Goal: Task Accomplishment & Management: Use online tool/utility

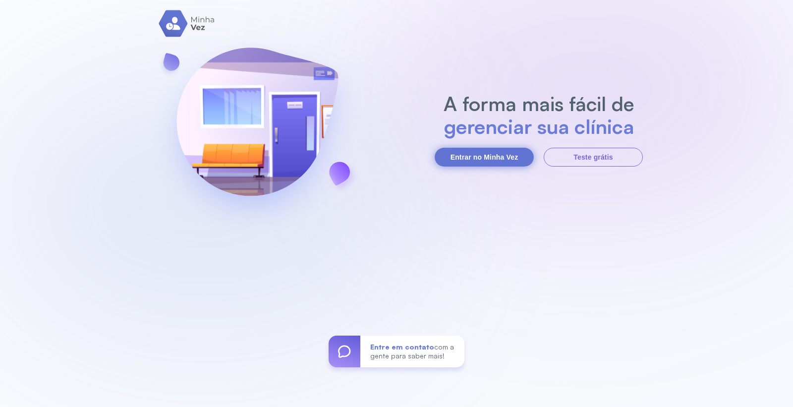
click at [482, 161] on button "Entrar no Minha Vez" at bounding box center [483, 157] width 99 height 19
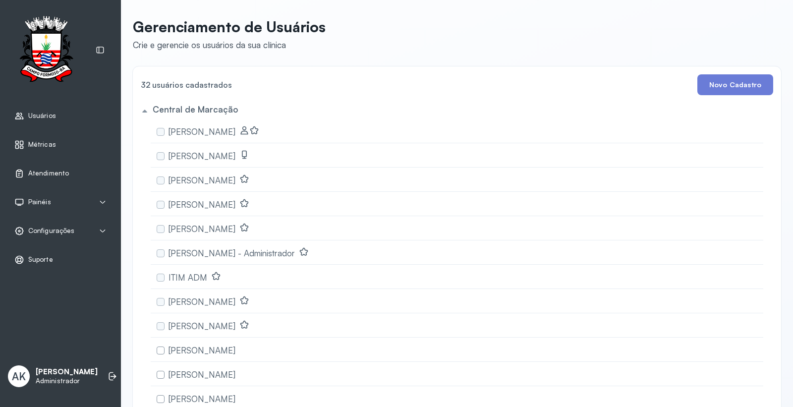
click at [79, 176] on link "Atendimento" at bounding box center [60, 173] width 92 height 10
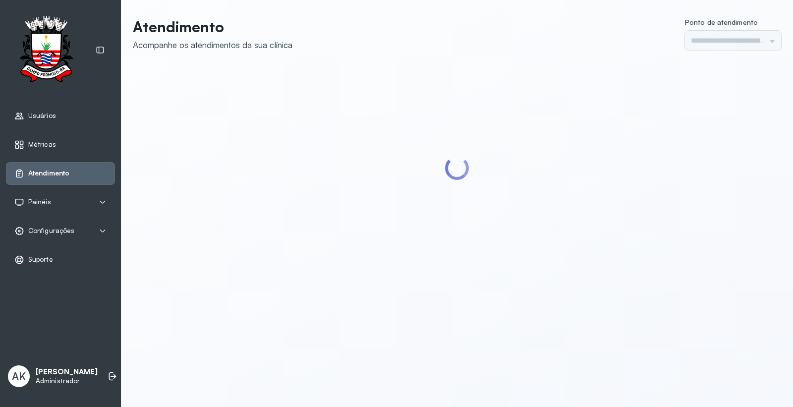
type input "*********"
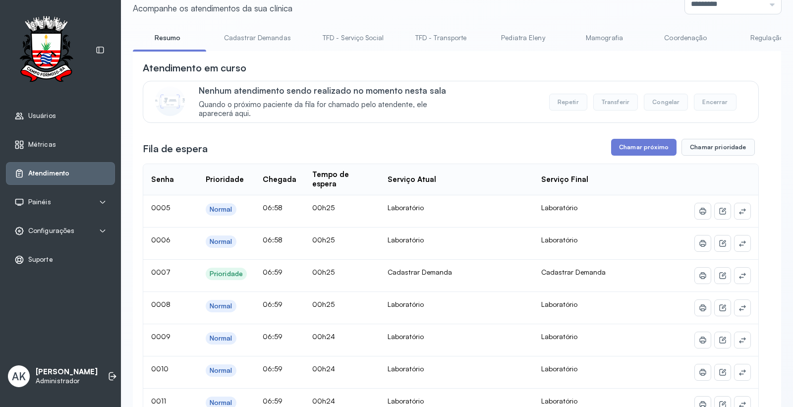
scroll to position [55, 0]
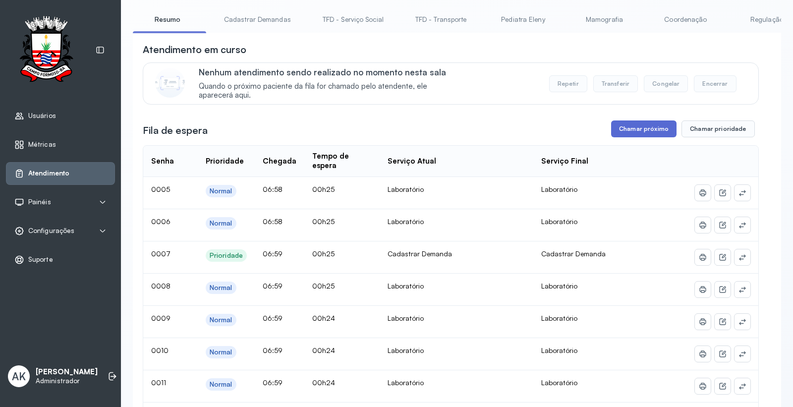
click at [633, 131] on button "Chamar próximo" at bounding box center [643, 128] width 65 height 17
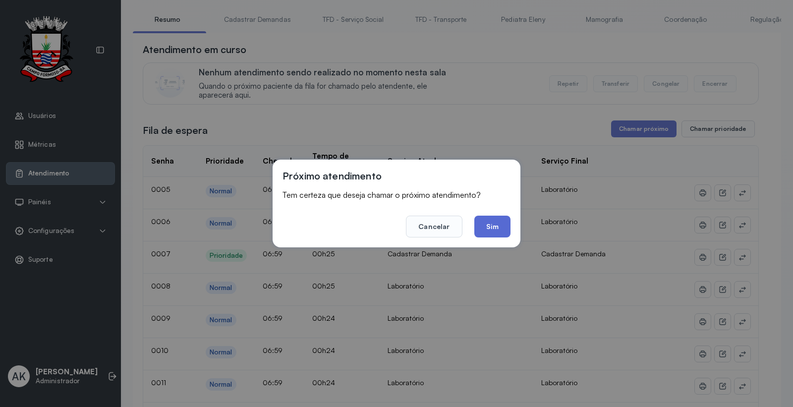
click at [488, 222] on button "Sim" at bounding box center [492, 226] width 36 height 22
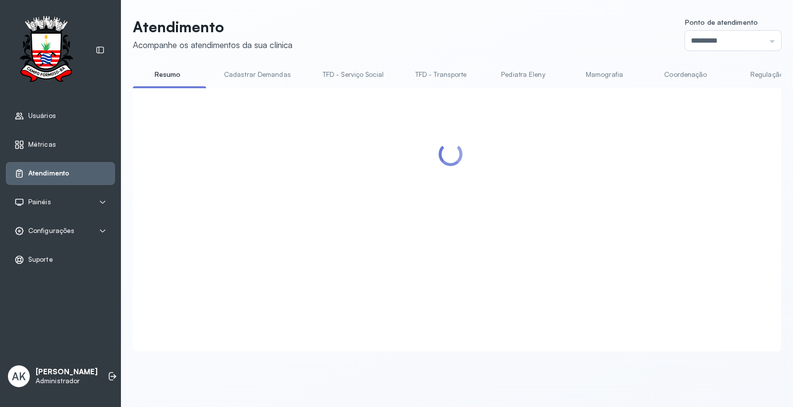
scroll to position [0, 0]
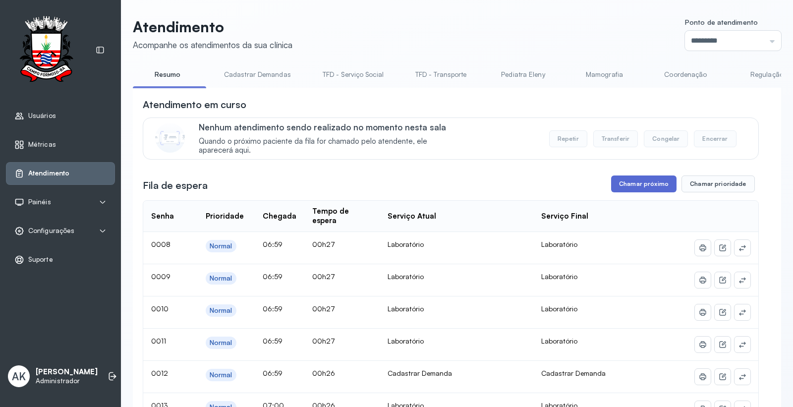
click at [637, 189] on button "Chamar próximo" at bounding box center [643, 183] width 65 height 17
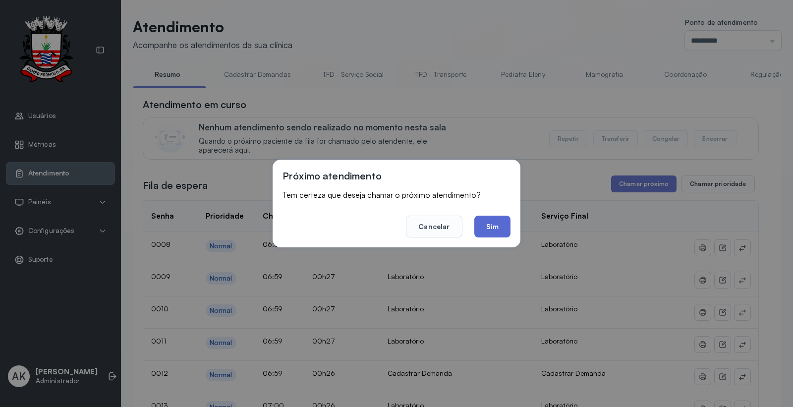
click at [491, 227] on button "Sim" at bounding box center [492, 226] width 36 height 22
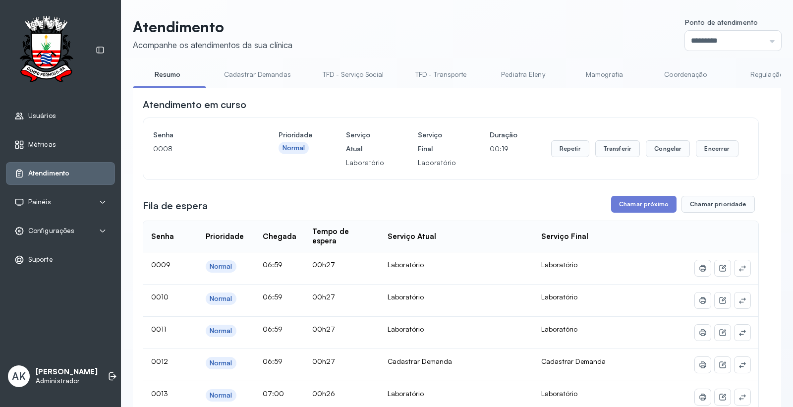
click at [630, 213] on button "Chamar próximo" at bounding box center [643, 204] width 65 height 17
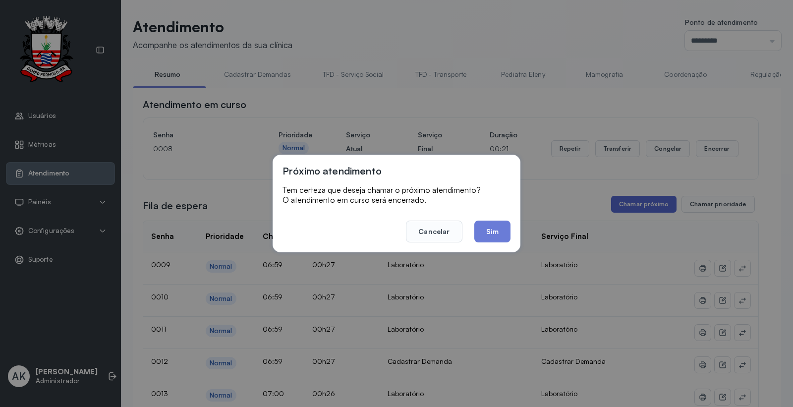
click at [630, 207] on div "Próximo atendimento Tem certeza que deseja chamar o próximo atendimento? O aten…" at bounding box center [396, 203] width 793 height 407
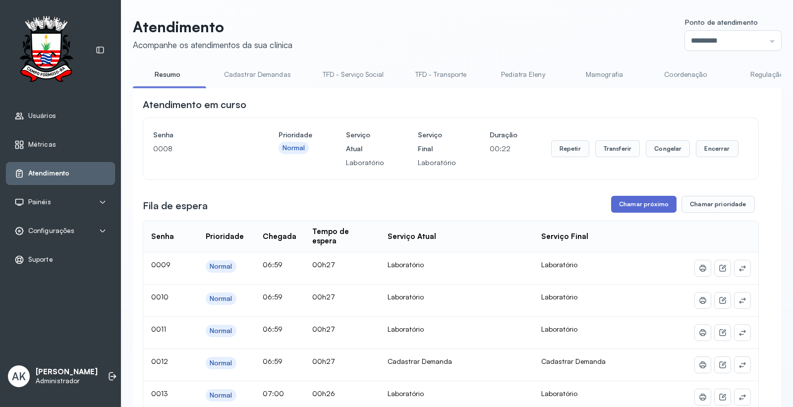
click at [630, 207] on button "Chamar próximo" at bounding box center [643, 204] width 65 height 17
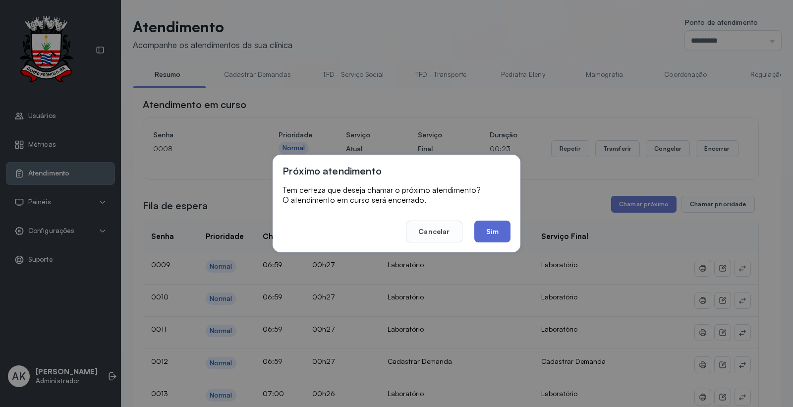
click at [497, 238] on button "Sim" at bounding box center [492, 231] width 36 height 22
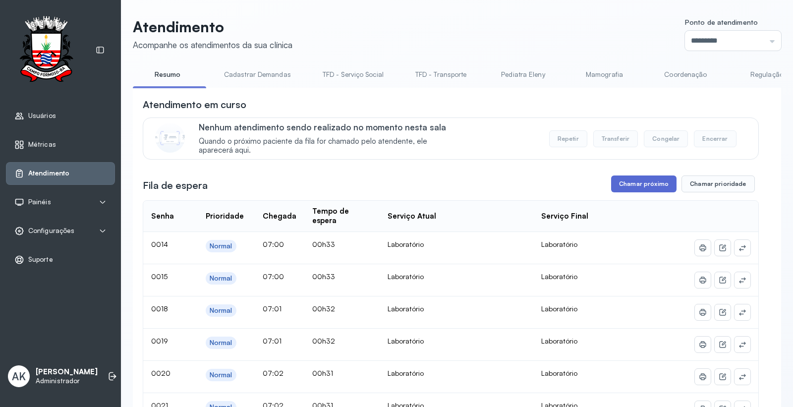
click at [640, 192] on button "Chamar próximo" at bounding box center [643, 183] width 65 height 17
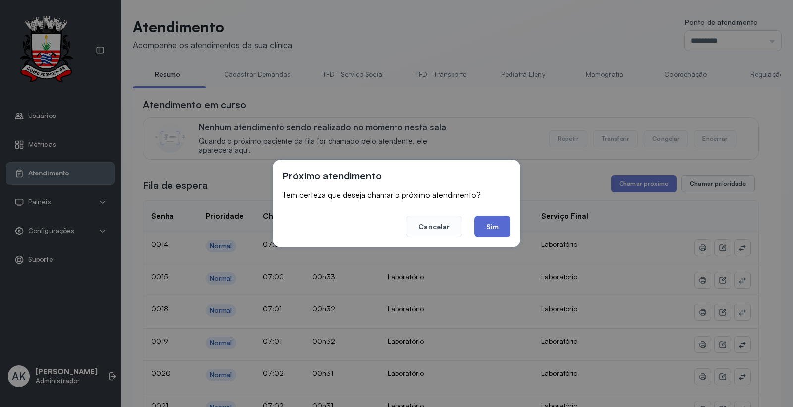
click at [492, 224] on button "Sim" at bounding box center [492, 226] width 36 height 22
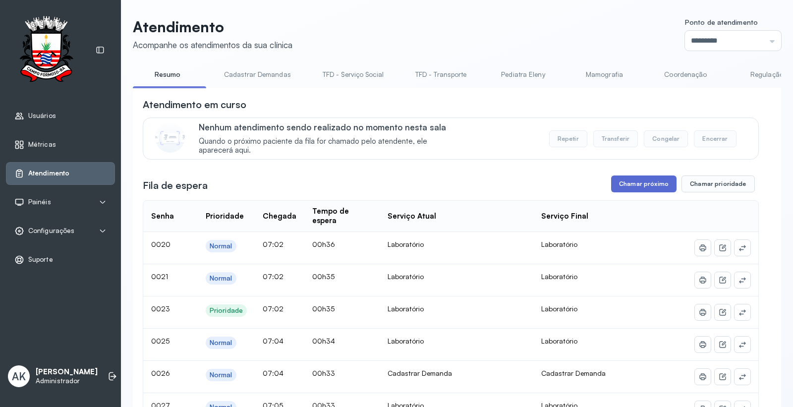
click at [634, 183] on button "Chamar próximo" at bounding box center [643, 183] width 65 height 17
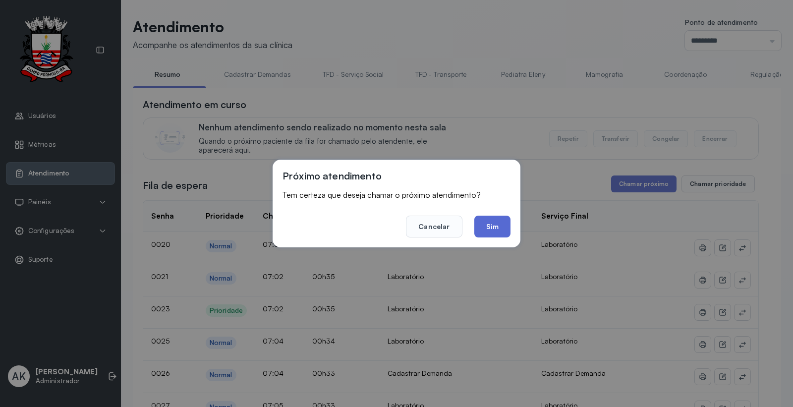
click at [488, 228] on button "Sim" at bounding box center [492, 226] width 36 height 22
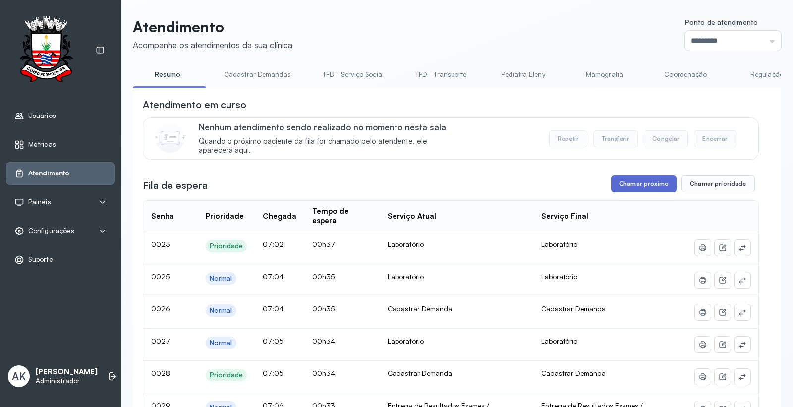
click at [637, 186] on button "Chamar próximo" at bounding box center [643, 183] width 65 height 17
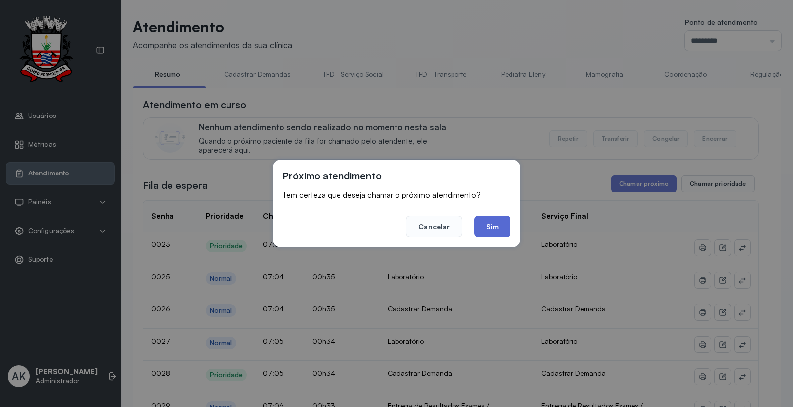
click at [491, 232] on button "Sim" at bounding box center [492, 226] width 36 height 22
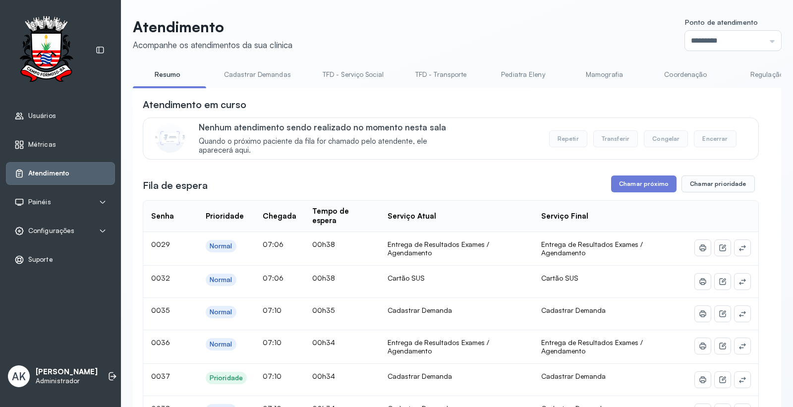
drag, startPoint x: 275, startPoint y: 90, endPoint x: 511, endPoint y: 87, distance: 235.8
drag, startPoint x: 274, startPoint y: 87, endPoint x: 342, endPoint y: 87, distance: 68.4
click at [352, 86] on ul "Resumo Cadastrar Demandas TFD - Serviço Social TFD - Transporte Pediatra Eleny …" at bounding box center [457, 77] width 648 height 22
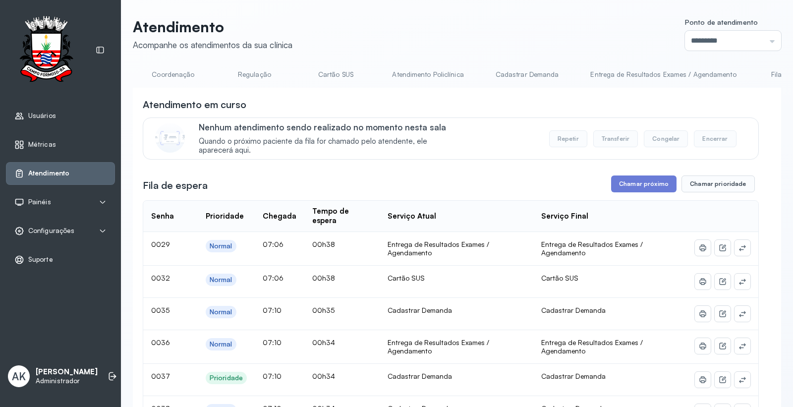
click at [342, 75] on link "Cartão SUS" at bounding box center [335, 74] width 69 height 16
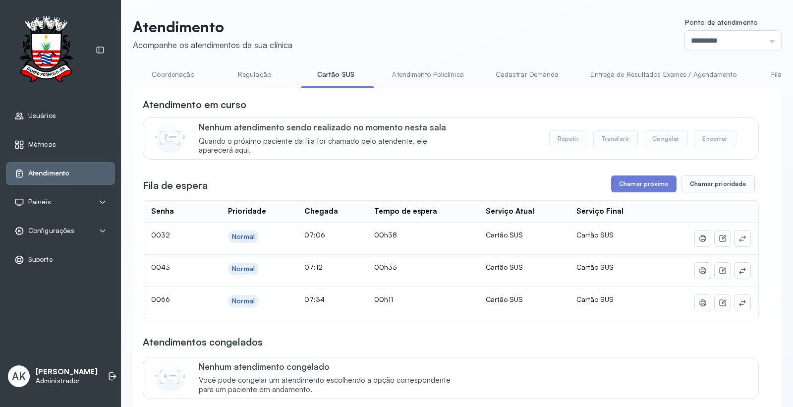
click at [563, 33] on header "Atendimento Acompanhe os atendimentos da sua clínica Ponto de atendimento *****…" at bounding box center [457, 34] width 648 height 33
click at [627, 186] on button "Chamar próximo" at bounding box center [643, 183] width 65 height 17
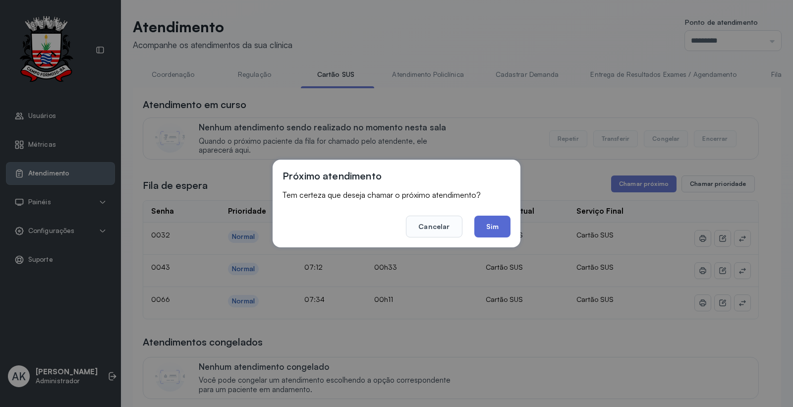
click at [497, 222] on button "Sim" at bounding box center [492, 226] width 36 height 22
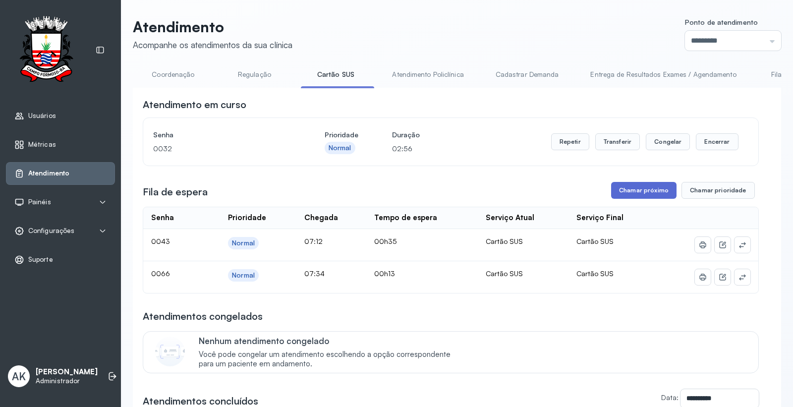
click at [617, 190] on button "Chamar próximo" at bounding box center [643, 190] width 65 height 17
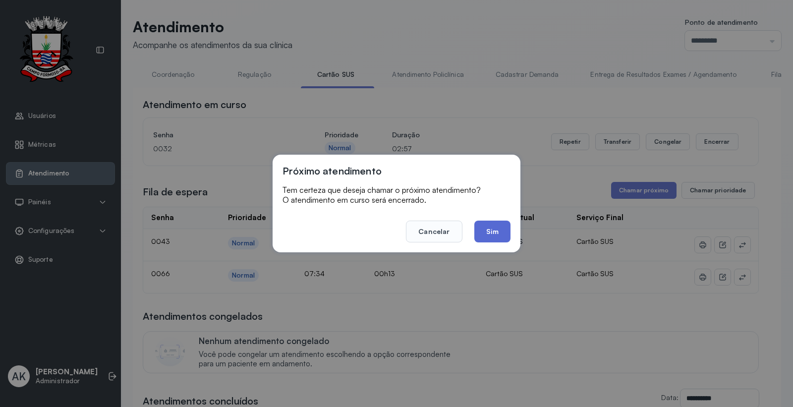
click at [493, 224] on button "Sim" at bounding box center [492, 231] width 36 height 22
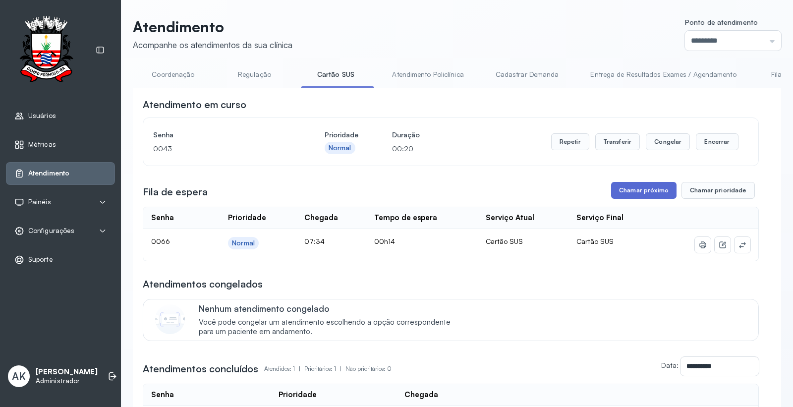
click at [620, 199] on button "Chamar próximo" at bounding box center [643, 190] width 65 height 17
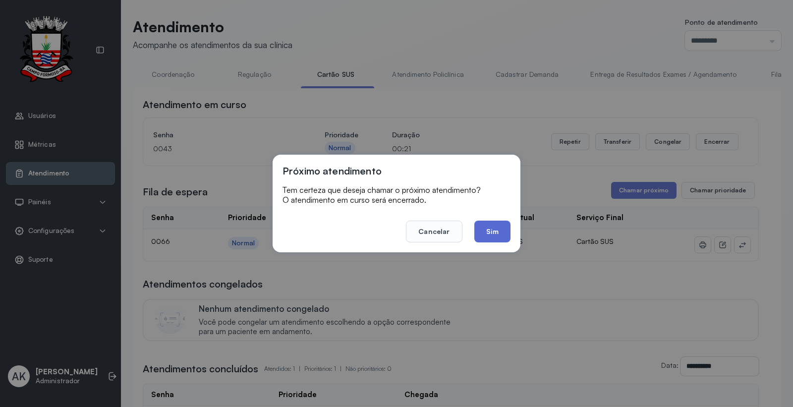
click at [476, 239] on button "Sim" at bounding box center [492, 231] width 36 height 22
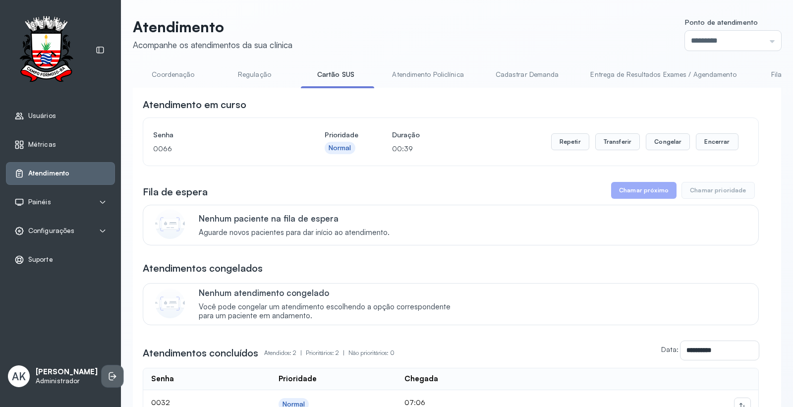
click at [107, 372] on icon at bounding box center [112, 376] width 10 height 10
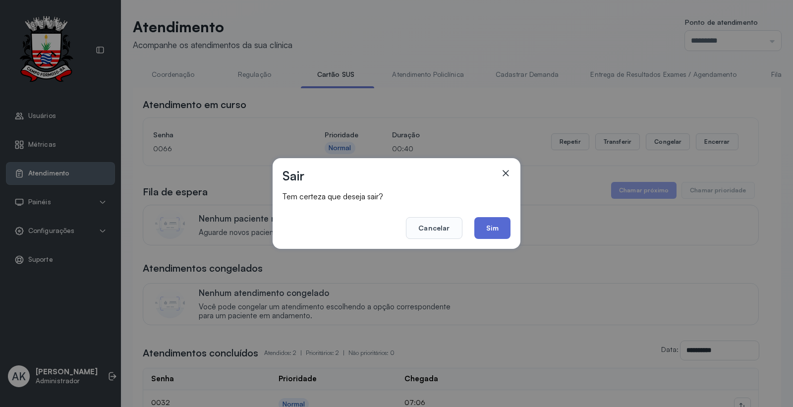
click at [491, 218] on button "Sim" at bounding box center [492, 228] width 36 height 22
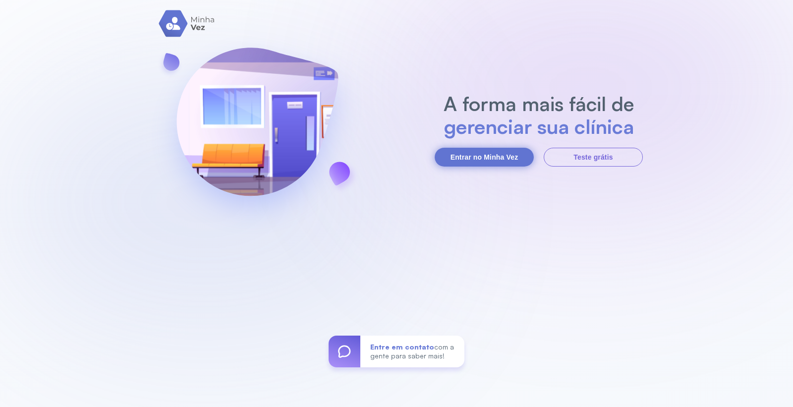
click at [493, 151] on button "Entrar no Minha Vez" at bounding box center [483, 157] width 99 height 19
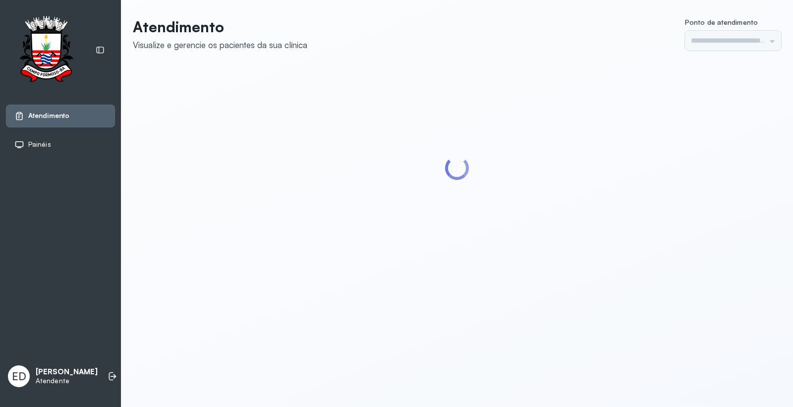
type input "*********"
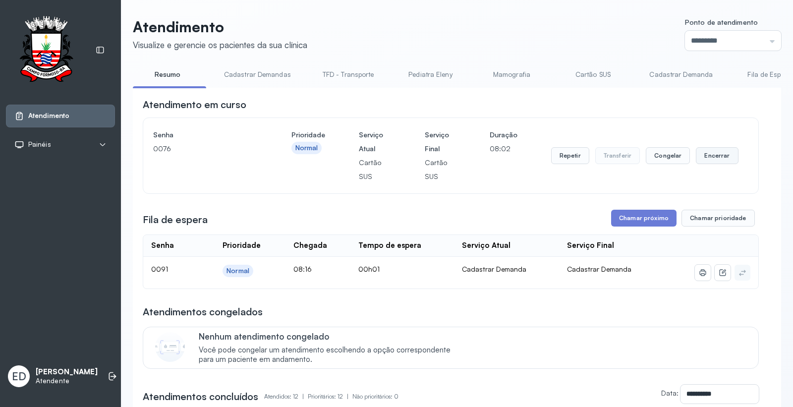
click at [703, 155] on button "Encerrar" at bounding box center [717, 155] width 42 height 17
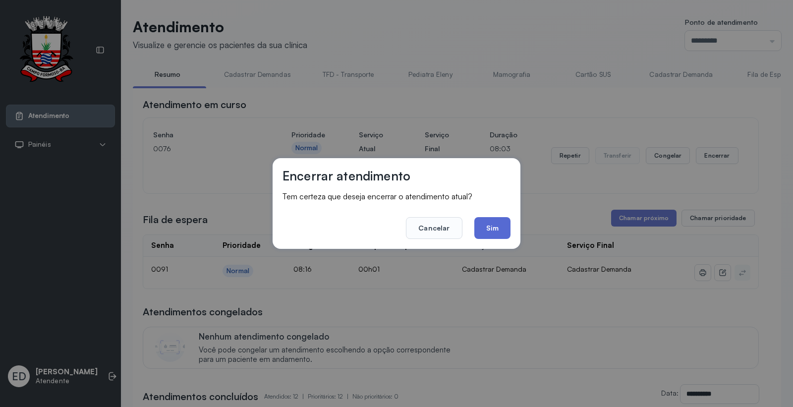
click at [503, 226] on button "Sim" at bounding box center [492, 228] width 36 height 22
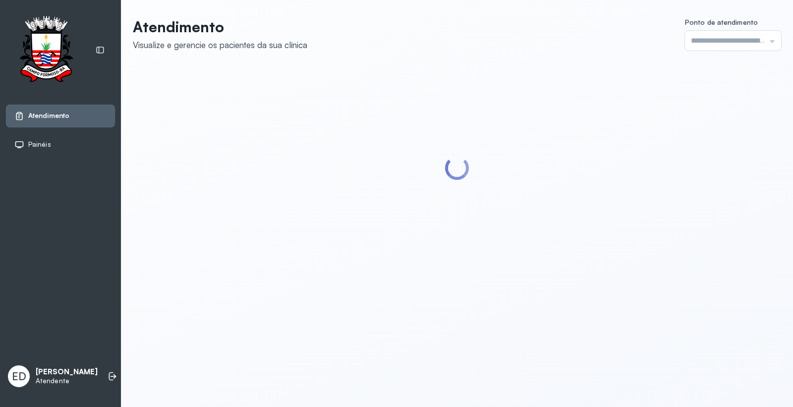
type input "*********"
click at [428, 36] on header "Atendimento Visualize e gerencie os pacientes da sua clínica Ponto de atendimen…" at bounding box center [457, 34] width 648 height 33
type input "*********"
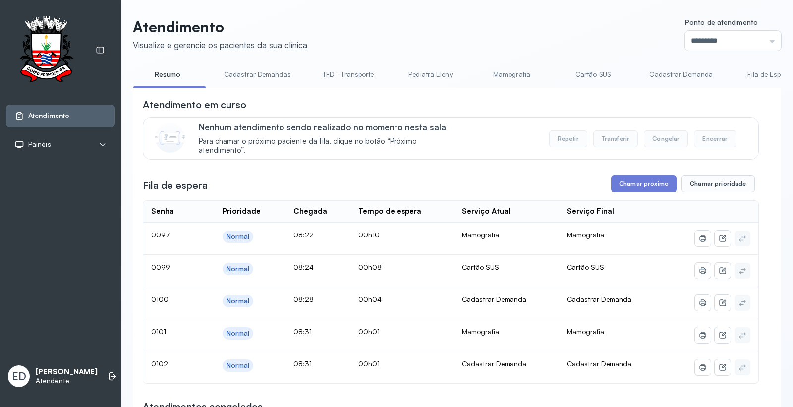
click at [582, 70] on link "Cartão SUS" at bounding box center [592, 74] width 69 height 16
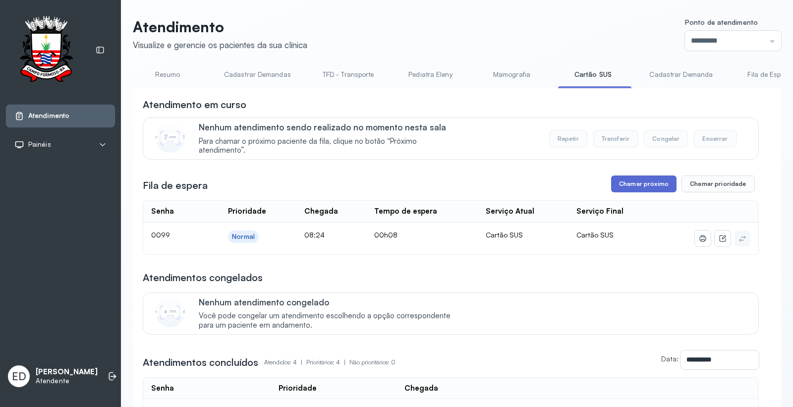
click at [634, 191] on button "Chamar próximo" at bounding box center [643, 183] width 65 height 17
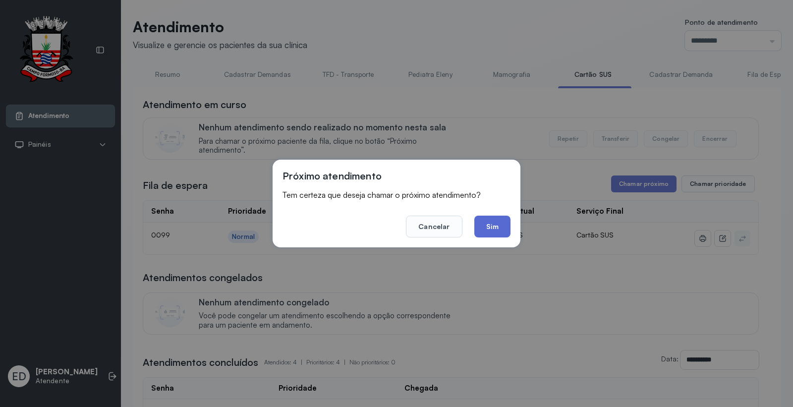
click at [494, 227] on button "Sim" at bounding box center [492, 226] width 36 height 22
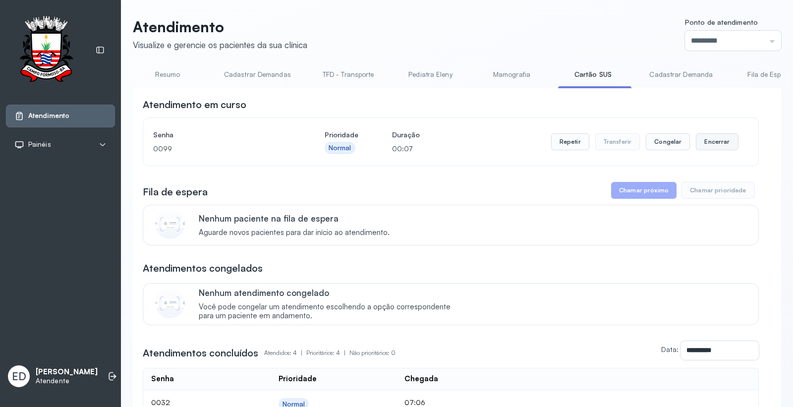
click at [714, 142] on button "Encerrar" at bounding box center [717, 141] width 42 height 17
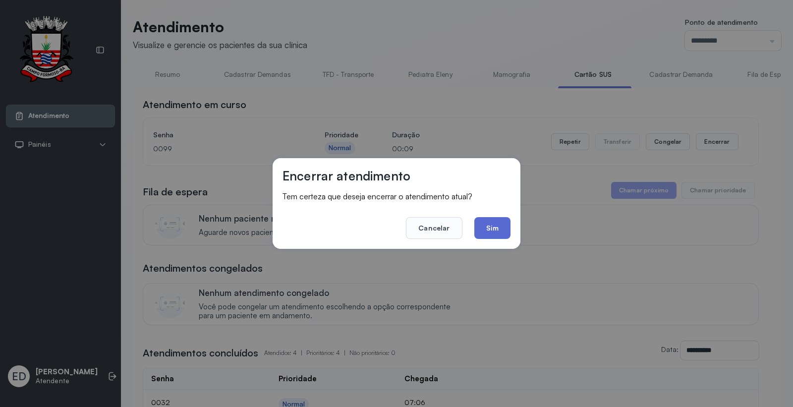
click at [497, 219] on button "Sim" at bounding box center [492, 228] width 36 height 22
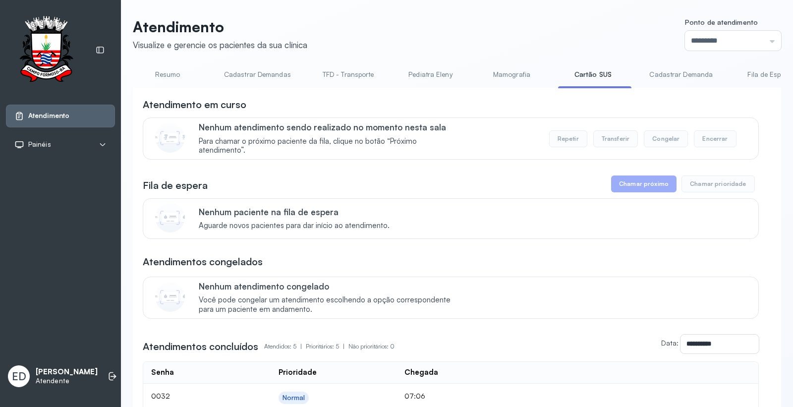
click at [161, 75] on link "Resumo" at bounding box center [167, 74] width 69 height 16
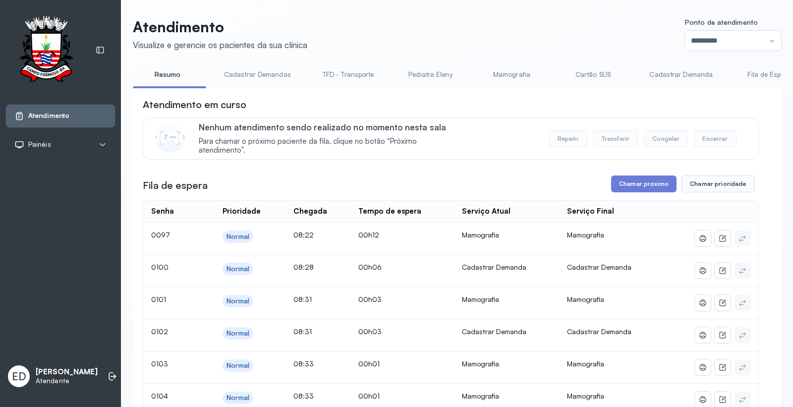
click at [645, 183] on button "Chamar próximo" at bounding box center [643, 183] width 65 height 17
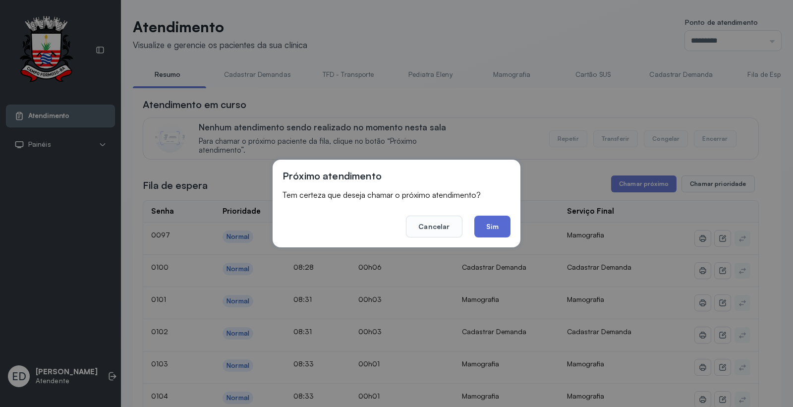
click at [502, 221] on button "Sim" at bounding box center [492, 226] width 36 height 22
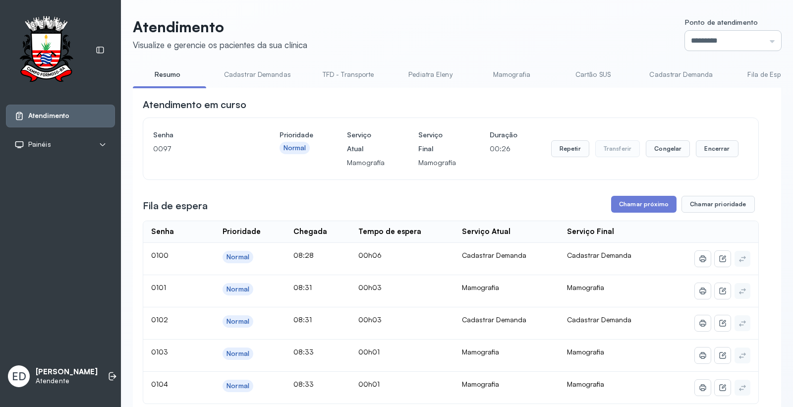
drag, startPoint x: 735, startPoint y: 37, endPoint x: 715, endPoint y: 67, distance: 36.6
click at [734, 37] on input "*********" at bounding box center [733, 41] width 96 height 20
type input "*********"
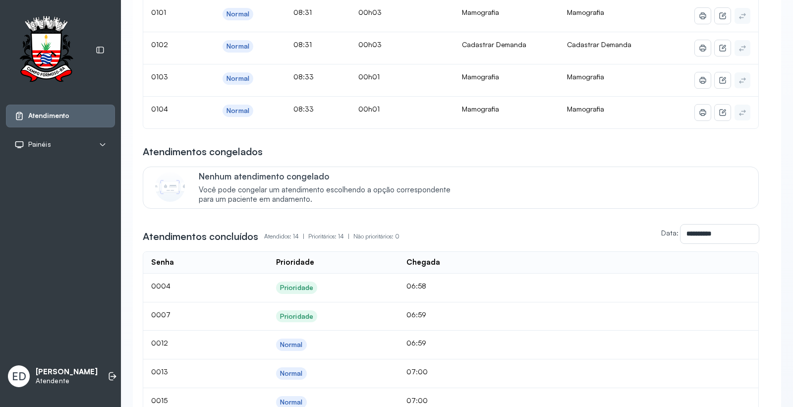
scroll to position [55, 0]
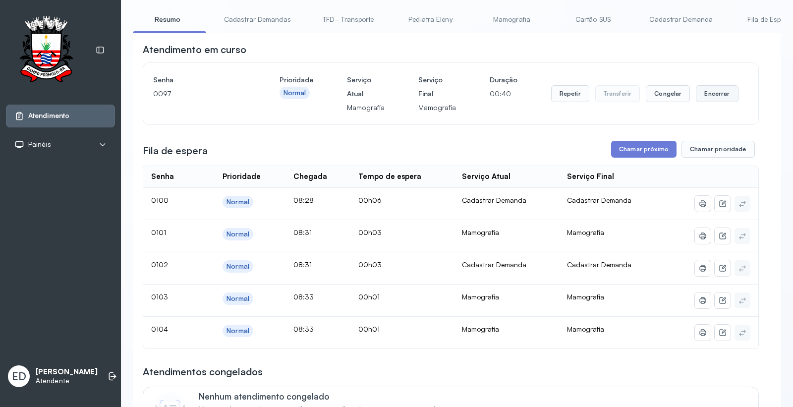
click at [702, 92] on button "Encerrar" at bounding box center [717, 93] width 42 height 17
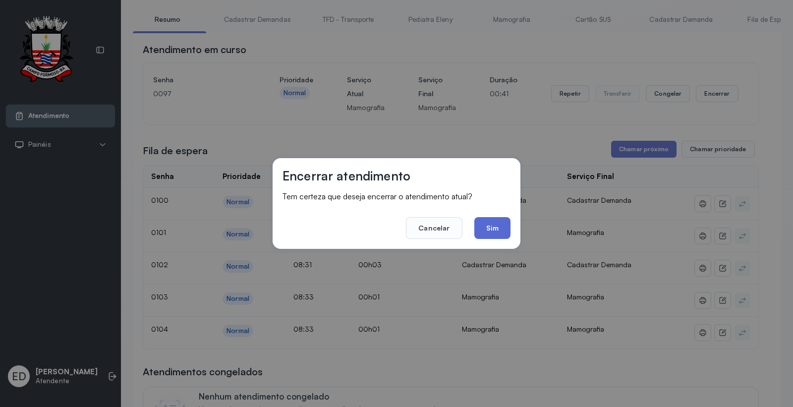
click at [496, 225] on button "Sim" at bounding box center [492, 228] width 36 height 22
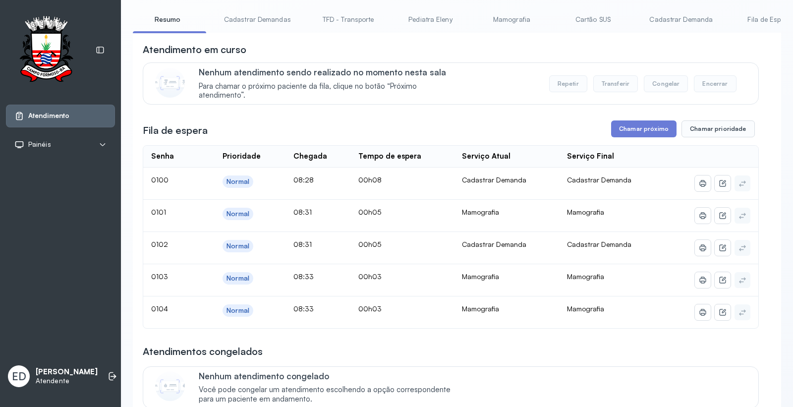
scroll to position [0, 0]
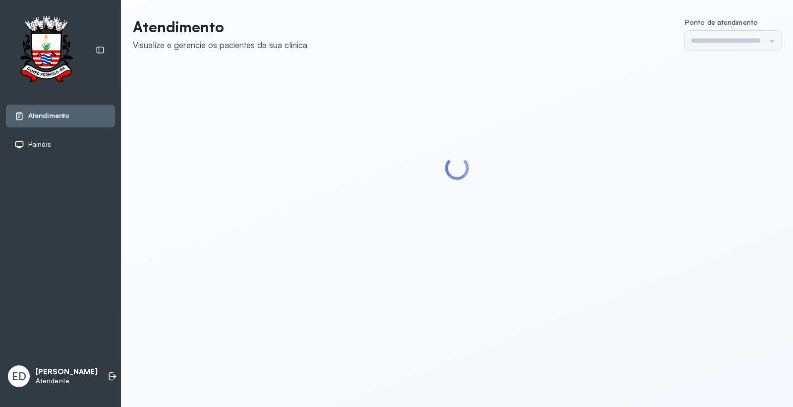
type input "*********"
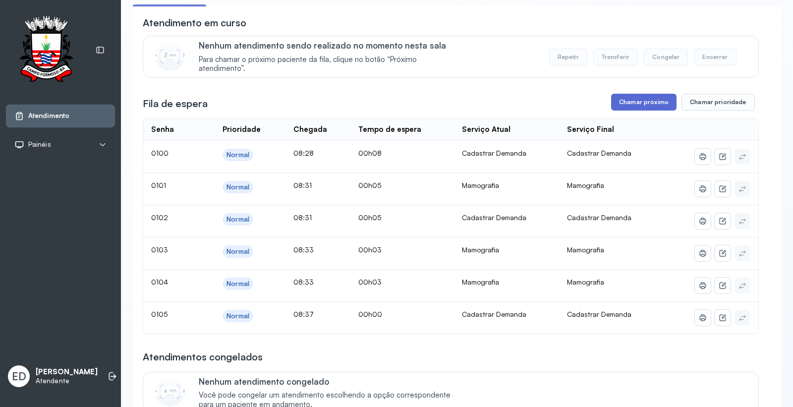
scroll to position [55, 0]
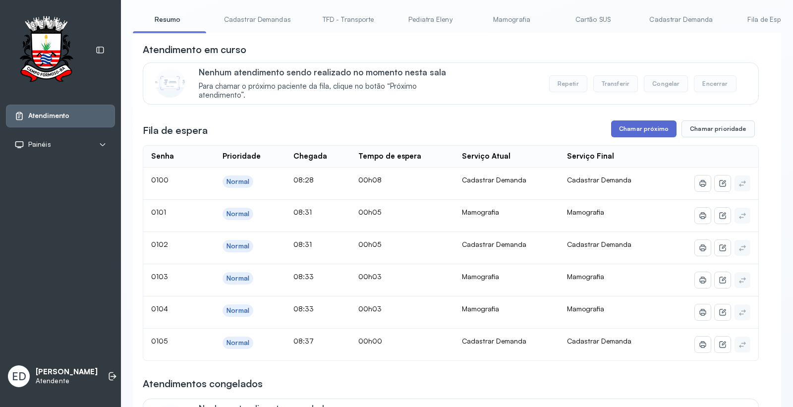
click at [642, 134] on button "Chamar próximo" at bounding box center [643, 128] width 65 height 17
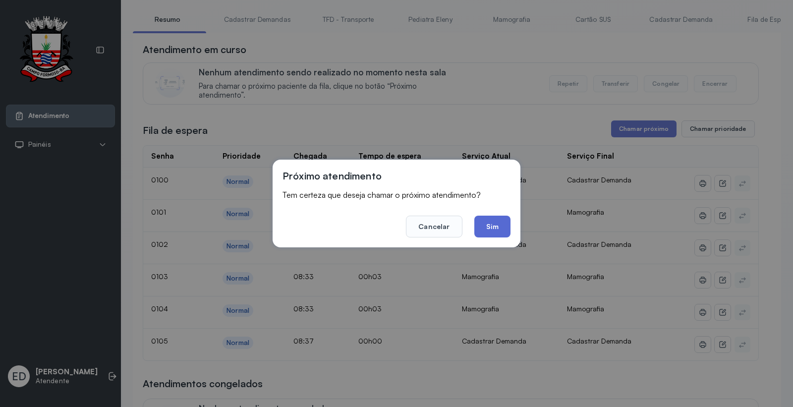
click at [500, 219] on button "Sim" at bounding box center [492, 226] width 36 height 22
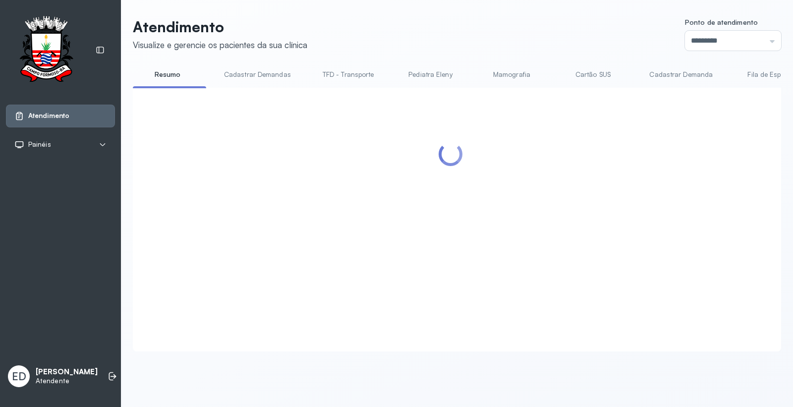
scroll to position [0, 0]
click at [496, 30] on header "Atendimento Visualize e gerencie os pacientes da sua clínica Ponto de atendimen…" at bounding box center [457, 34] width 648 height 33
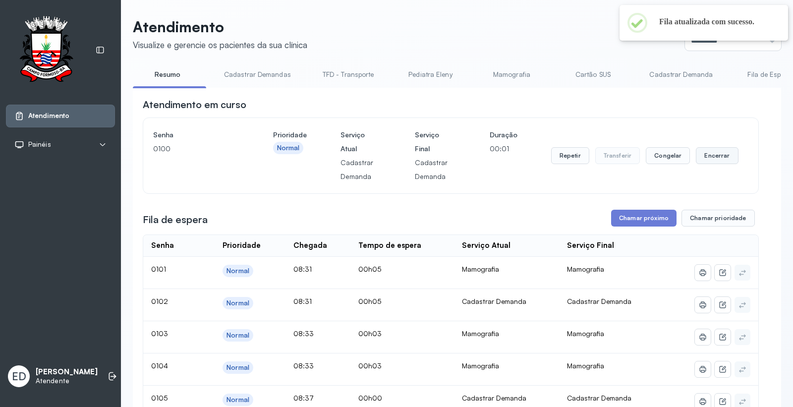
click at [711, 159] on button "Encerrar" at bounding box center [717, 155] width 42 height 17
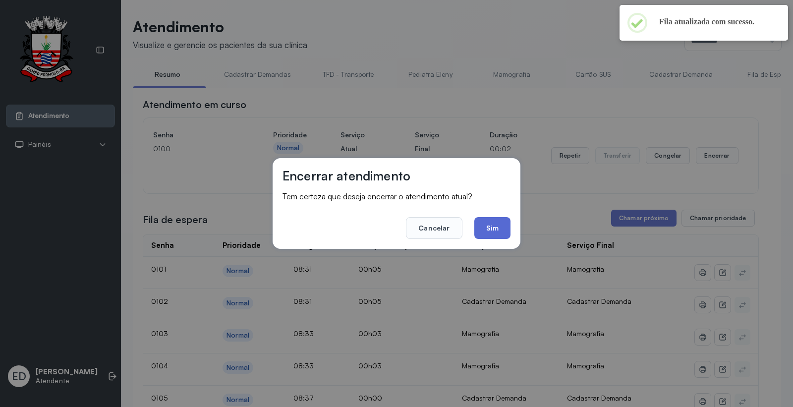
click at [494, 229] on button "Sim" at bounding box center [492, 228] width 36 height 22
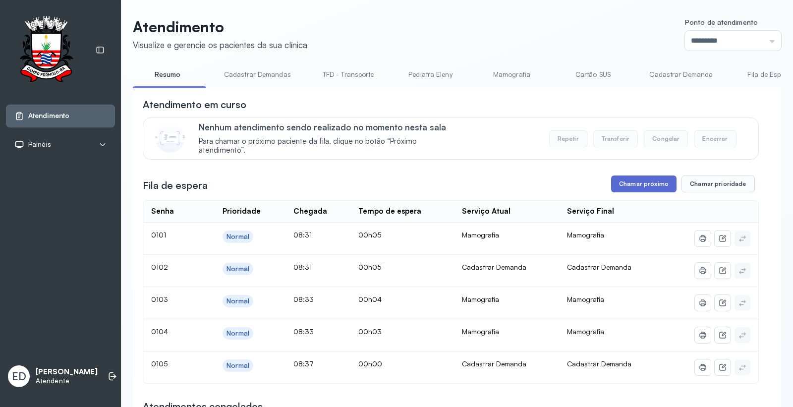
click at [628, 186] on button "Chamar próximo" at bounding box center [643, 183] width 65 height 17
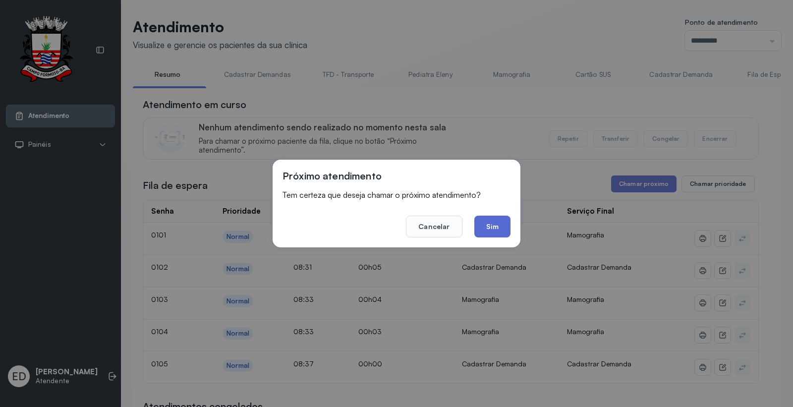
click at [493, 220] on button "Sim" at bounding box center [492, 226] width 36 height 22
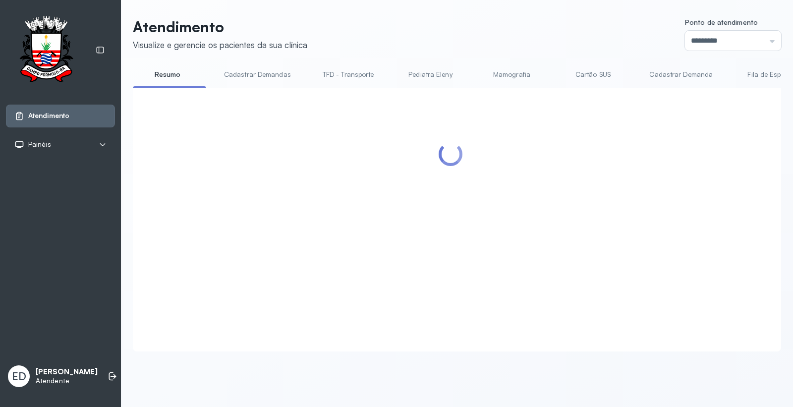
click at [490, 27] on header "Atendimento Visualize e gerencie os pacientes da sua clínica Ponto de atendimen…" at bounding box center [457, 34] width 648 height 33
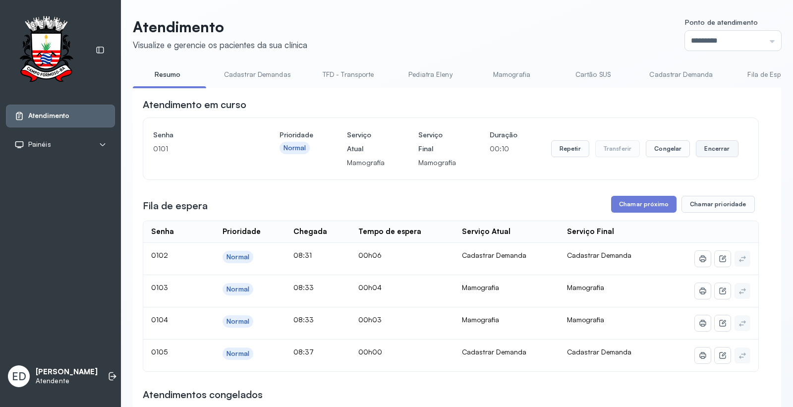
click at [701, 147] on button "Encerrar" at bounding box center [717, 148] width 42 height 17
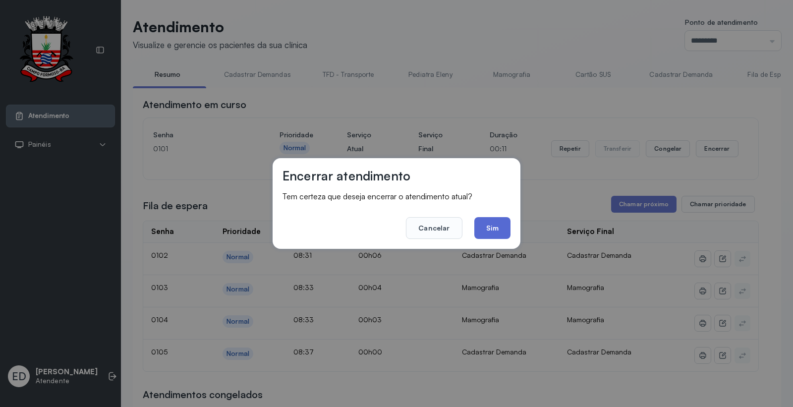
click at [506, 225] on button "Sim" at bounding box center [492, 228] width 36 height 22
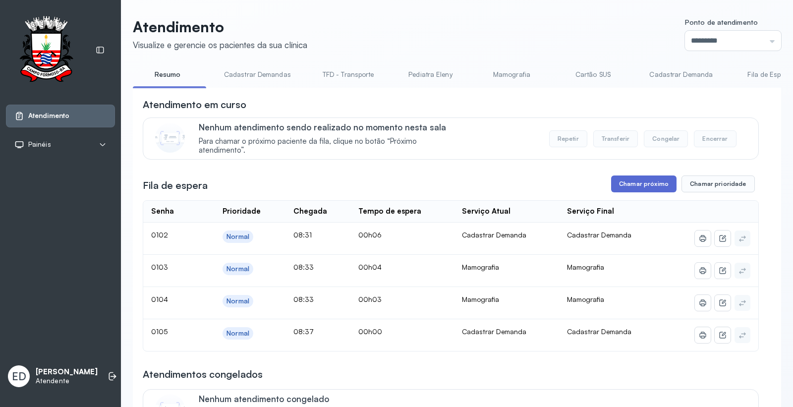
click at [629, 190] on button "Chamar próximo" at bounding box center [643, 183] width 65 height 17
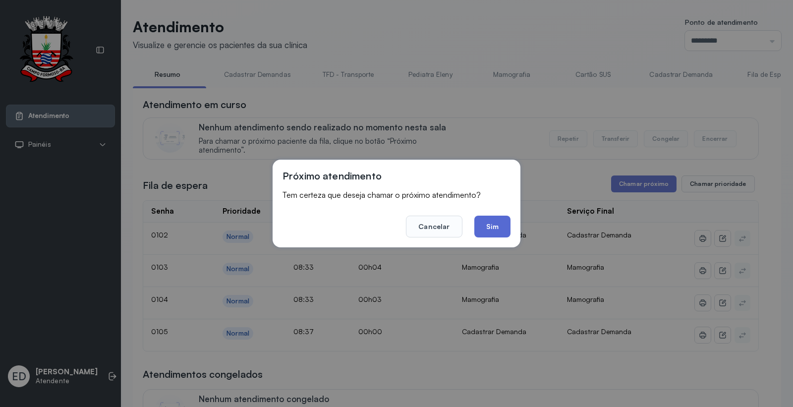
click at [488, 228] on button "Sim" at bounding box center [492, 226] width 36 height 22
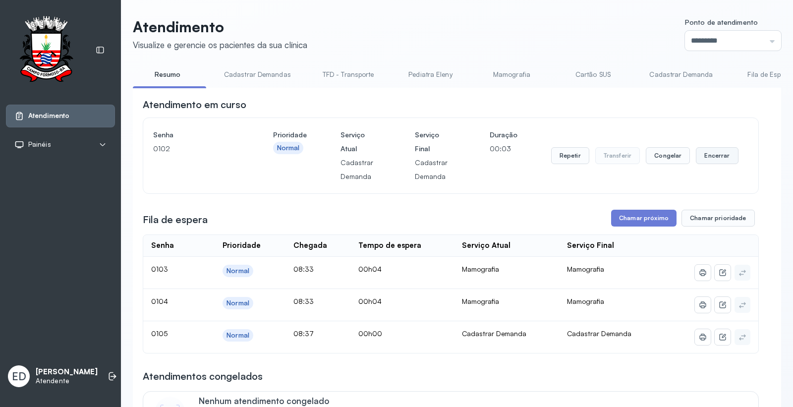
click at [710, 151] on button "Encerrar" at bounding box center [717, 155] width 42 height 17
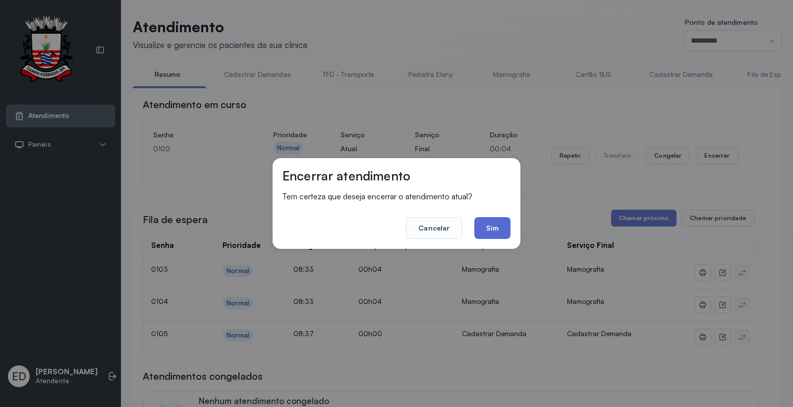
click at [491, 234] on button "Sim" at bounding box center [492, 228] width 36 height 22
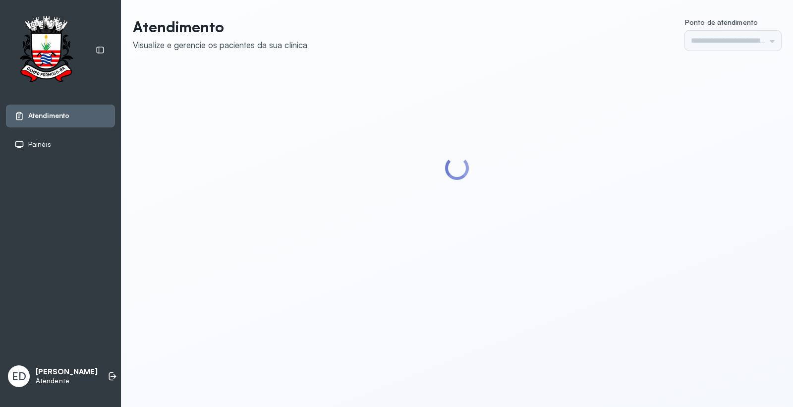
type input "*********"
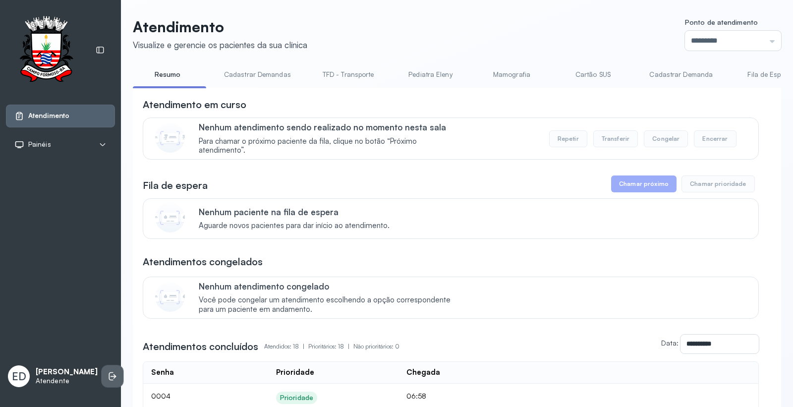
click at [102, 375] on li at bounding box center [113, 376] width 22 height 22
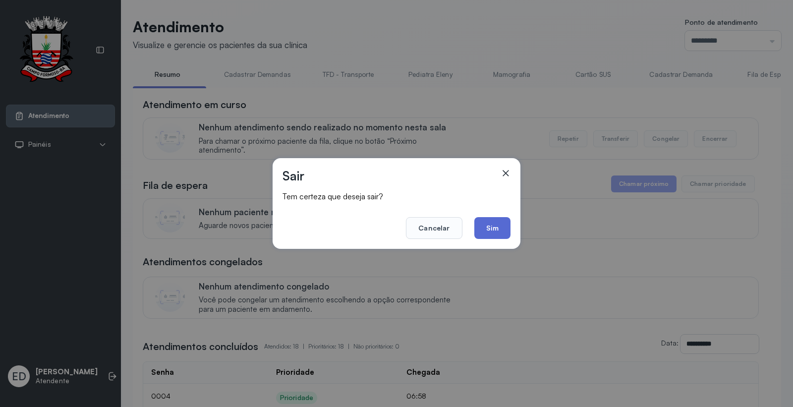
click at [489, 234] on button "Sim" at bounding box center [492, 228] width 36 height 22
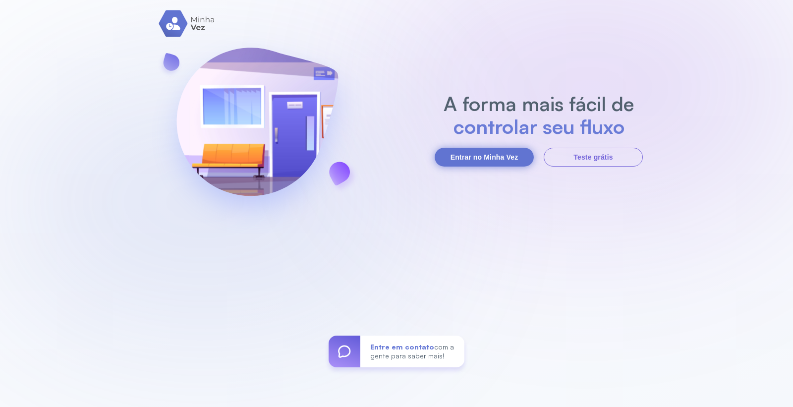
click at [496, 159] on button "Entrar no Minha Vez" at bounding box center [483, 157] width 99 height 19
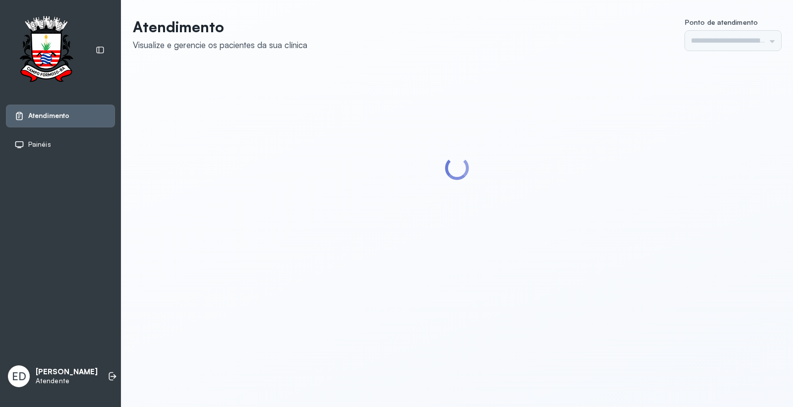
click at [548, 67] on div at bounding box center [457, 168] width 648 height 204
type input "*********"
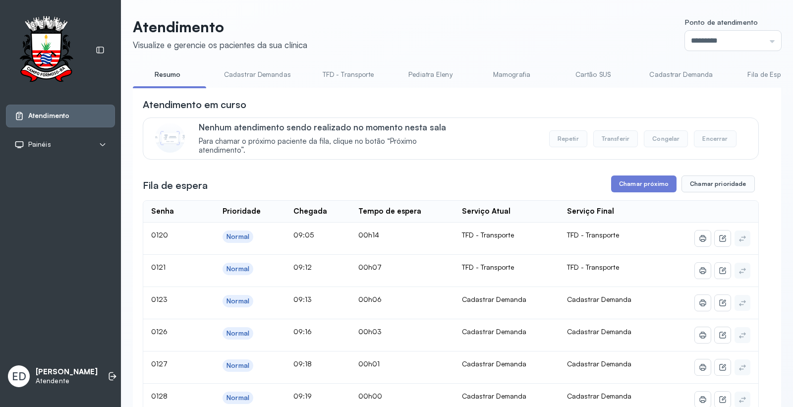
click at [345, 26] on header "Atendimento Visualize e gerencie os pacientes da sua clínica Ponto de atendimen…" at bounding box center [457, 34] width 648 height 33
click at [437, 31] on header "Atendimento Visualize e gerencie os pacientes da sua clínica Ponto de atendimen…" at bounding box center [457, 34] width 648 height 33
drag, startPoint x: 507, startPoint y: 12, endPoint x: 508, endPoint y: 20, distance: 8.0
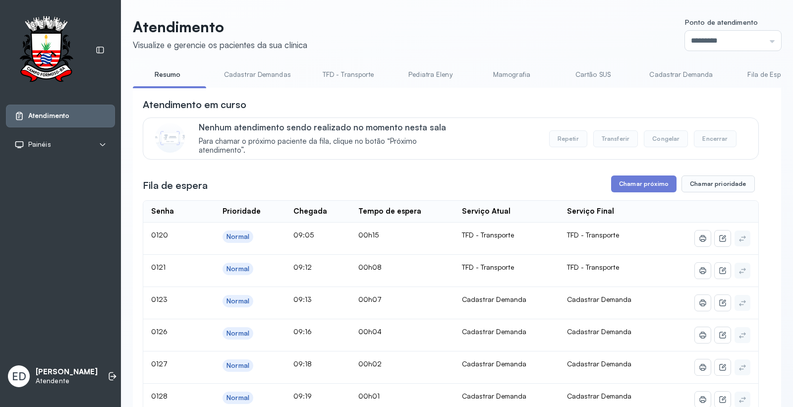
click at [507, 20] on header "Atendimento Visualize e gerencie os pacientes da sua clínica Ponto de atendimen…" at bounding box center [457, 34] width 648 height 33
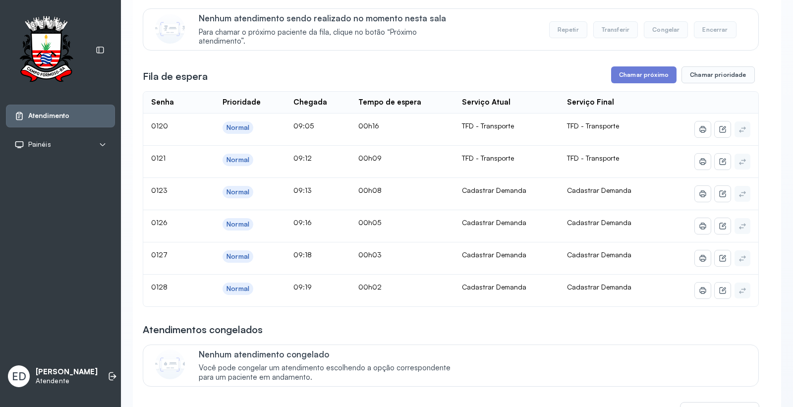
scroll to position [110, 0]
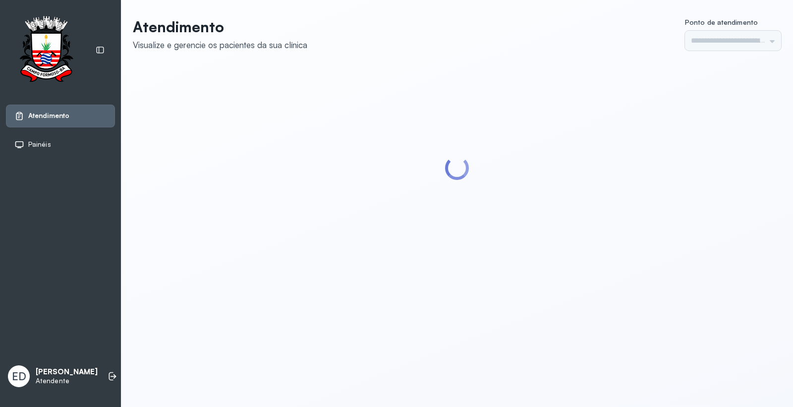
type input "*********"
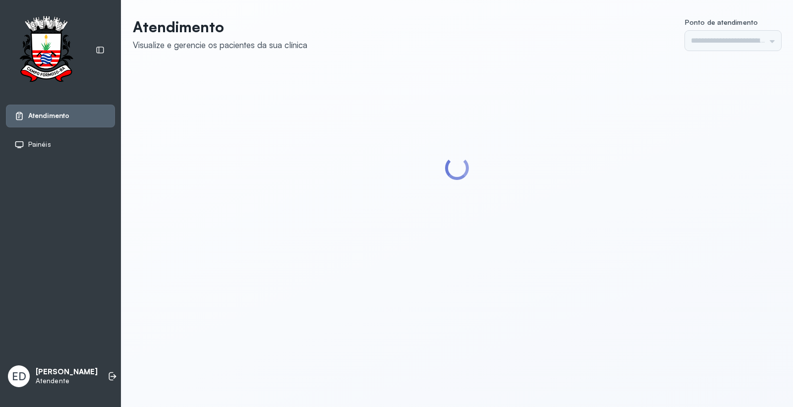
type input "*********"
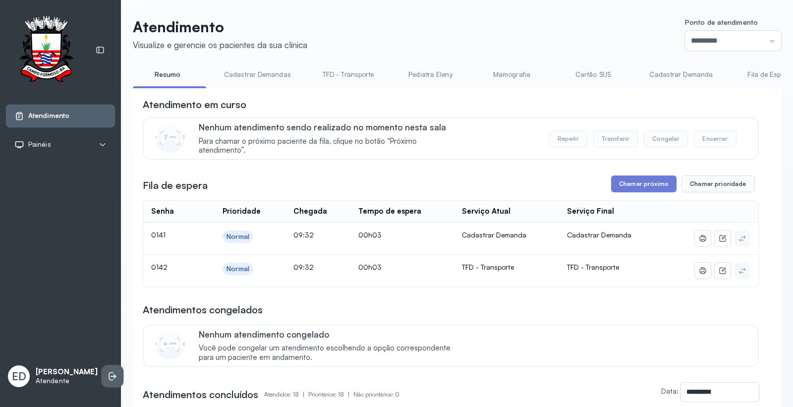
click at [107, 371] on icon at bounding box center [112, 376] width 10 height 10
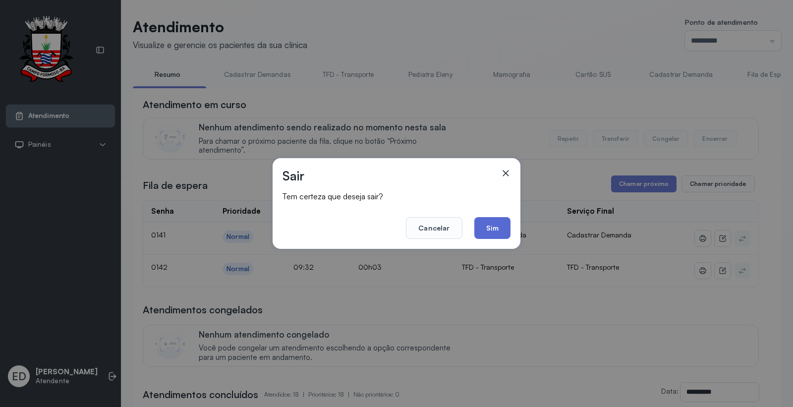
click at [497, 226] on button "Sim" at bounding box center [492, 228] width 36 height 22
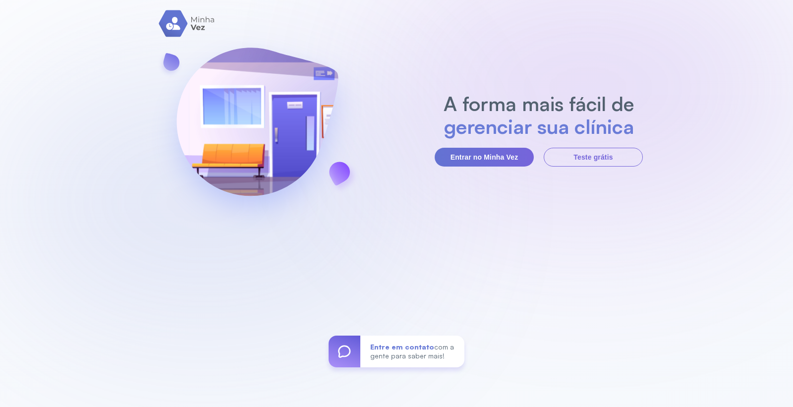
drag, startPoint x: 473, startPoint y: 165, endPoint x: 276, endPoint y: 112, distance: 203.3
click at [473, 165] on button "Entrar no Minha Vez" at bounding box center [483, 157] width 99 height 19
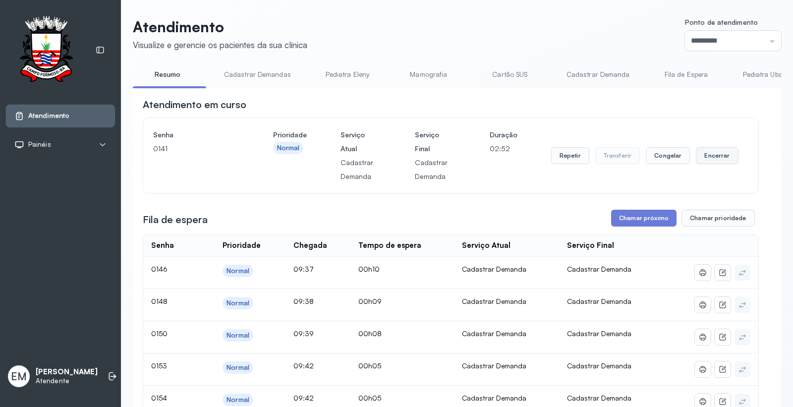
click at [713, 158] on button "Encerrar" at bounding box center [717, 155] width 42 height 17
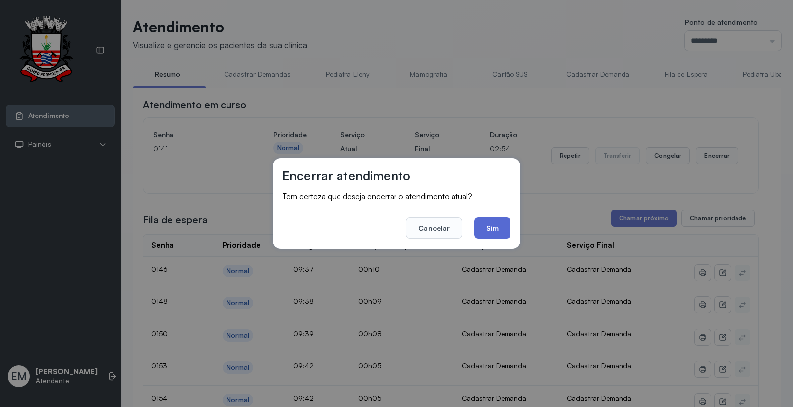
click at [494, 228] on button "Sim" at bounding box center [492, 228] width 36 height 22
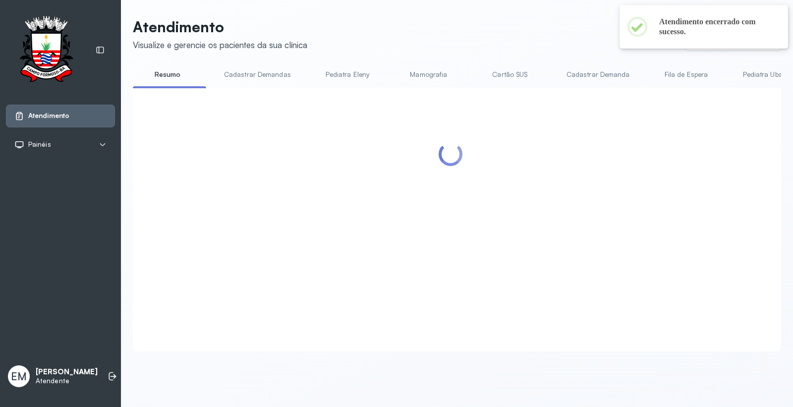
click at [713, 39] on div "× Atendimento encerrado com sucesso. OK No Cancel" at bounding box center [703, 27] width 168 height 44
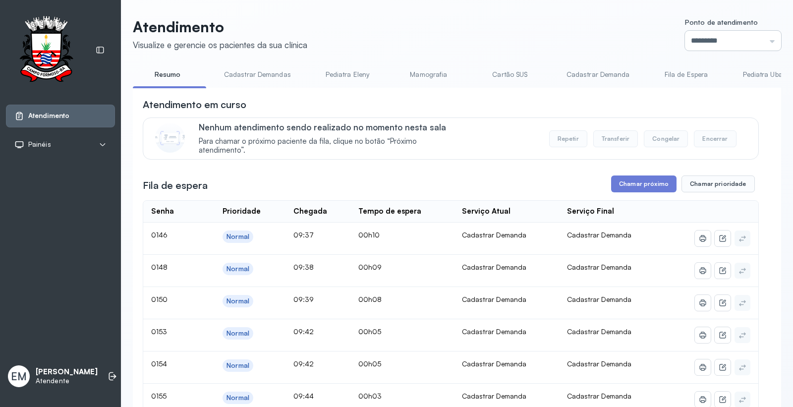
click at [700, 42] on input "*********" at bounding box center [733, 41] width 96 height 20
type input "*********"
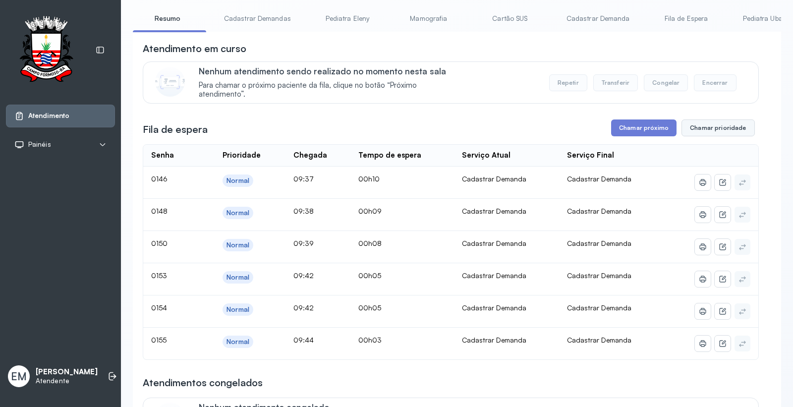
scroll to position [55, 0]
click at [637, 135] on button "Chamar próximo" at bounding box center [643, 128] width 65 height 17
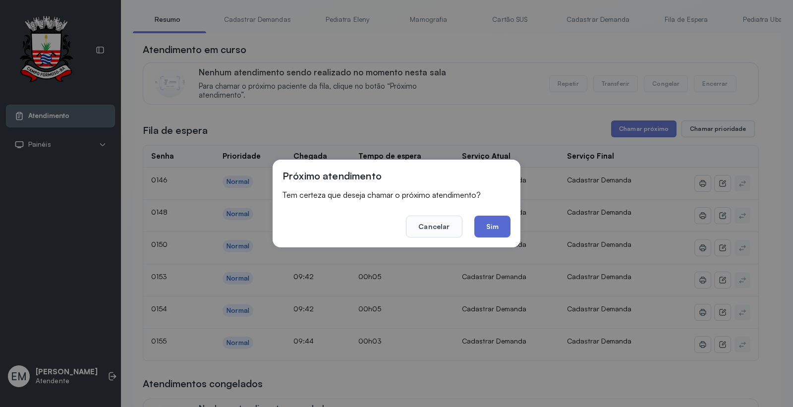
click at [503, 224] on button "Sim" at bounding box center [492, 226] width 36 height 22
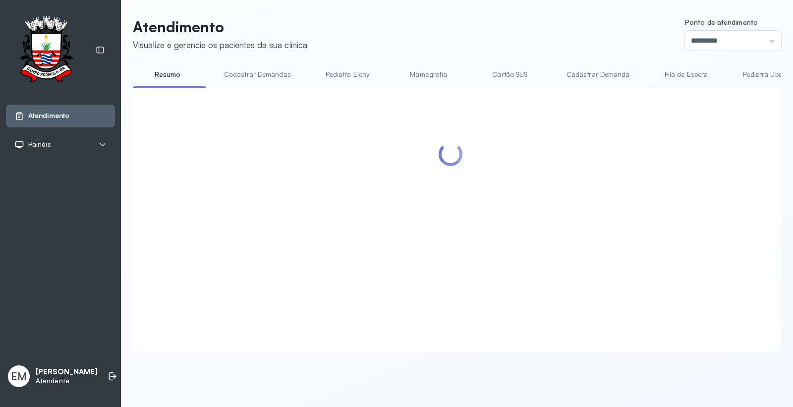
scroll to position [0, 0]
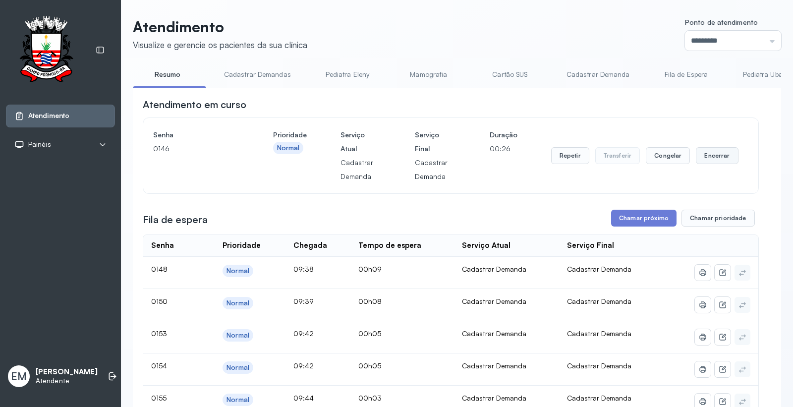
click at [713, 159] on button "Encerrar" at bounding box center [717, 155] width 42 height 17
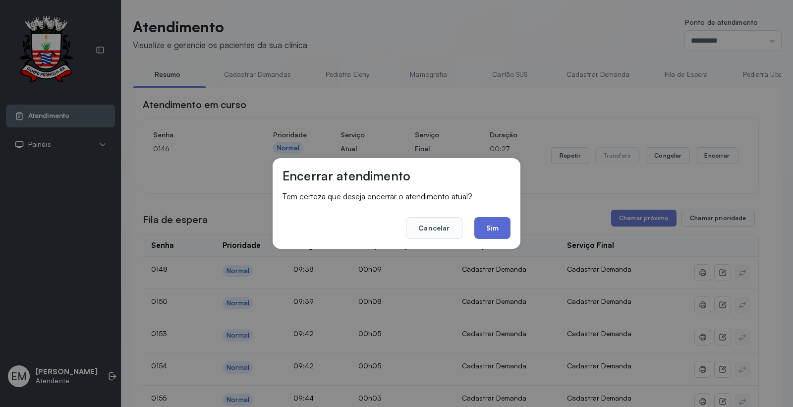
click at [482, 228] on button "Sim" at bounding box center [492, 228] width 36 height 22
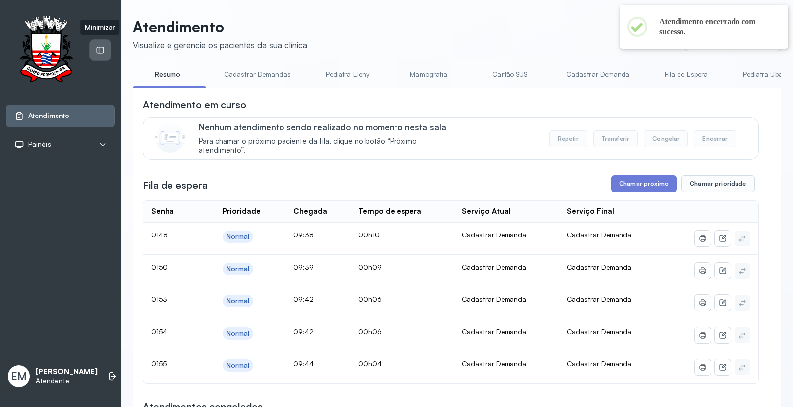
click at [96, 47] on icon at bounding box center [100, 50] width 9 height 9
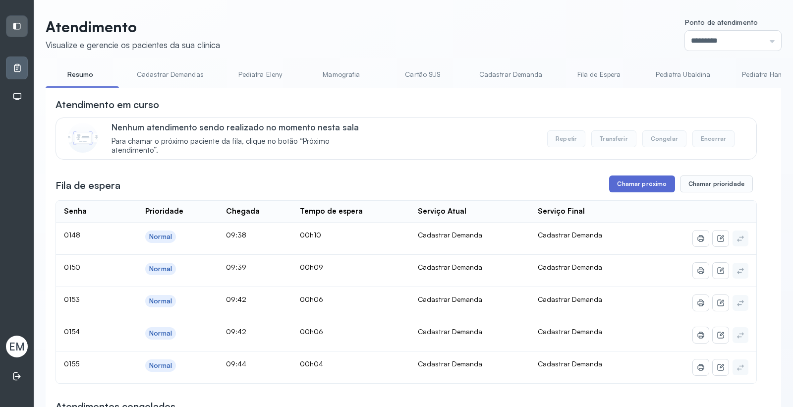
click at [626, 183] on button "Chamar próximo" at bounding box center [641, 183] width 65 height 17
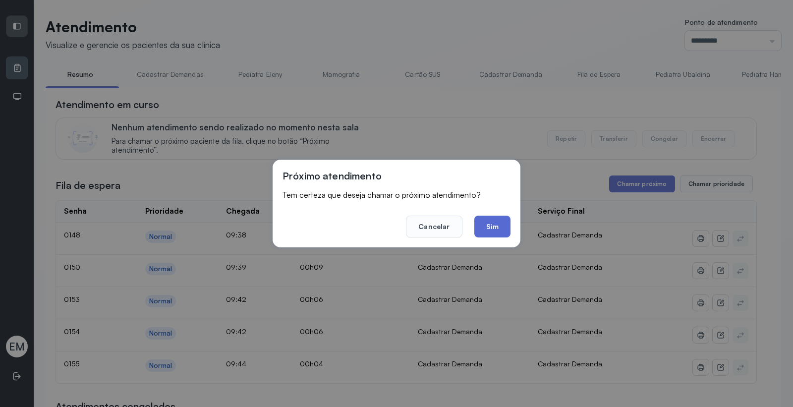
click at [502, 215] on button "Sim" at bounding box center [492, 226] width 36 height 22
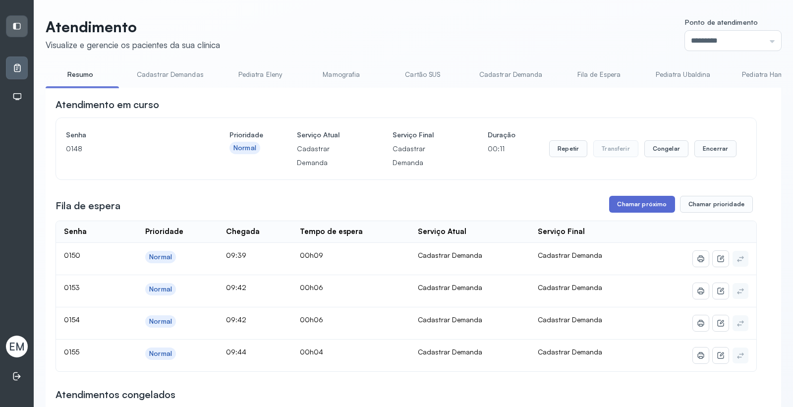
click at [625, 206] on button "Chamar próximo" at bounding box center [641, 204] width 65 height 17
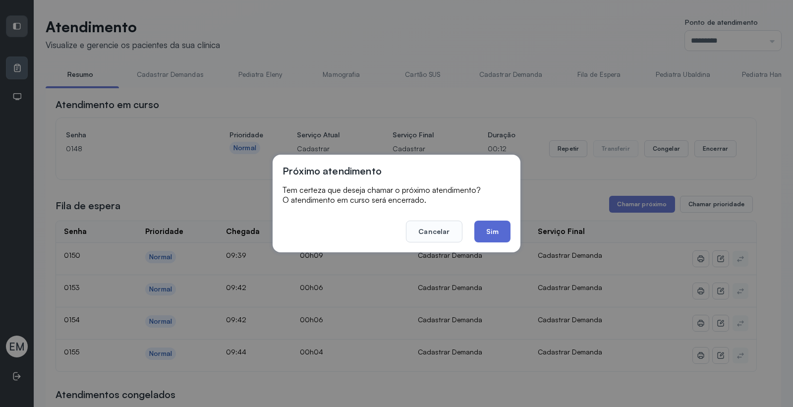
click at [495, 231] on button "Sim" at bounding box center [492, 231] width 36 height 22
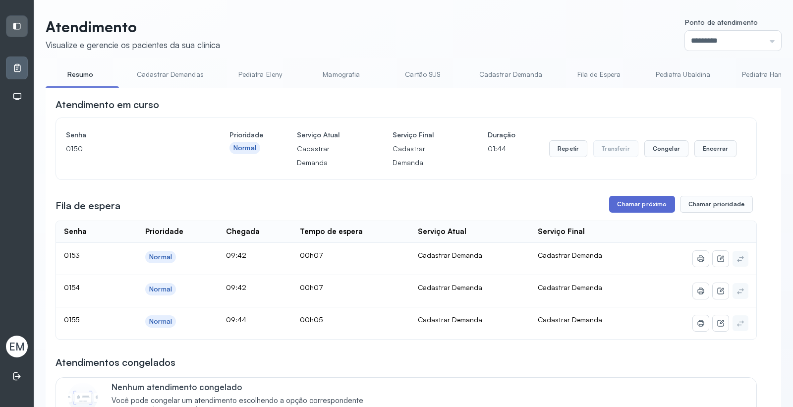
click at [630, 199] on button "Chamar próximo" at bounding box center [641, 204] width 65 height 17
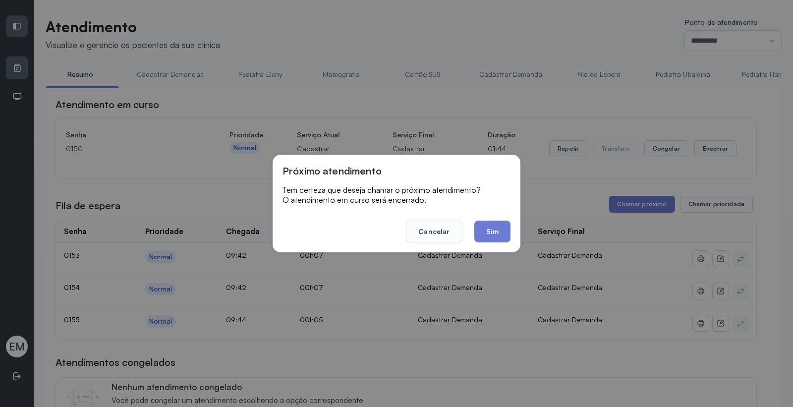
click at [637, 206] on div "Próximo atendimento Tem certeza que deseja chamar o próximo atendimento? O aten…" at bounding box center [396, 203] width 793 height 407
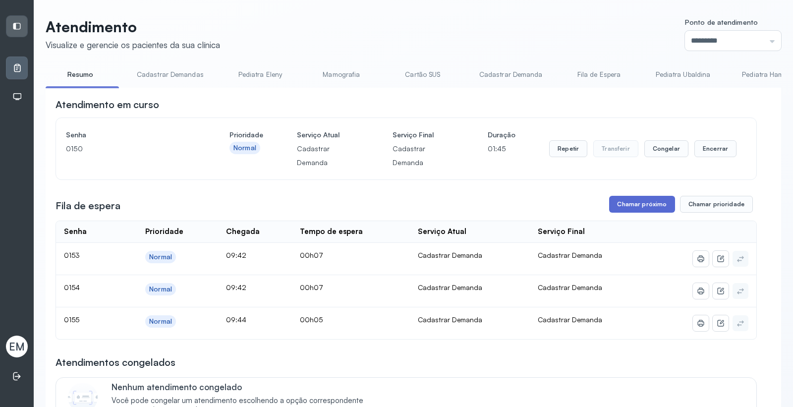
click at [622, 211] on button "Chamar próximo" at bounding box center [641, 204] width 65 height 17
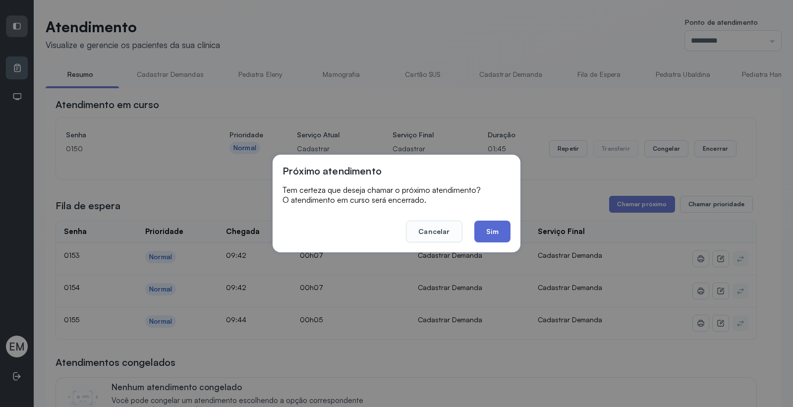
click at [500, 232] on button "Sim" at bounding box center [492, 231] width 36 height 22
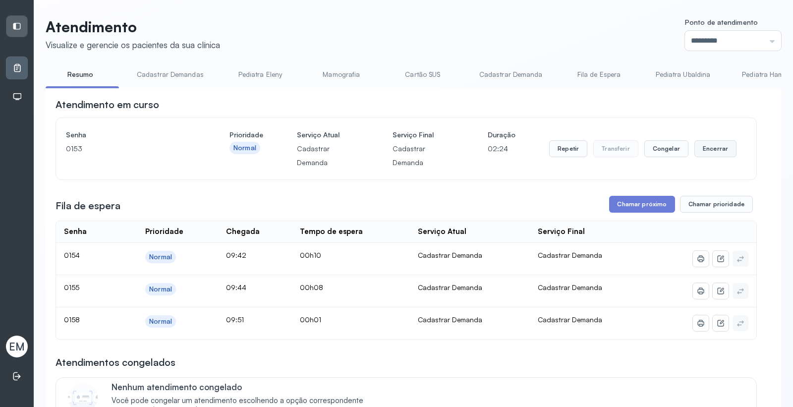
click at [701, 154] on button "Encerrar" at bounding box center [715, 148] width 42 height 17
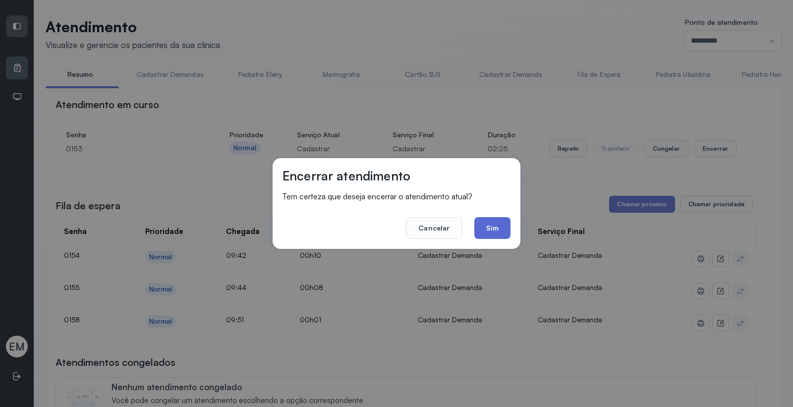
click at [493, 230] on button "Sim" at bounding box center [492, 228] width 36 height 22
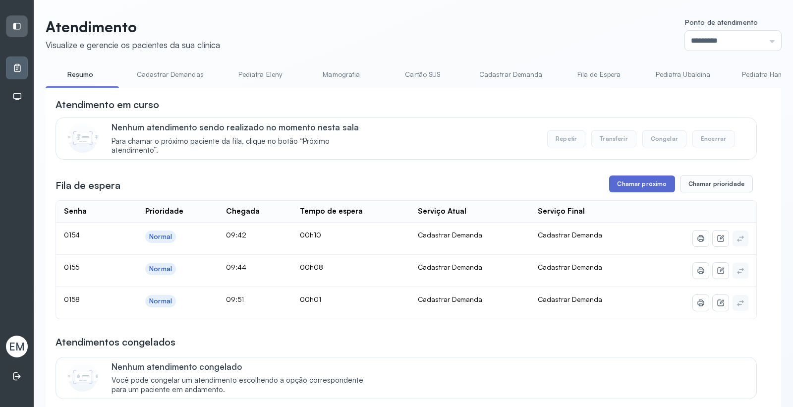
click at [633, 190] on button "Chamar próximo" at bounding box center [641, 183] width 65 height 17
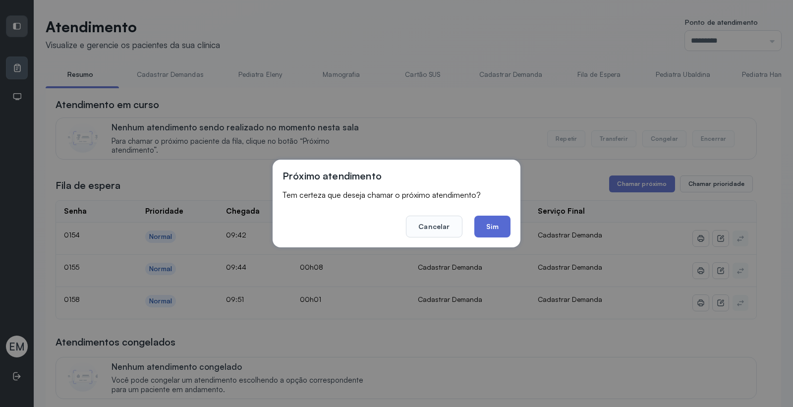
click at [491, 233] on button "Sim" at bounding box center [492, 226] width 36 height 22
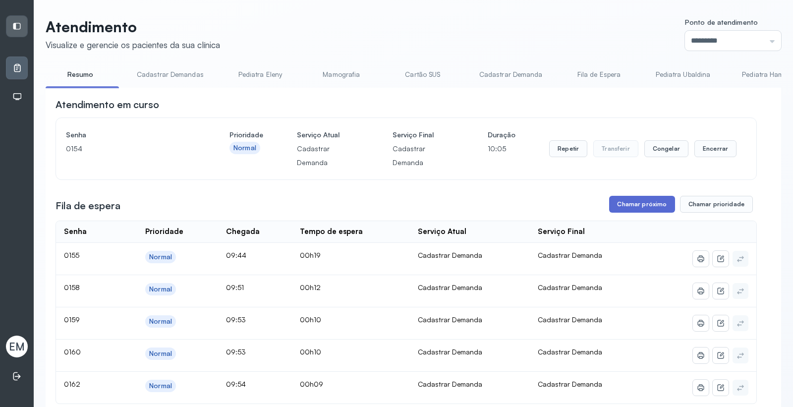
click at [631, 205] on button "Chamar próximo" at bounding box center [641, 204] width 65 height 17
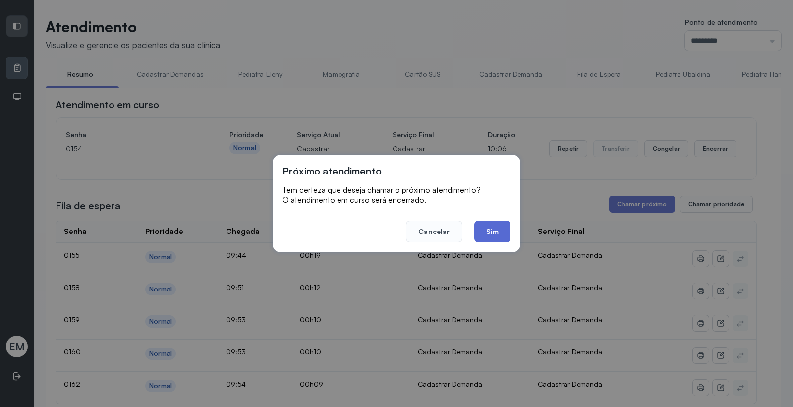
click at [495, 234] on button "Sim" at bounding box center [492, 231] width 36 height 22
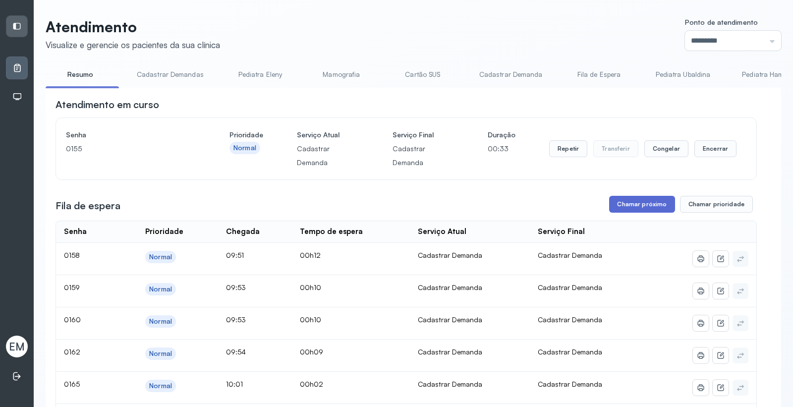
click at [631, 203] on button "Chamar próximo" at bounding box center [641, 204] width 65 height 17
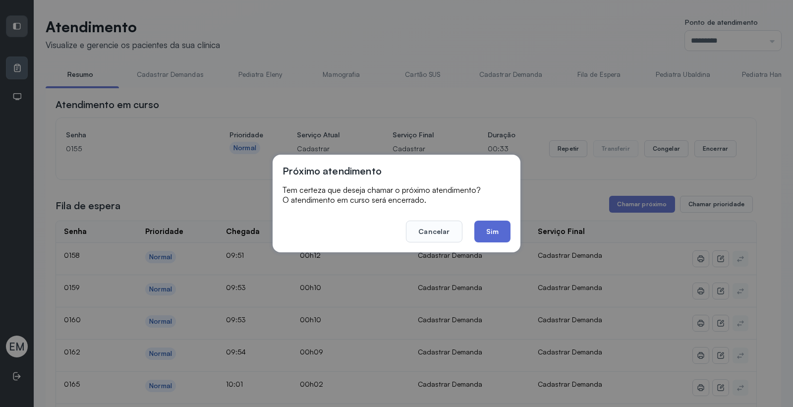
click at [502, 225] on button "Sim" at bounding box center [492, 231] width 36 height 22
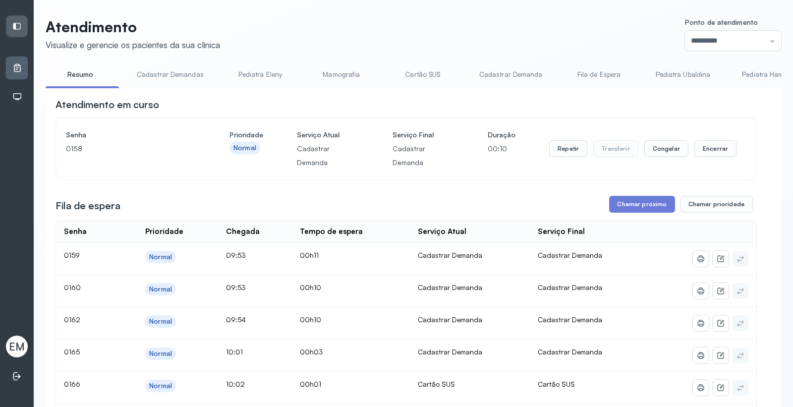
click at [712, 140] on div "Repetir Transferir Congelar Encerrar" at bounding box center [642, 149] width 187 height 42
click at [711, 151] on button "Encerrar" at bounding box center [715, 148] width 42 height 17
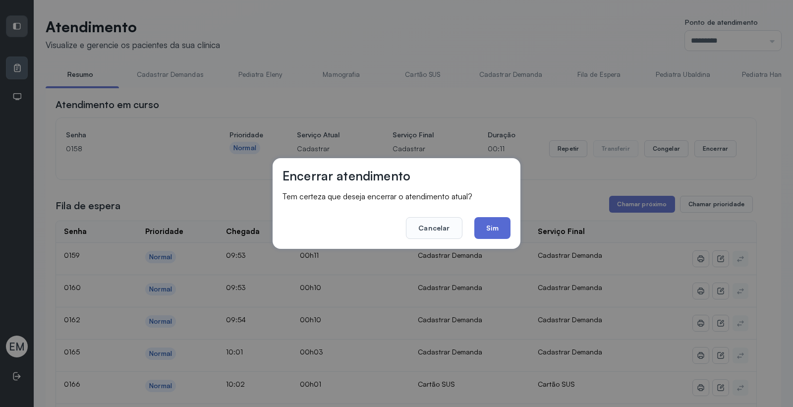
click at [502, 228] on button "Sim" at bounding box center [492, 228] width 36 height 22
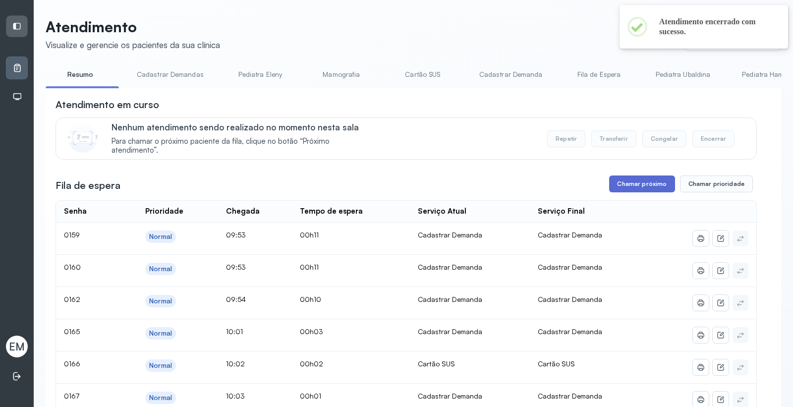
click at [651, 187] on button "Chamar próximo" at bounding box center [641, 183] width 65 height 17
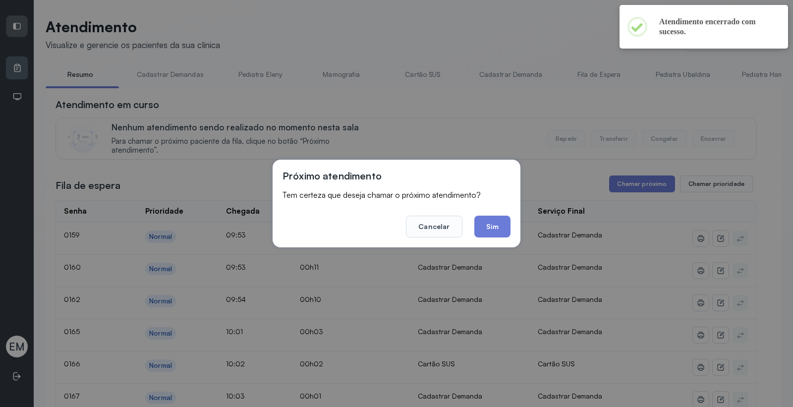
drag, startPoint x: 498, startPoint y: 233, endPoint x: 499, endPoint y: 224, distance: 9.0
click at [499, 229] on button "Sim" at bounding box center [492, 226] width 36 height 22
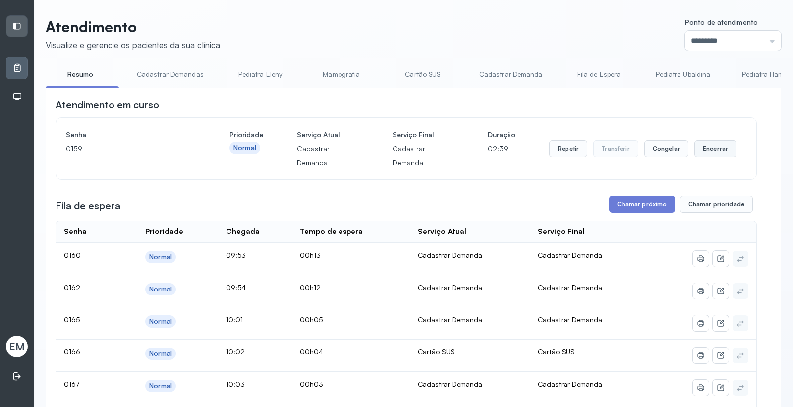
click at [708, 151] on button "Encerrar" at bounding box center [715, 148] width 42 height 17
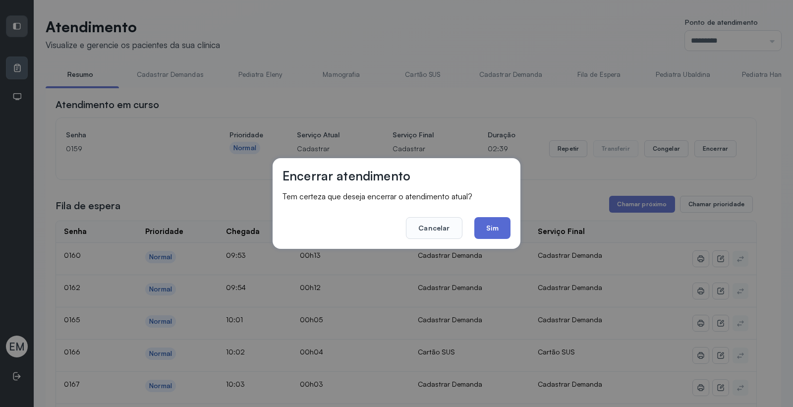
click at [506, 233] on button "Sim" at bounding box center [492, 228] width 36 height 22
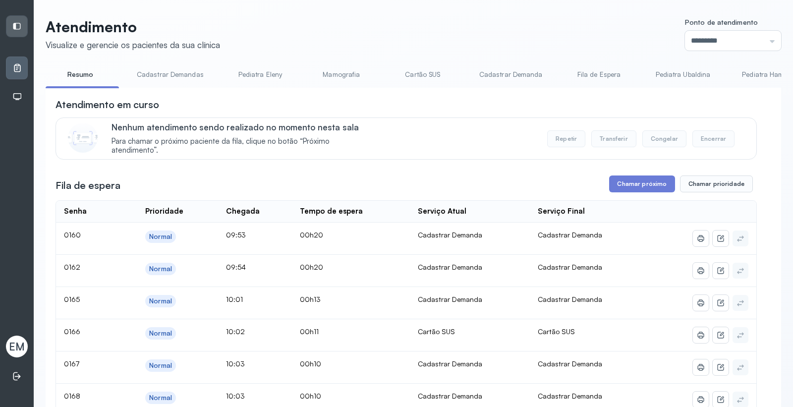
click at [439, 79] on link "Cartão SUS" at bounding box center [422, 74] width 69 height 16
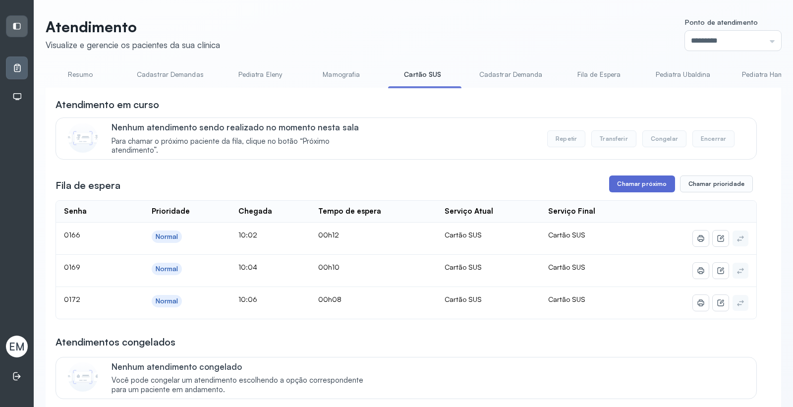
click at [620, 186] on button "Chamar próximo" at bounding box center [641, 183] width 65 height 17
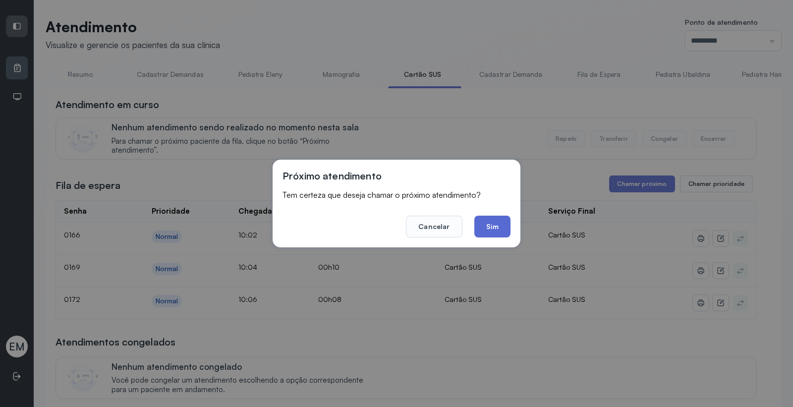
click at [506, 225] on button "Sim" at bounding box center [492, 226] width 36 height 22
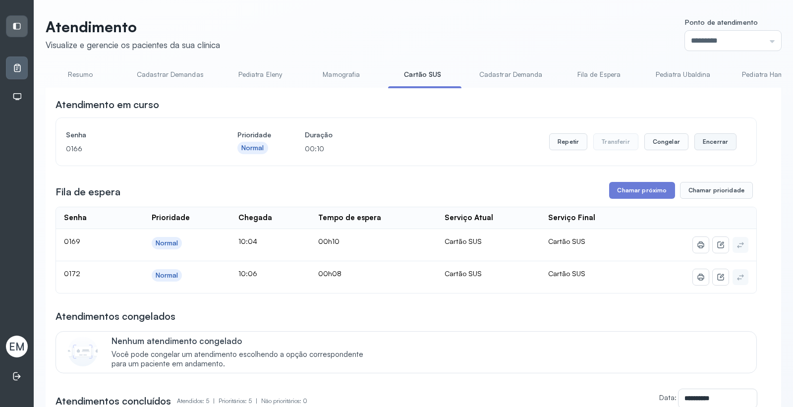
click at [707, 139] on button "Encerrar" at bounding box center [715, 141] width 42 height 17
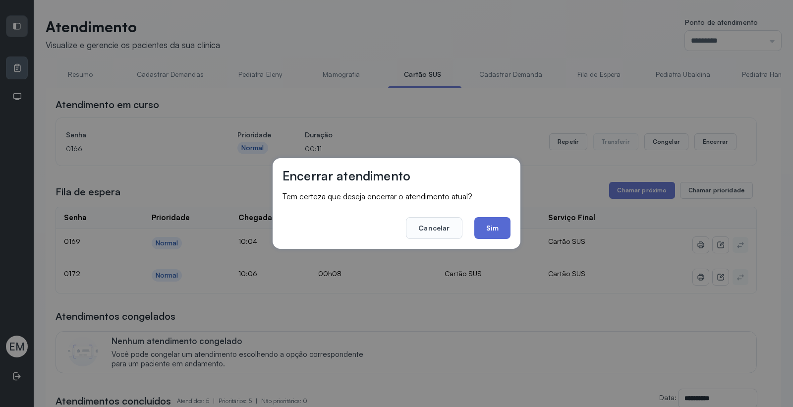
click at [500, 217] on button "Sim" at bounding box center [492, 228] width 36 height 22
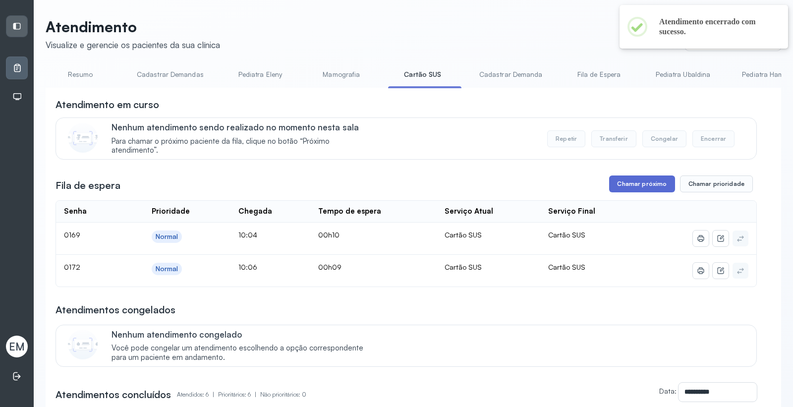
click at [627, 184] on button "Chamar próximo" at bounding box center [641, 183] width 65 height 17
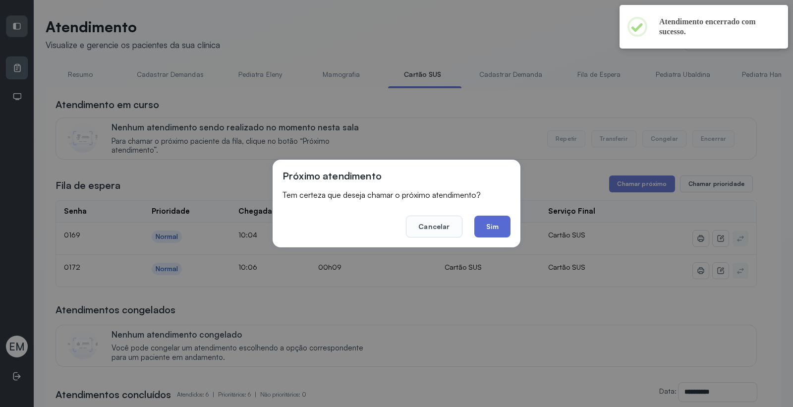
click at [506, 229] on button "Sim" at bounding box center [492, 226] width 36 height 22
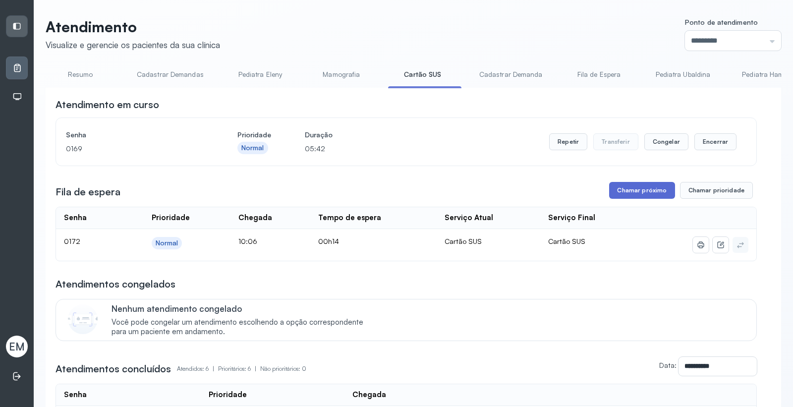
click at [649, 197] on button "Chamar próximo" at bounding box center [641, 190] width 65 height 17
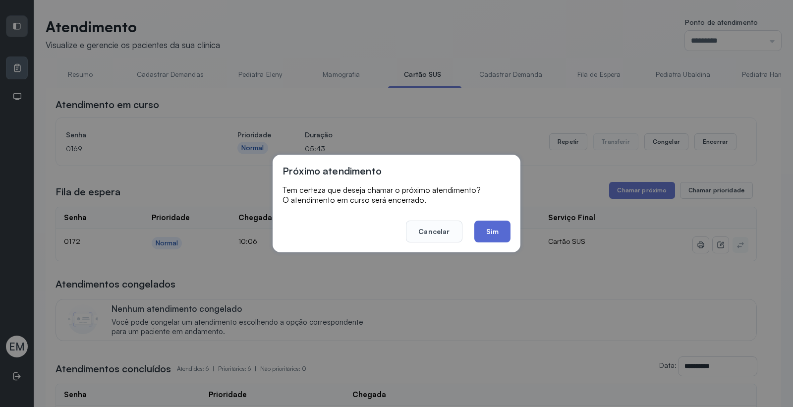
click at [487, 229] on button "Sim" at bounding box center [492, 231] width 36 height 22
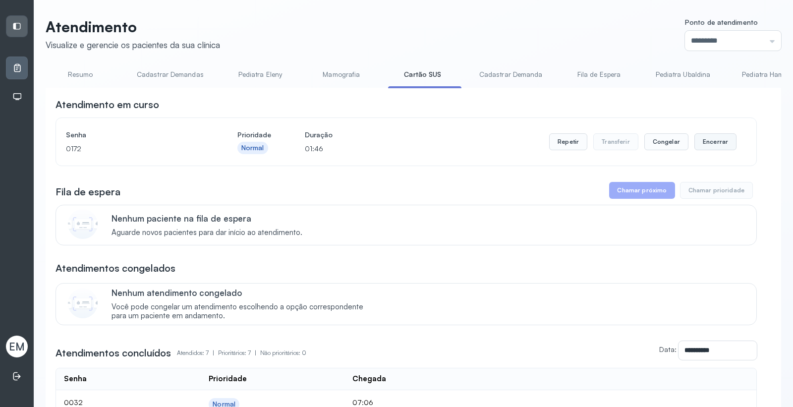
click at [696, 142] on button "Encerrar" at bounding box center [715, 141] width 42 height 17
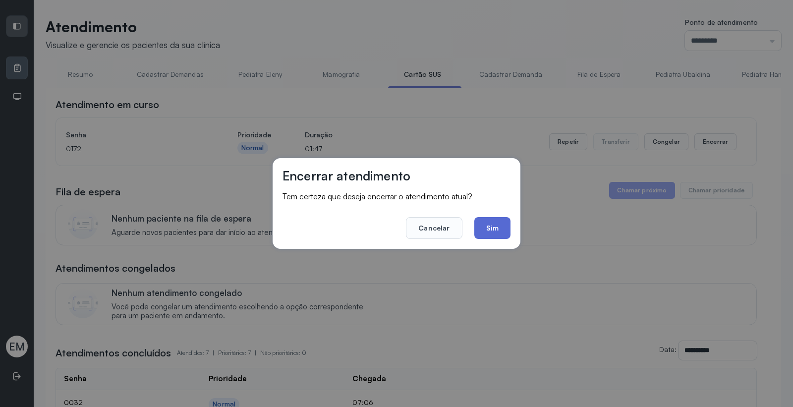
click at [488, 220] on button "Sim" at bounding box center [492, 228] width 36 height 22
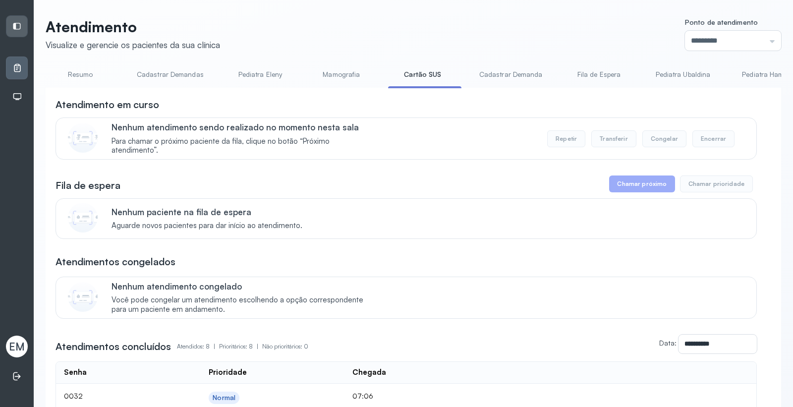
click at [84, 77] on link "Resumo" at bounding box center [80, 74] width 69 height 16
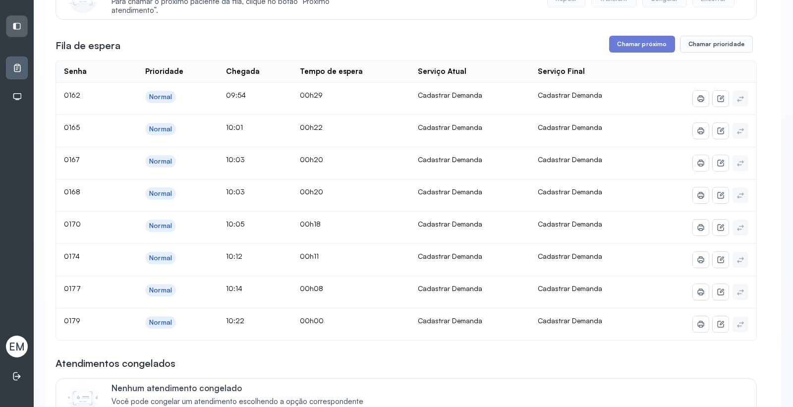
scroll to position [165, 0]
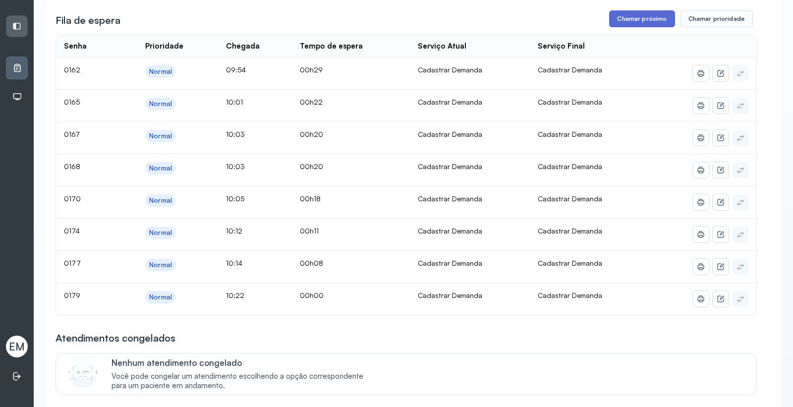
click at [633, 16] on button "Chamar próximo" at bounding box center [641, 18] width 65 height 17
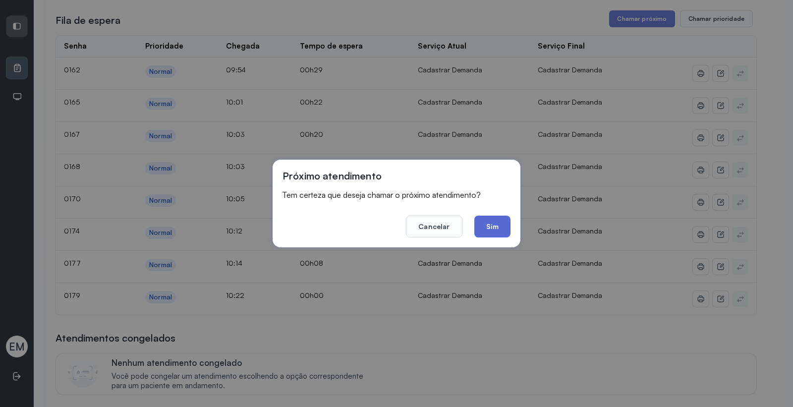
click at [499, 220] on button "Sim" at bounding box center [492, 226] width 36 height 22
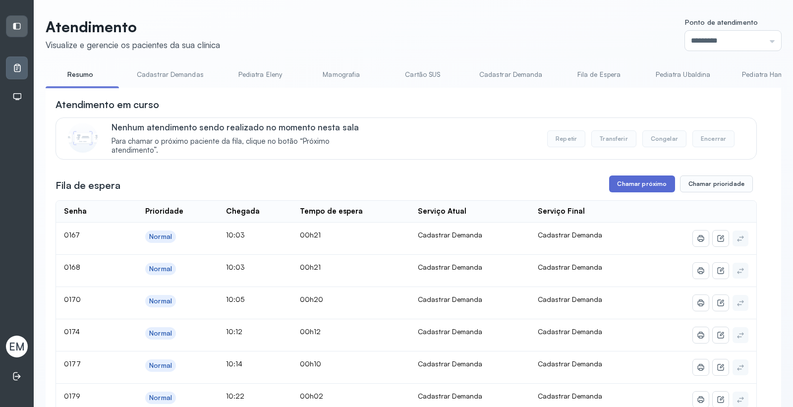
click at [638, 181] on button "Chamar próximo" at bounding box center [641, 183] width 65 height 17
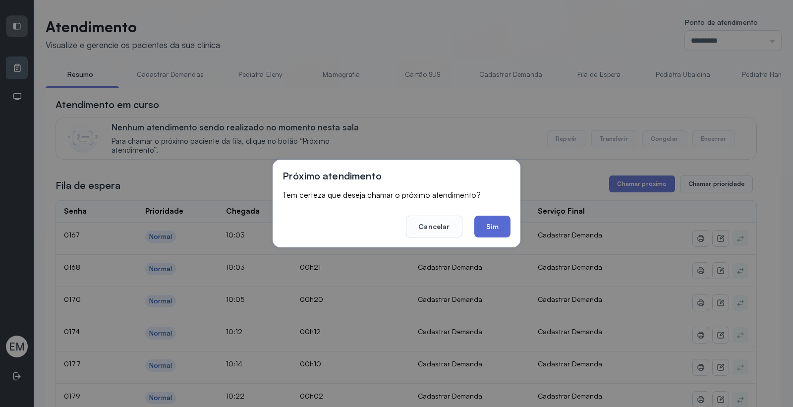
click at [501, 228] on button "Sim" at bounding box center [492, 226] width 36 height 22
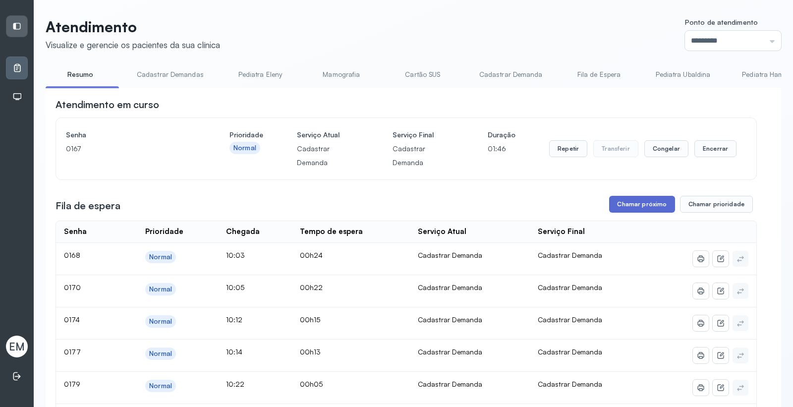
click at [626, 203] on button "Chamar próximo" at bounding box center [641, 204] width 65 height 17
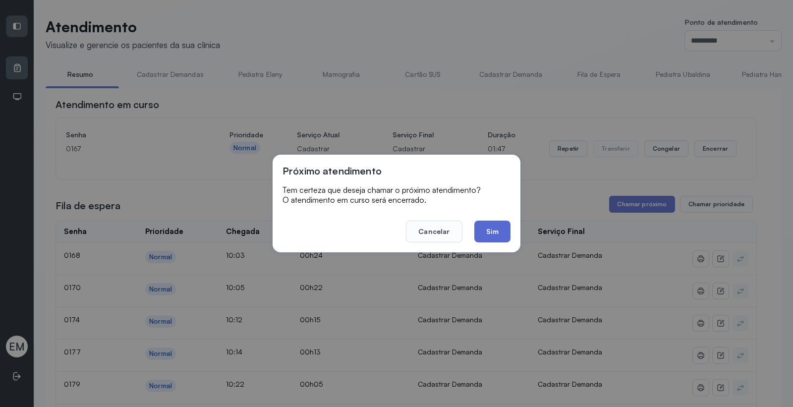
click at [500, 228] on button "Sim" at bounding box center [492, 231] width 36 height 22
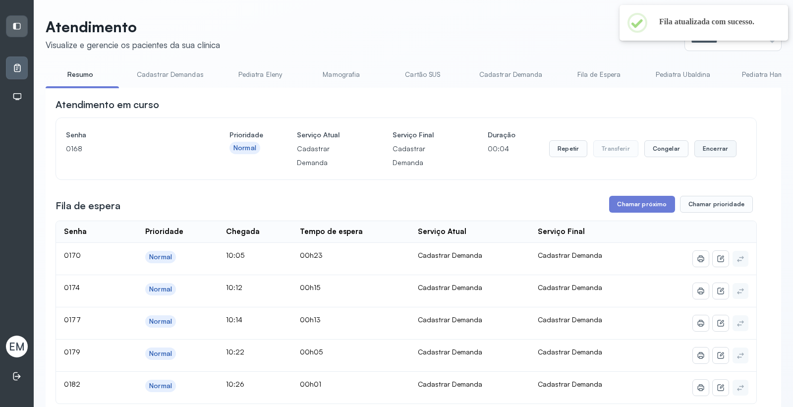
click at [694, 144] on button "Encerrar" at bounding box center [715, 148] width 42 height 17
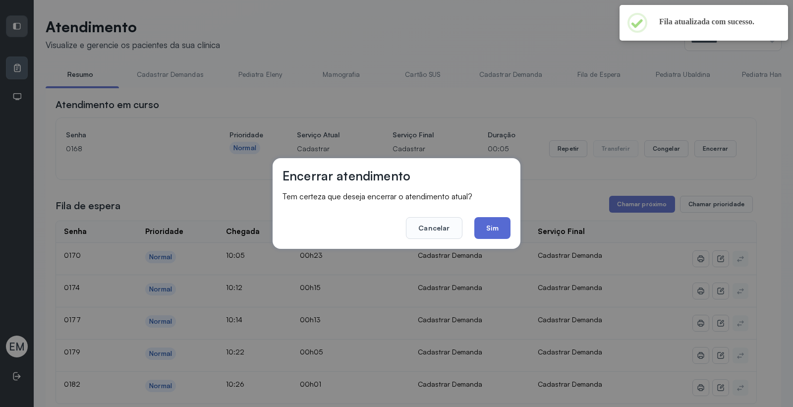
click at [493, 223] on button "Sim" at bounding box center [492, 228] width 36 height 22
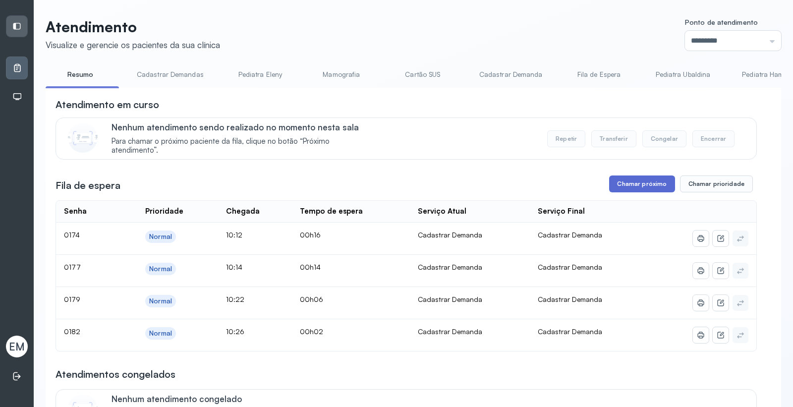
click at [651, 191] on button "Chamar próximo" at bounding box center [641, 183] width 65 height 17
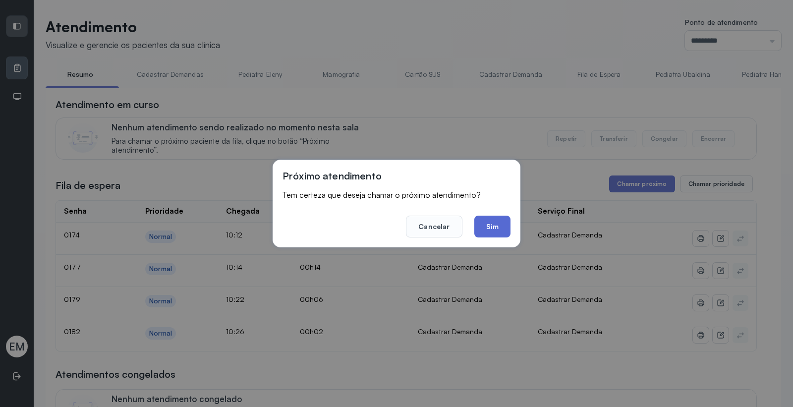
click at [501, 225] on button "Sim" at bounding box center [492, 226] width 36 height 22
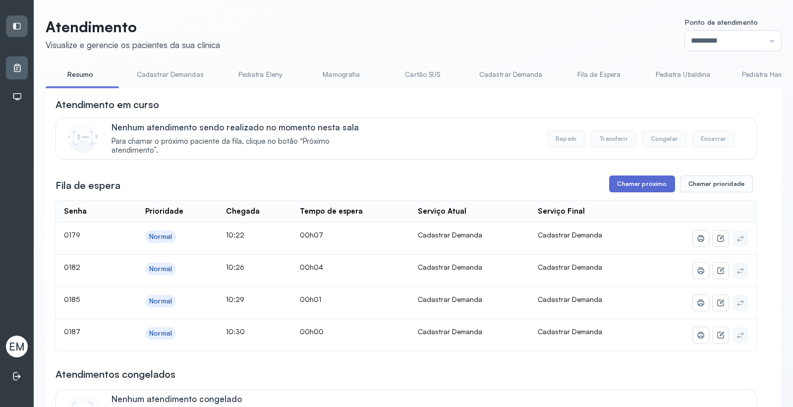
click at [655, 191] on button "Chamar próximo" at bounding box center [641, 183] width 65 height 17
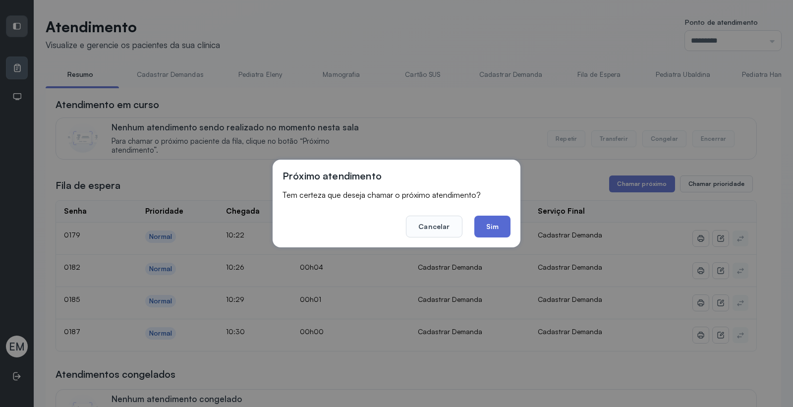
click at [496, 227] on button "Sim" at bounding box center [492, 226] width 36 height 22
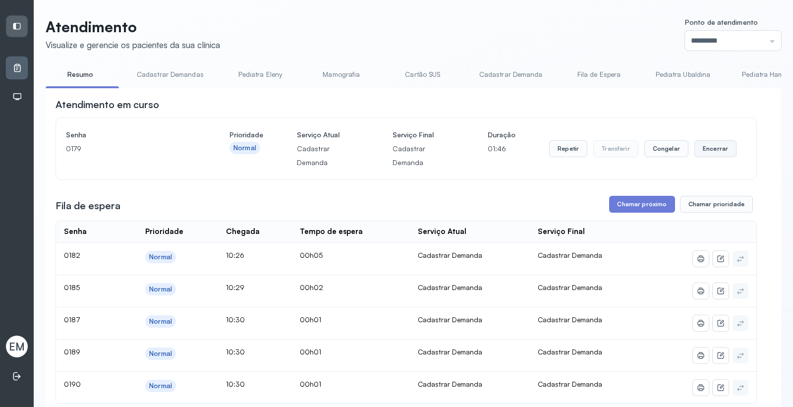
click at [704, 152] on button "Encerrar" at bounding box center [715, 148] width 42 height 17
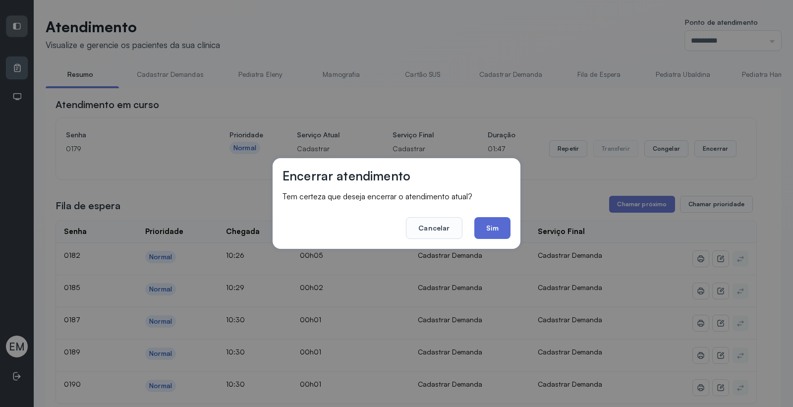
click at [497, 226] on button "Sim" at bounding box center [492, 228] width 36 height 22
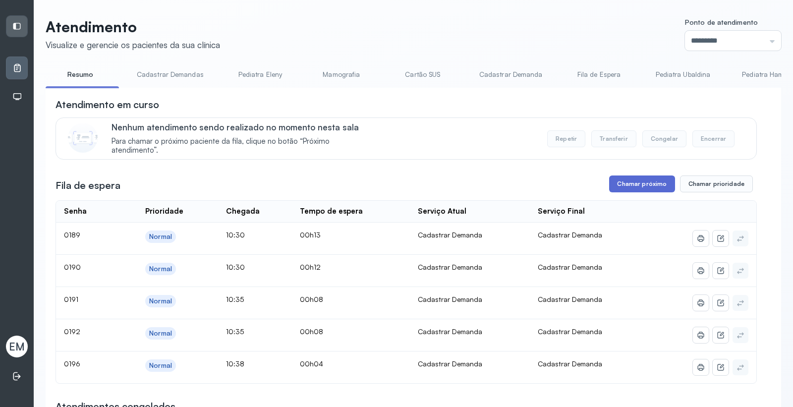
click at [616, 187] on button "Chamar próximo" at bounding box center [641, 183] width 65 height 17
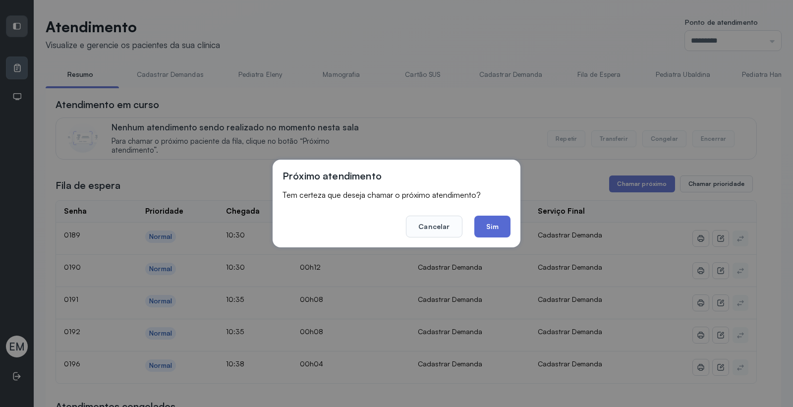
click at [483, 223] on button "Sim" at bounding box center [492, 226] width 36 height 22
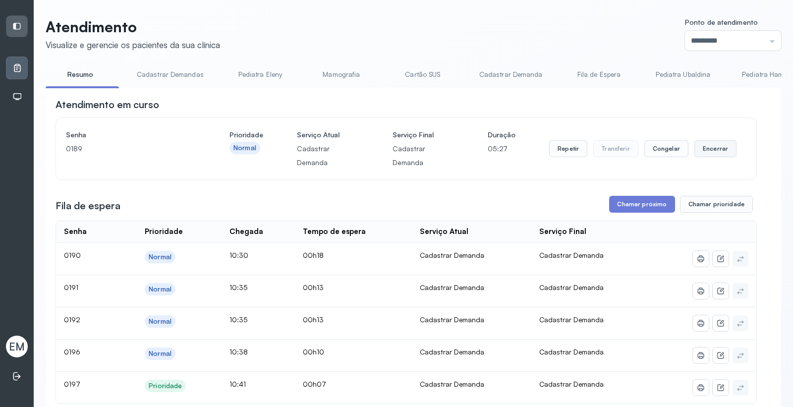
click at [707, 149] on button "Encerrar" at bounding box center [715, 148] width 42 height 17
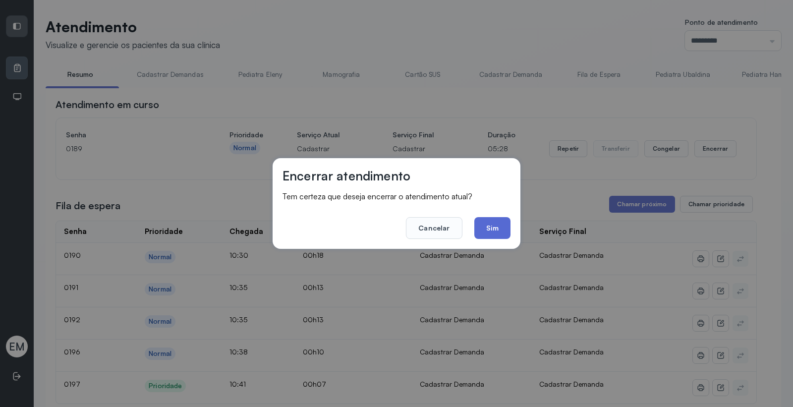
click at [478, 228] on button "Sim" at bounding box center [492, 228] width 36 height 22
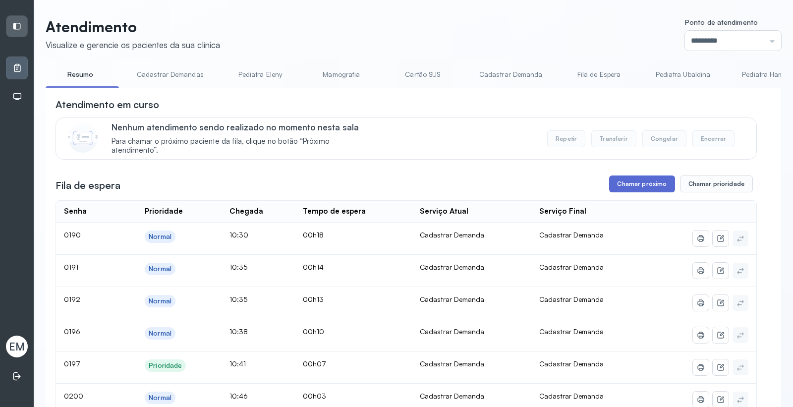
click at [627, 185] on button "Chamar próximo" at bounding box center [641, 183] width 65 height 17
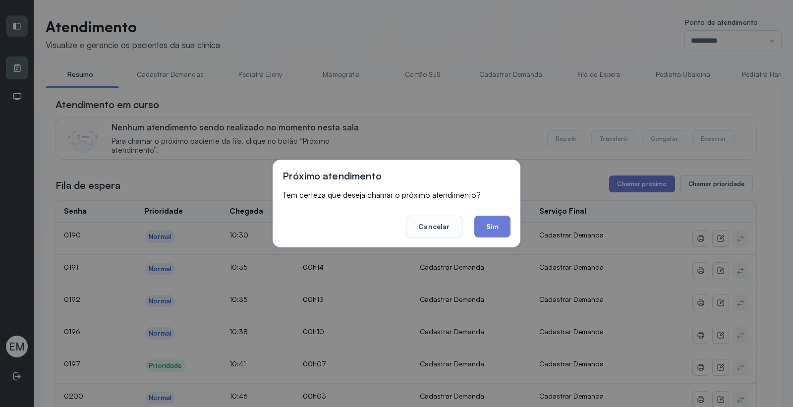
click at [502, 225] on button "Sim" at bounding box center [492, 226] width 36 height 22
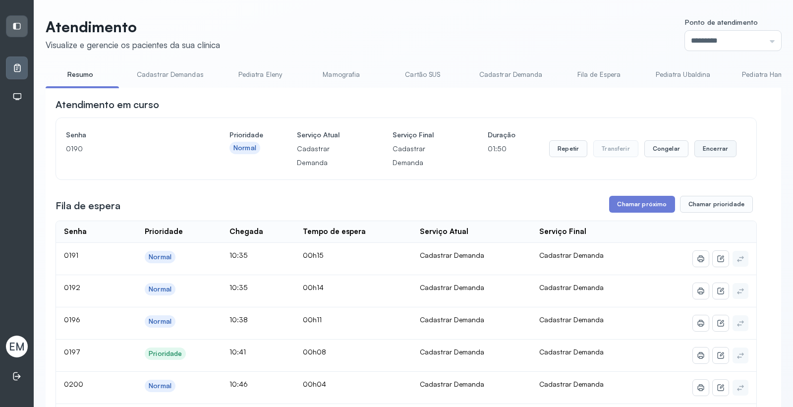
drag, startPoint x: 702, startPoint y: 150, endPoint x: 688, endPoint y: 159, distance: 17.1
click at [694, 157] on button "Encerrar" at bounding box center [715, 148] width 42 height 17
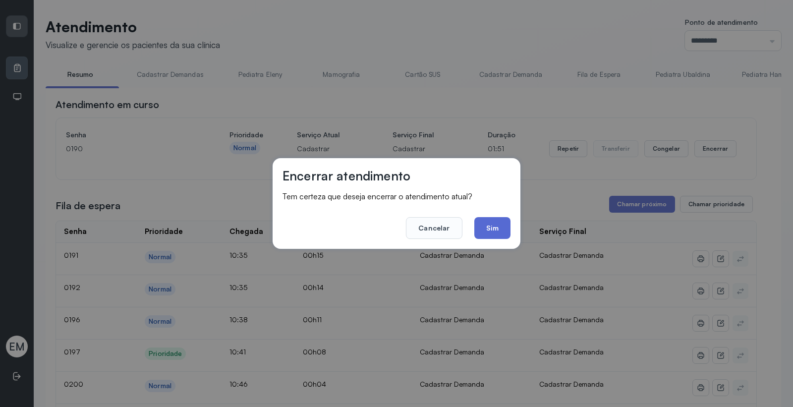
click at [497, 228] on button "Sim" at bounding box center [492, 228] width 36 height 22
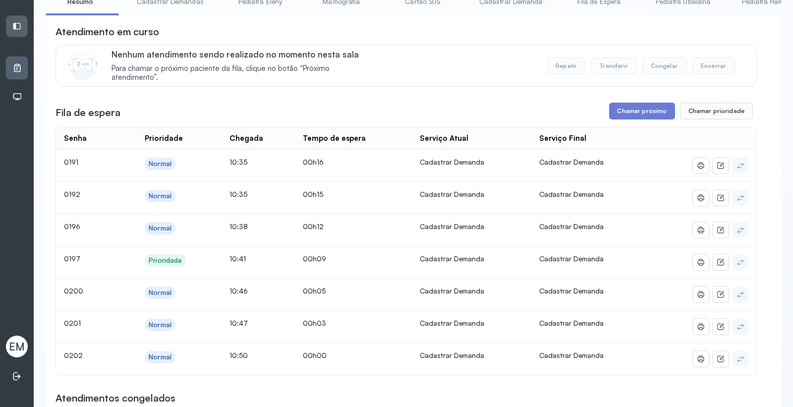
scroll to position [55, 0]
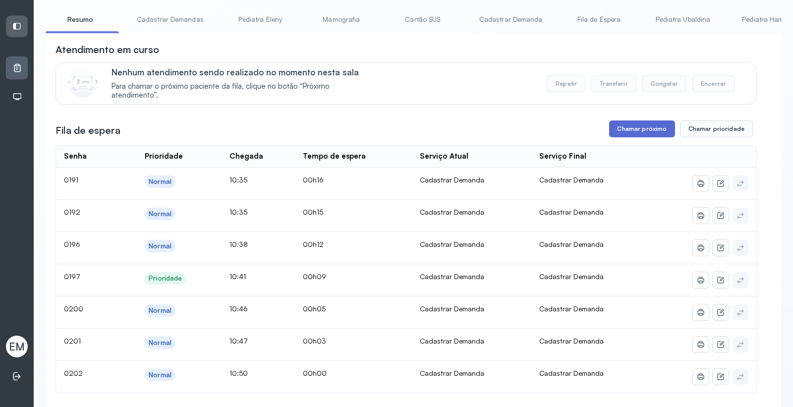
click at [642, 129] on button "Chamar próximo" at bounding box center [641, 128] width 65 height 17
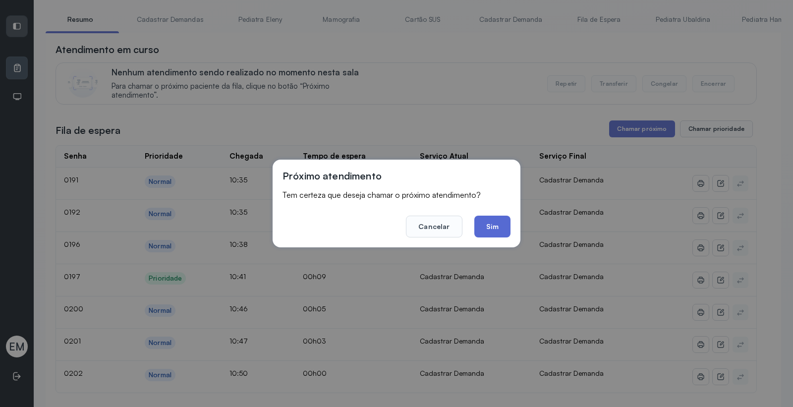
click at [493, 224] on button "Sim" at bounding box center [492, 226] width 36 height 22
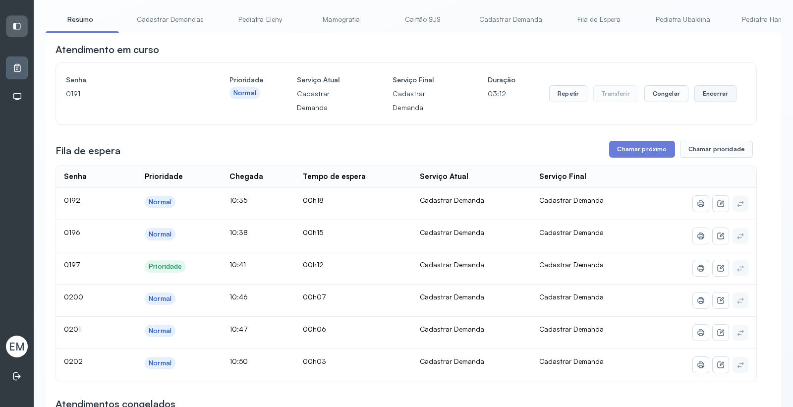
click at [713, 96] on button "Encerrar" at bounding box center [715, 93] width 42 height 17
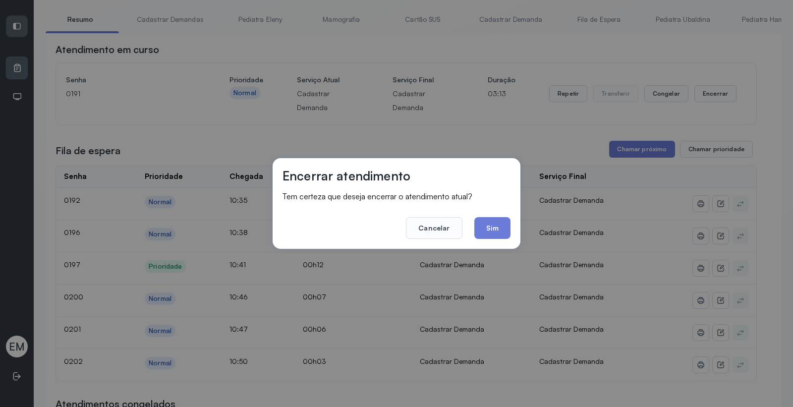
drag, startPoint x: 494, startPoint y: 216, endPoint x: 497, endPoint y: 222, distance: 6.9
click at [496, 220] on button "Sim" at bounding box center [492, 228] width 36 height 22
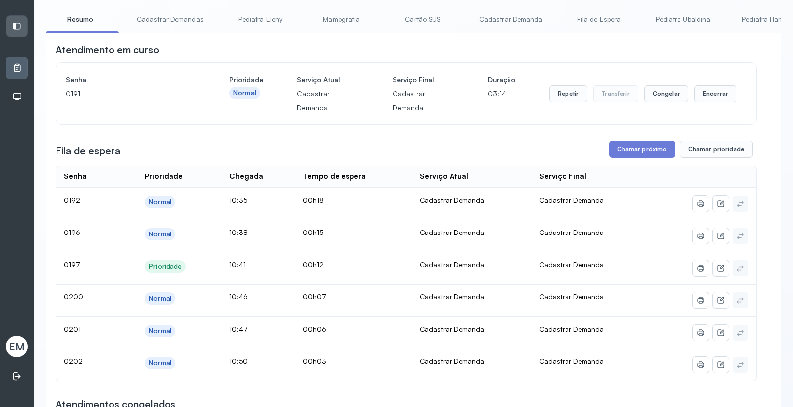
scroll to position [0, 0]
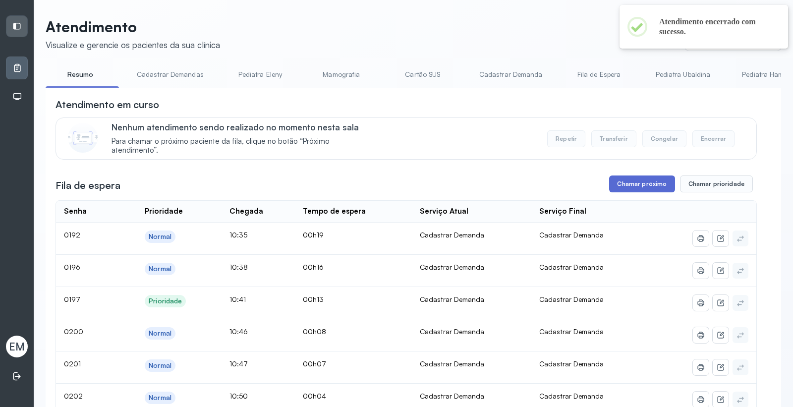
click at [630, 192] on button "Chamar próximo" at bounding box center [641, 183] width 65 height 17
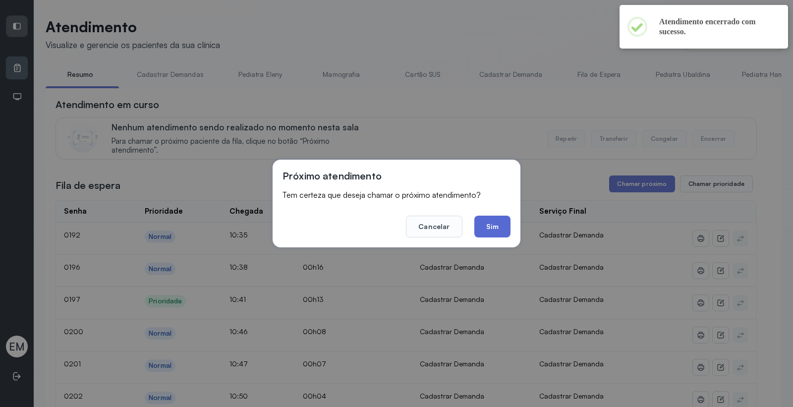
click at [483, 229] on button "Sim" at bounding box center [492, 226] width 36 height 22
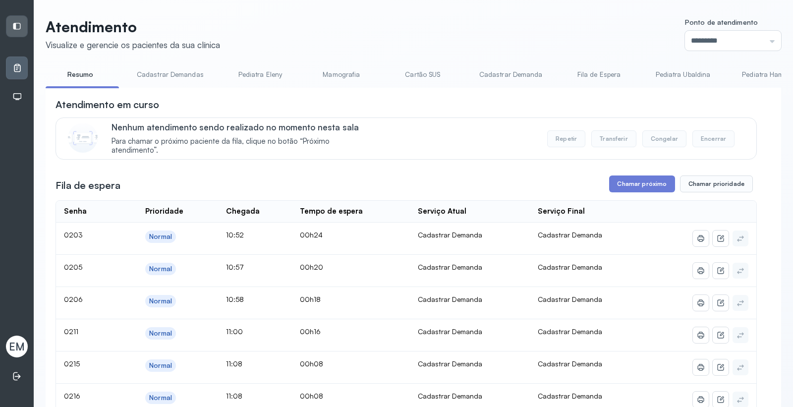
click at [21, 29] on icon at bounding box center [16, 26] width 9 height 9
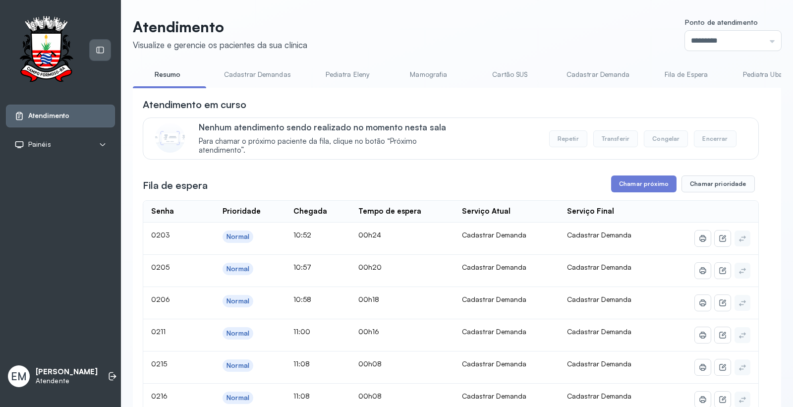
click at [531, 109] on div "Atendimento em curso" at bounding box center [451, 105] width 616 height 14
click at [531, 72] on link "Cartão SUS" at bounding box center [509, 74] width 69 height 16
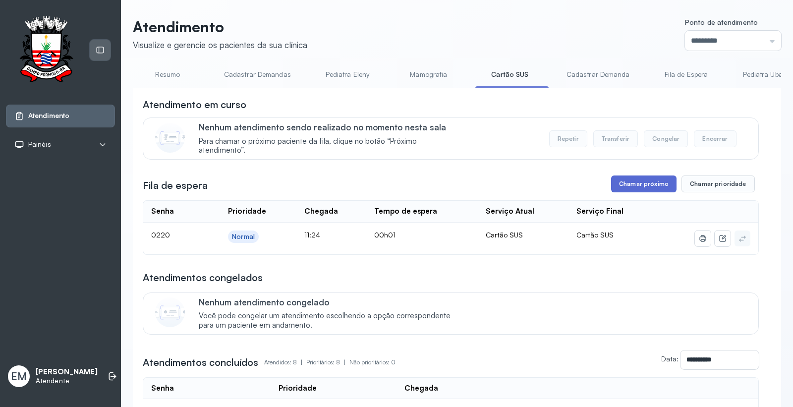
click at [645, 184] on button "Chamar próximo" at bounding box center [643, 183] width 65 height 17
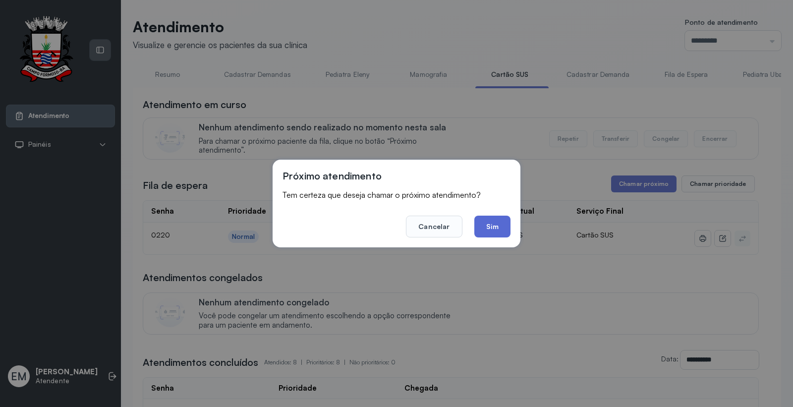
click at [502, 223] on button "Sim" at bounding box center [492, 226] width 36 height 22
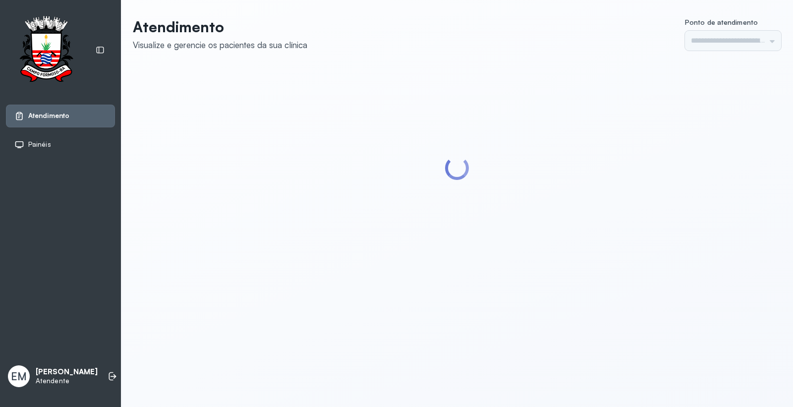
type input "*********"
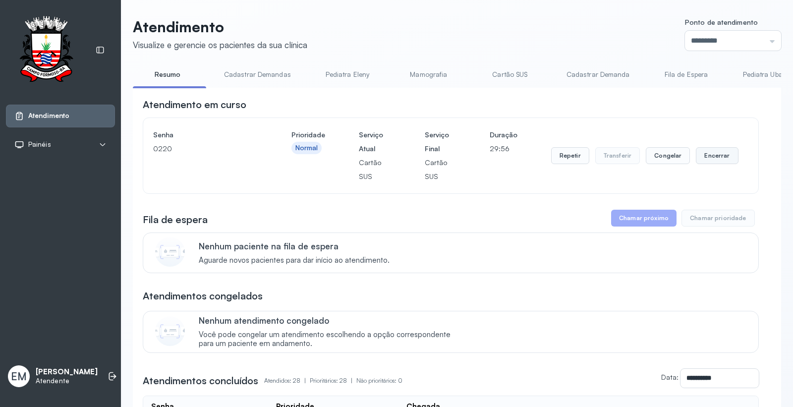
click at [709, 152] on button "Encerrar" at bounding box center [717, 155] width 42 height 17
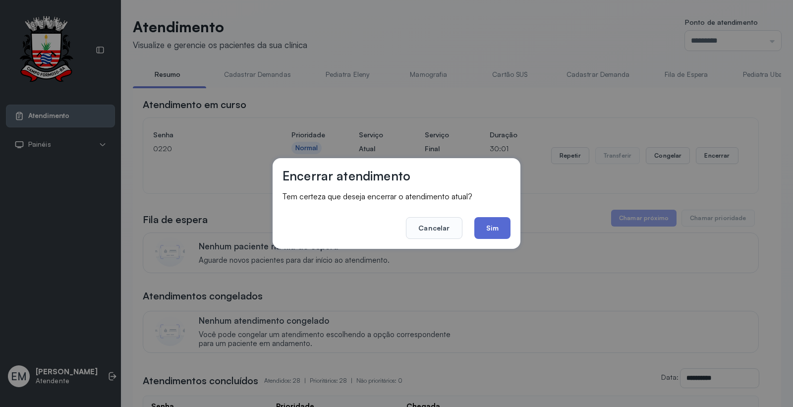
click at [486, 230] on button "Sim" at bounding box center [492, 228] width 36 height 22
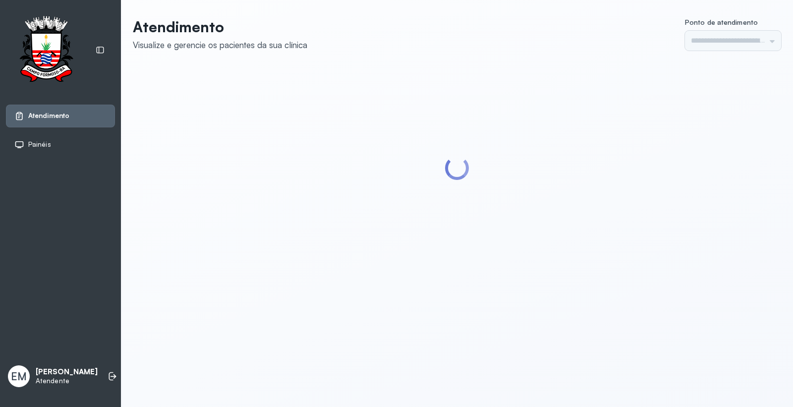
type input "*********"
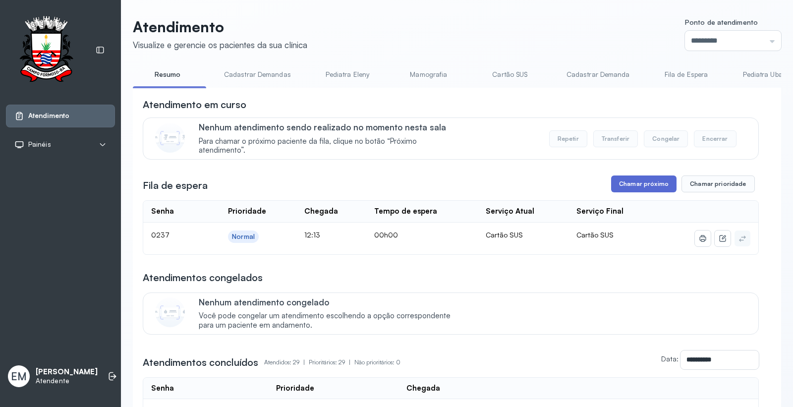
click at [637, 190] on button "Chamar próximo" at bounding box center [643, 183] width 65 height 17
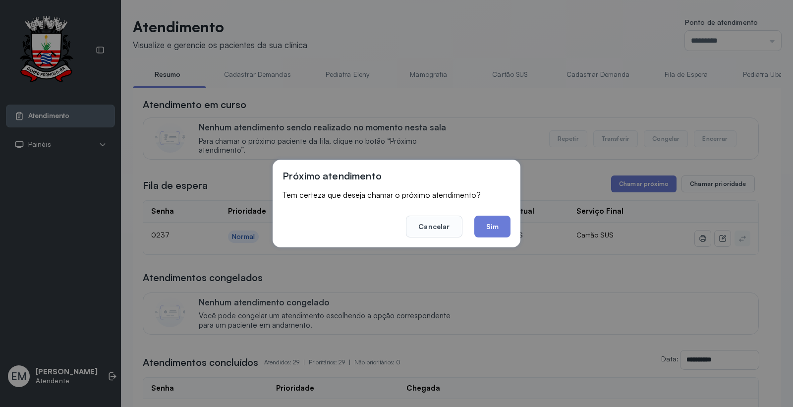
click at [491, 228] on button "Sim" at bounding box center [492, 226] width 36 height 22
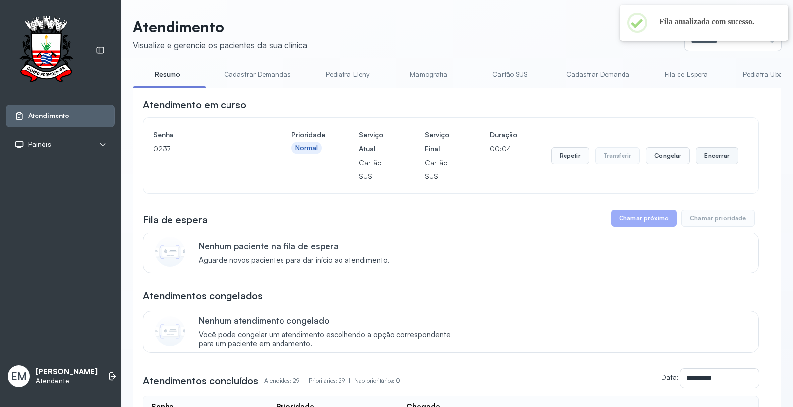
click at [705, 157] on button "Encerrar" at bounding box center [717, 155] width 42 height 17
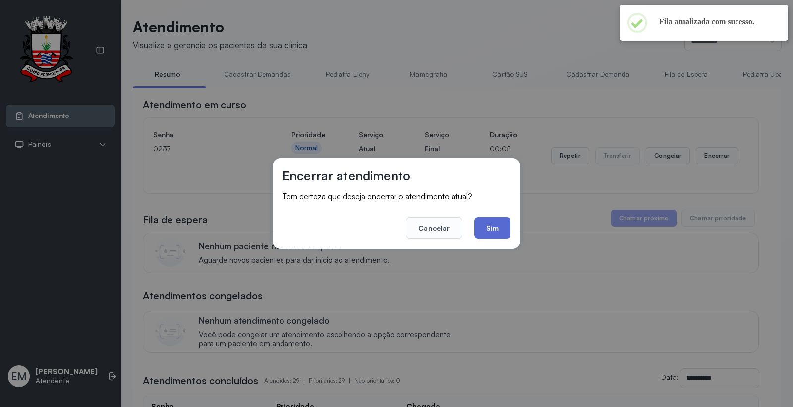
click at [493, 235] on button "Sim" at bounding box center [492, 228] width 36 height 22
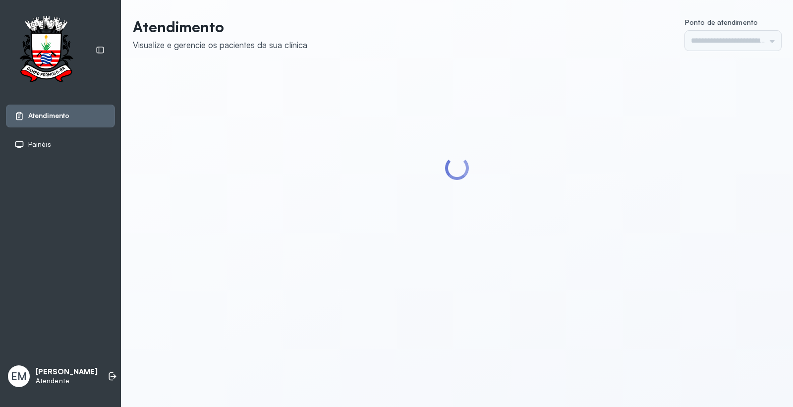
type input "*********"
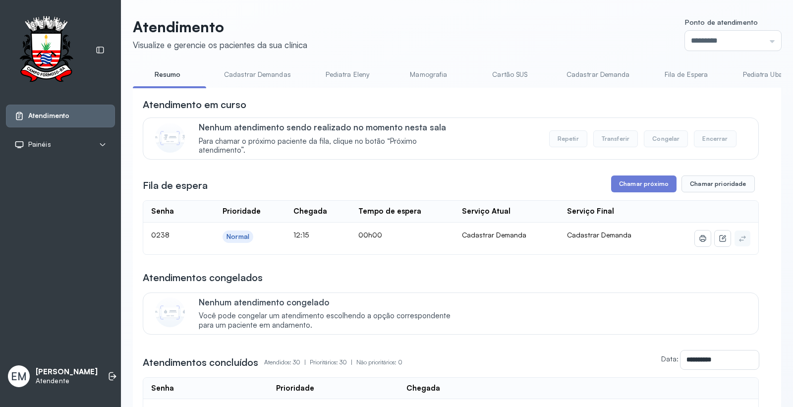
click at [428, 41] on header "Atendimento Visualize e gerencie os pacientes da sua clínica Ponto de atendimen…" at bounding box center [457, 34] width 648 height 33
click at [392, 40] on header "Atendimento Visualize e gerencie os pacientes da sua clínica Ponto de atendimen…" at bounding box center [457, 34] width 648 height 33
click at [647, 191] on button "Chamar próximo" at bounding box center [643, 183] width 65 height 17
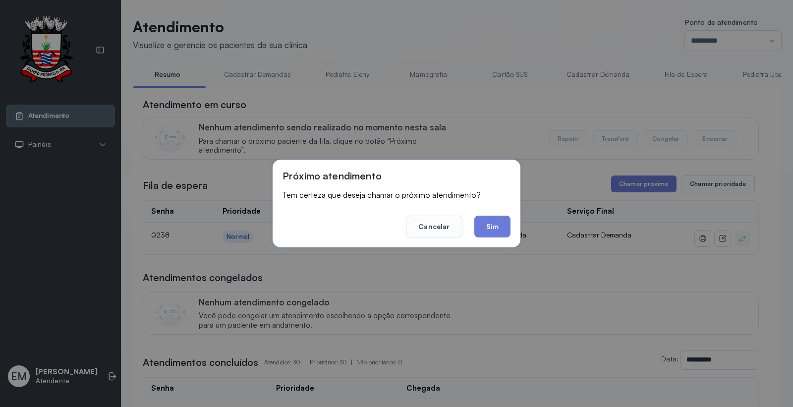
click at [489, 46] on div "Próximo atendimento Tem certeza que deseja chamar o próximo atendimento? Cancel…" at bounding box center [396, 203] width 793 height 407
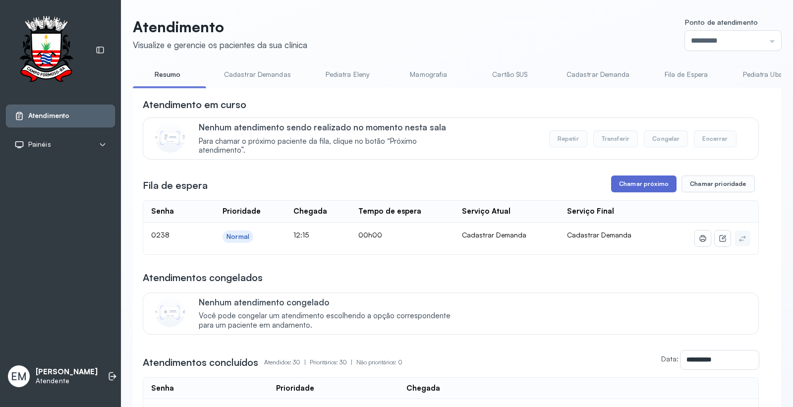
click at [620, 182] on button "Chamar próximo" at bounding box center [643, 183] width 65 height 17
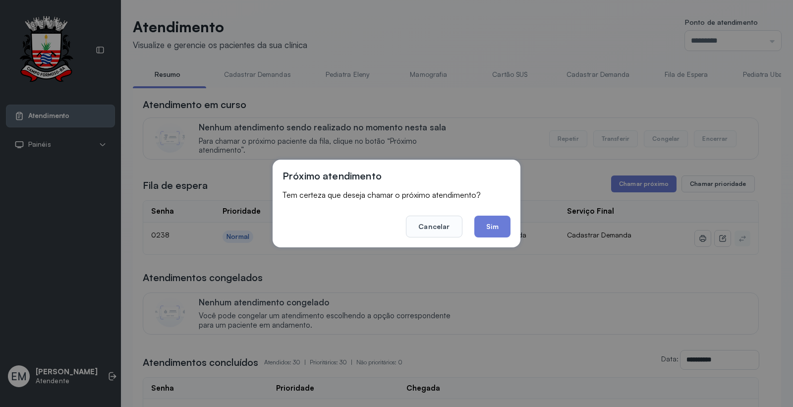
click at [491, 26] on div "Próximo atendimento Tem certeza que deseja chamar o próximo atendimento? Cancel…" at bounding box center [396, 203] width 793 height 407
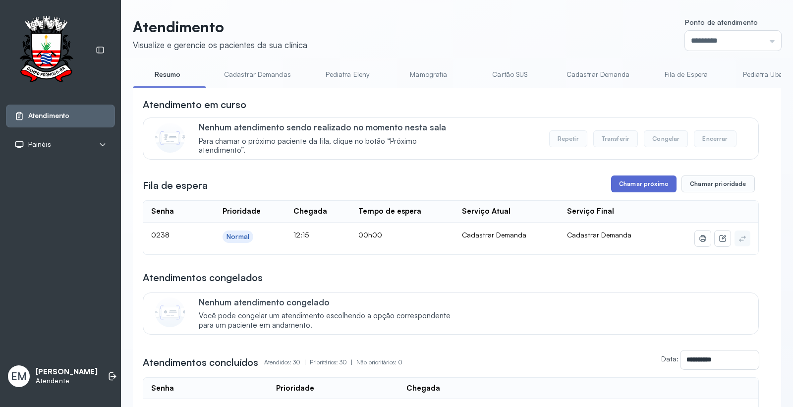
click at [638, 185] on button "Chamar próximo" at bounding box center [643, 183] width 65 height 17
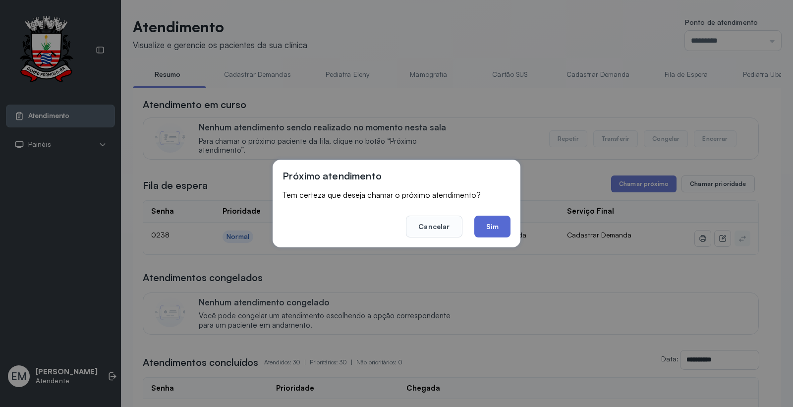
click at [498, 231] on button "Sim" at bounding box center [492, 226] width 36 height 22
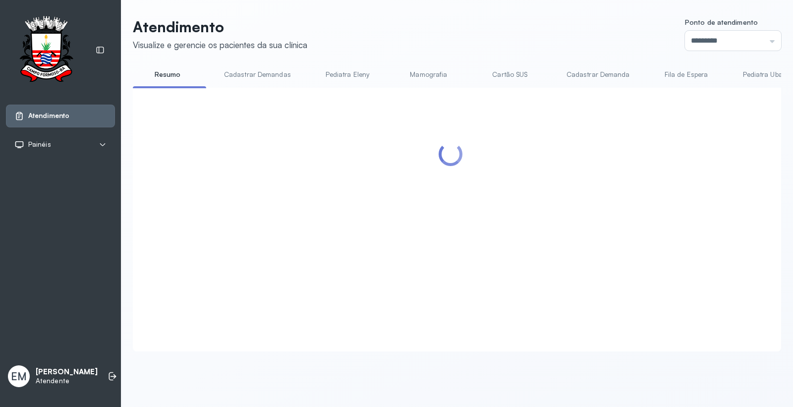
click at [378, 49] on header "Atendimento Visualize e gerencie os pacientes da sua clínica Ponto de atendimen…" at bounding box center [457, 34] width 648 height 33
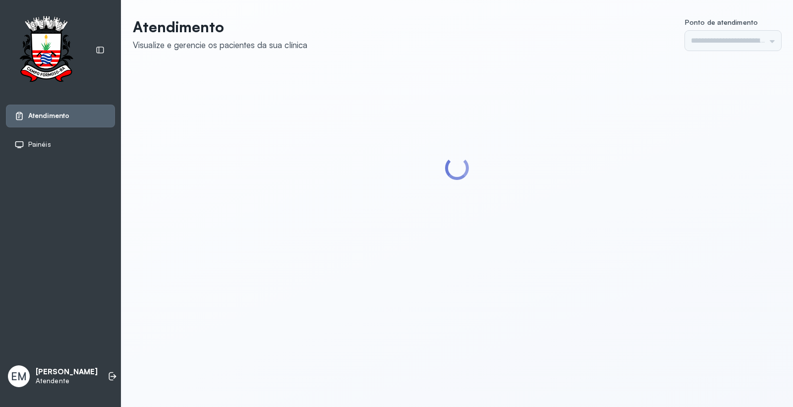
type input "*********"
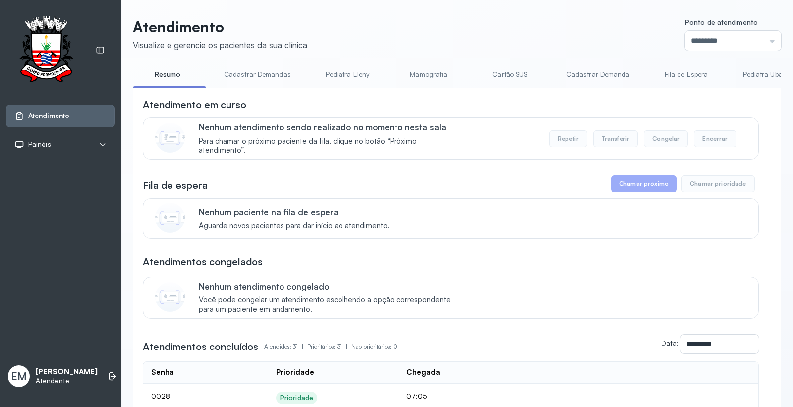
click at [507, 76] on link "Cartão SUS" at bounding box center [509, 74] width 69 height 16
click at [173, 76] on link "Resumo" at bounding box center [167, 74] width 69 height 16
click at [522, 24] on header "Atendimento Visualize e gerencie os pacientes da sua clínica Ponto de atendimen…" at bounding box center [457, 34] width 648 height 33
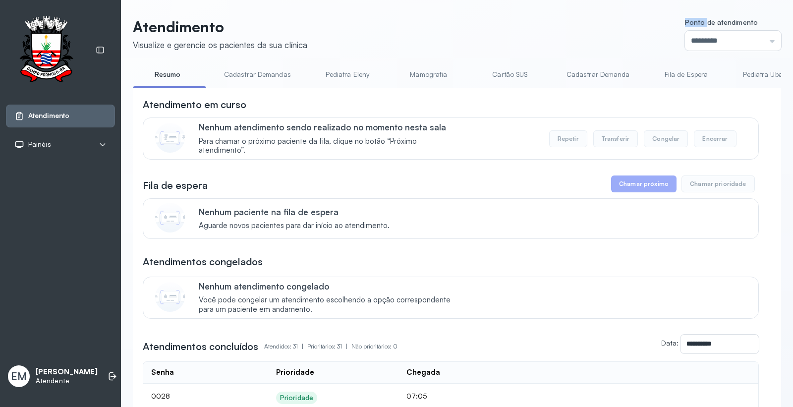
click at [522, 24] on header "Atendimento Visualize e gerencie os pacientes da sua clínica Ponto de atendimen…" at bounding box center [457, 34] width 648 height 33
click at [461, 27] on header "Atendimento Visualize e gerencie os pacientes da sua clínica Ponto de atendimen…" at bounding box center [457, 34] width 648 height 33
click at [462, 22] on header "Atendimento Visualize e gerencie os pacientes da sua clínica Ponto de atendimen…" at bounding box center [457, 34] width 648 height 33
drag, startPoint x: 393, startPoint y: 17, endPoint x: 471, endPoint y: 48, distance: 83.2
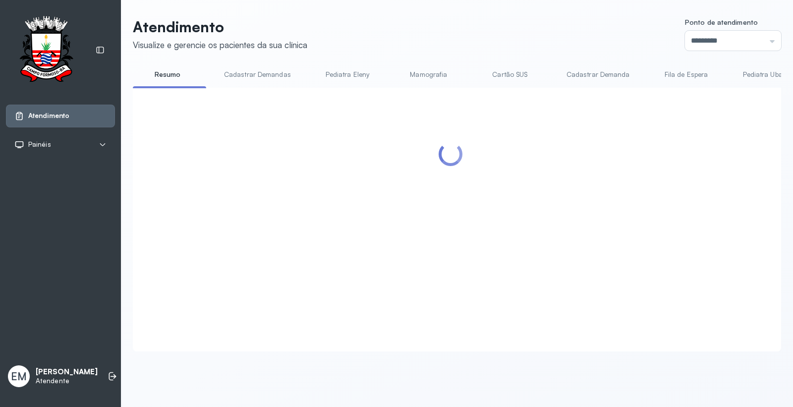
click at [532, 181] on div at bounding box center [451, 207] width 616 height 219
click at [425, 28] on header "Atendimento Visualize e gerencie os pacientes da sua clínica Ponto de atendimen…" at bounding box center [457, 34] width 648 height 33
click at [166, 77] on link "Resumo" at bounding box center [167, 74] width 69 height 16
click at [166, 75] on link "Resumo" at bounding box center [167, 74] width 69 height 16
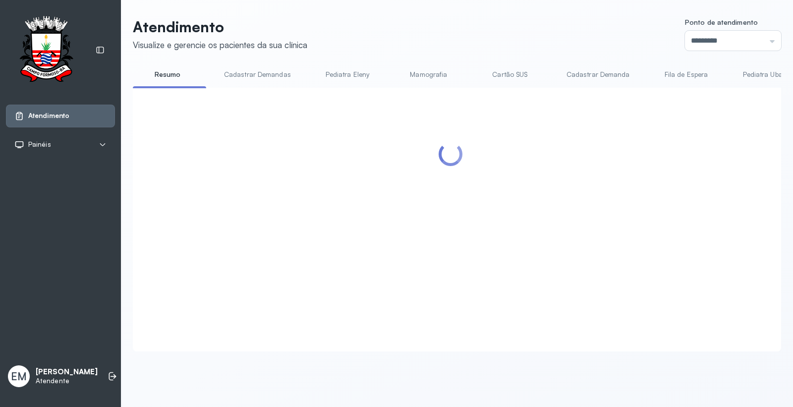
click at [166, 73] on link "Resumo" at bounding box center [167, 74] width 69 height 16
click at [166, 71] on link "Resumo" at bounding box center [167, 74] width 69 height 16
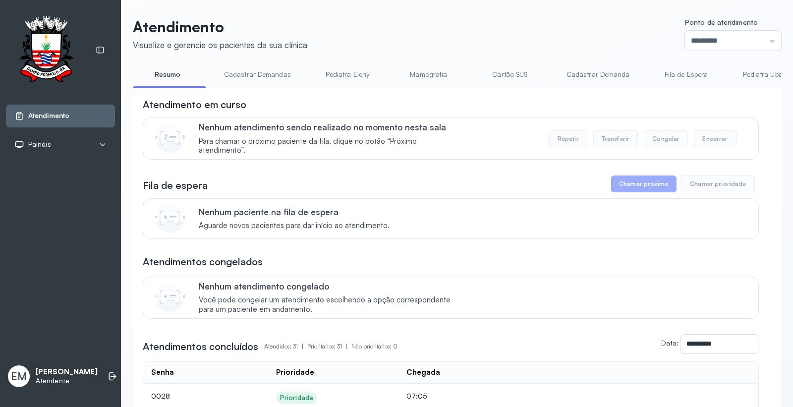
click at [453, 38] on header "Atendimento Visualize e gerencie os pacientes da sua clínica Ponto de atendimen…" at bounding box center [457, 34] width 648 height 33
click at [163, 75] on link "Resumo" at bounding box center [167, 74] width 69 height 16
click at [165, 71] on link "Resumo" at bounding box center [167, 74] width 69 height 16
click at [463, 49] on header "Atendimento Visualize e gerencie os pacientes da sua clínica Ponto de atendimen…" at bounding box center [457, 34] width 648 height 33
click at [463, 50] on header "Atendimento Visualize e gerencie os pacientes da sua clínica Ponto de atendimen…" at bounding box center [457, 34] width 648 height 33
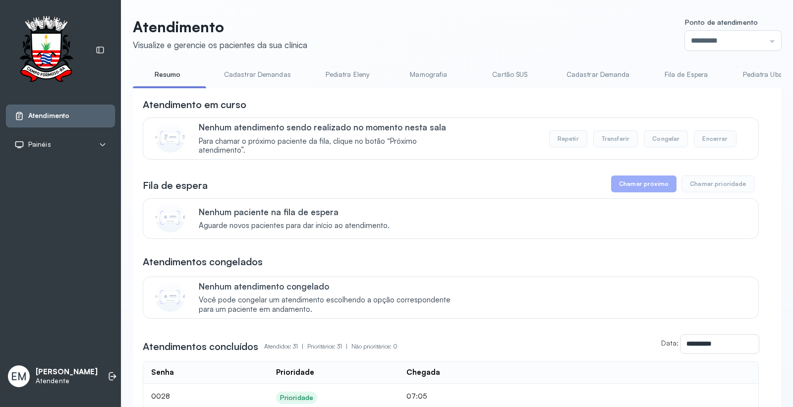
click at [464, 50] on header "Atendimento Visualize e gerencie os pacientes da sua clínica Ponto de atendimen…" at bounding box center [457, 34] width 648 height 33
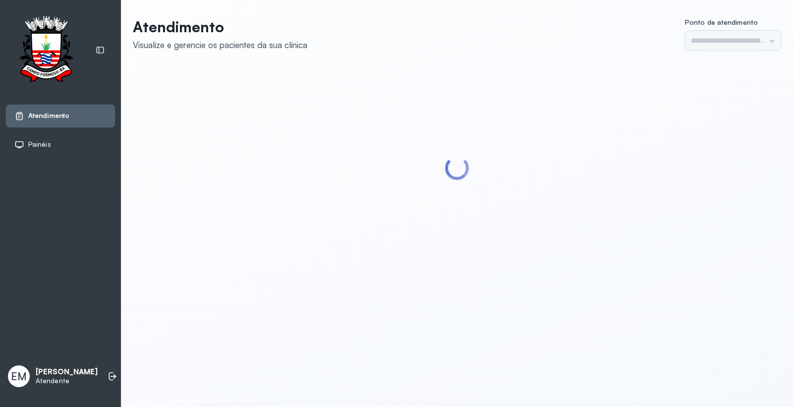
type input "*********"
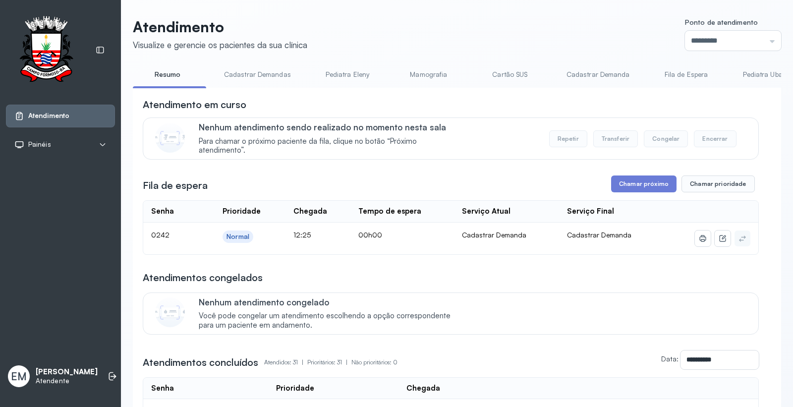
click at [502, 35] on header "Atendimento Visualize e gerencie os pacientes da sua clínica Ponto de atendimen…" at bounding box center [457, 34] width 648 height 33
click at [636, 190] on button "Chamar próximo" at bounding box center [643, 183] width 65 height 17
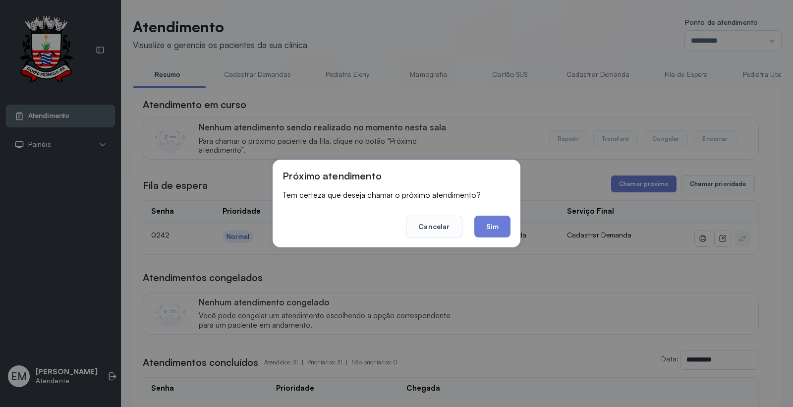
click at [512, 230] on div "Próximo atendimento Tem certeza que deseja chamar o próximo atendimento? Cancel…" at bounding box center [396, 204] width 248 height 88
click at [494, 229] on button "Sim" at bounding box center [492, 226] width 36 height 22
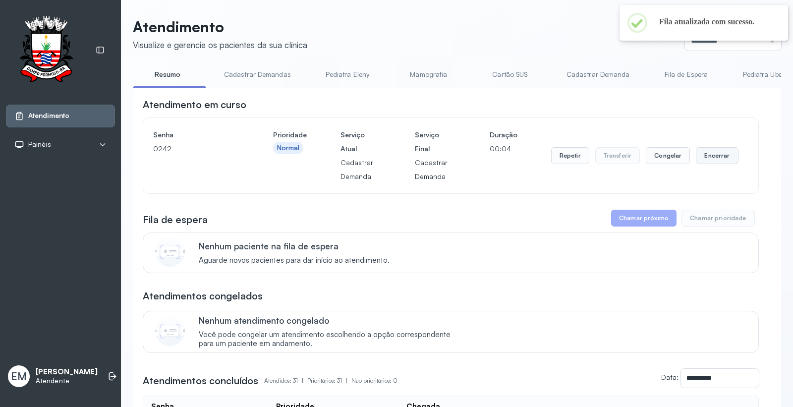
click at [709, 160] on button "Encerrar" at bounding box center [717, 155] width 42 height 17
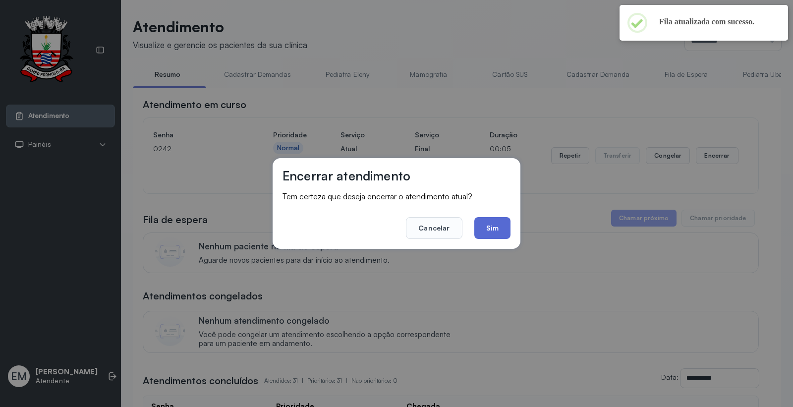
click at [498, 220] on button "Sim" at bounding box center [492, 228] width 36 height 22
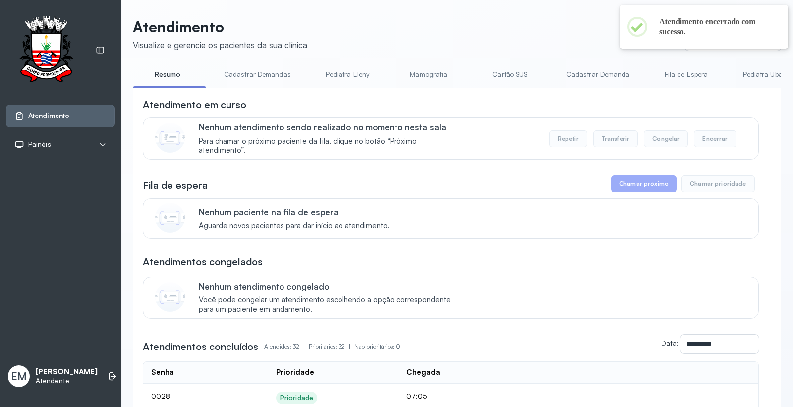
drag, startPoint x: 397, startPoint y: 41, endPoint x: 424, endPoint y: 30, distance: 29.1
click at [405, 41] on header "Atendimento Visualize e gerencie os pacientes da sua clínica Ponto de atendimen…" at bounding box center [457, 34] width 648 height 33
drag, startPoint x: 432, startPoint y: 39, endPoint x: 443, endPoint y: 38, distance: 10.4
click at [436, 39] on header "Atendimento Visualize e gerencie os pacientes da sua clínica Ponto de atendimen…" at bounding box center [457, 34] width 648 height 33
click at [107, 371] on icon at bounding box center [112, 376] width 10 height 10
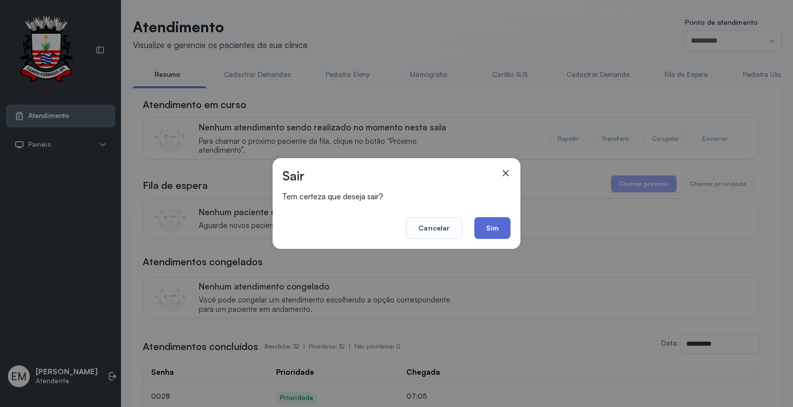
click at [493, 221] on button "Sim" at bounding box center [492, 228] width 36 height 22
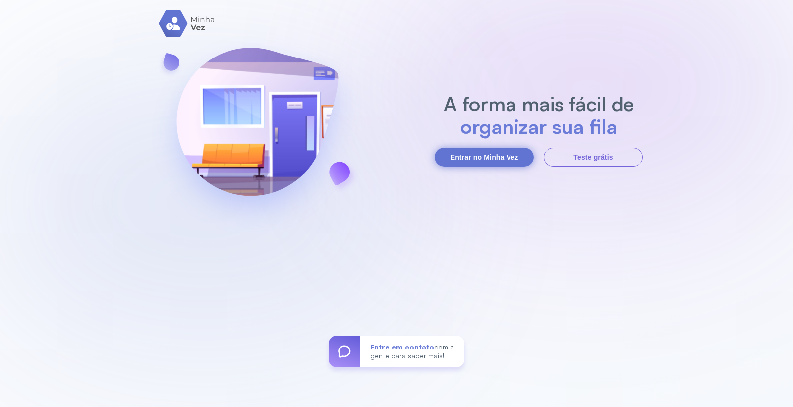
click at [460, 159] on button "Entrar no Minha Vez" at bounding box center [483, 157] width 99 height 19
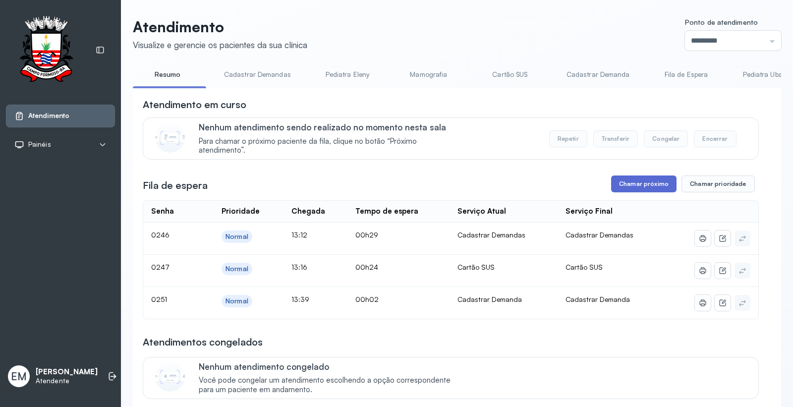
click at [644, 179] on button "Chamar próximo" at bounding box center [643, 183] width 65 height 17
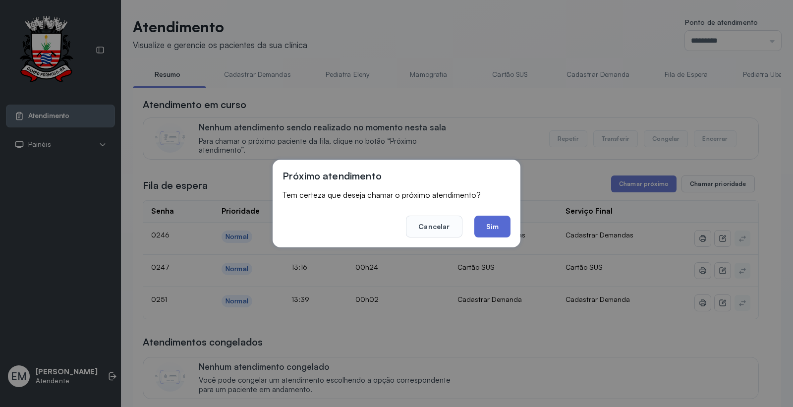
click at [492, 223] on button "Sim" at bounding box center [492, 226] width 36 height 22
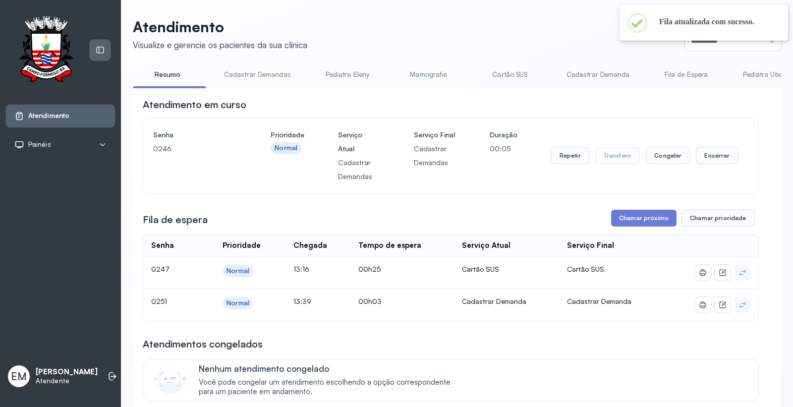
click at [96, 51] on icon at bounding box center [100, 50] width 9 height 9
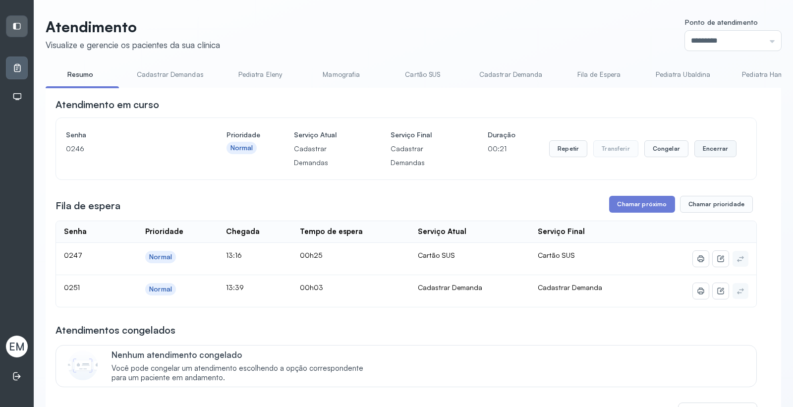
click at [713, 157] on button "Encerrar" at bounding box center [715, 148] width 42 height 17
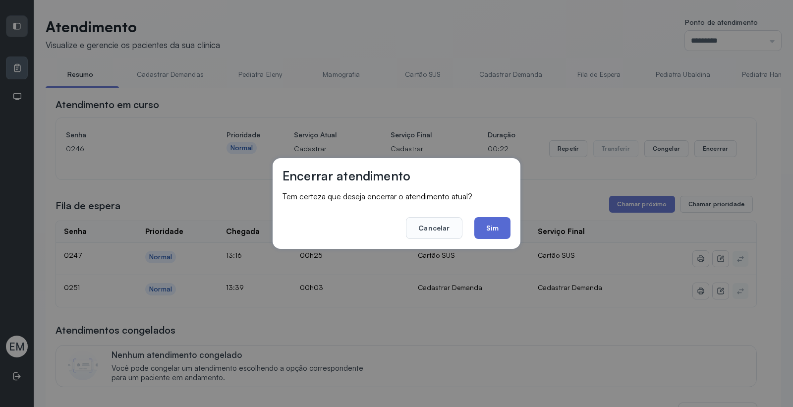
click at [489, 223] on button "Sim" at bounding box center [492, 228] width 36 height 22
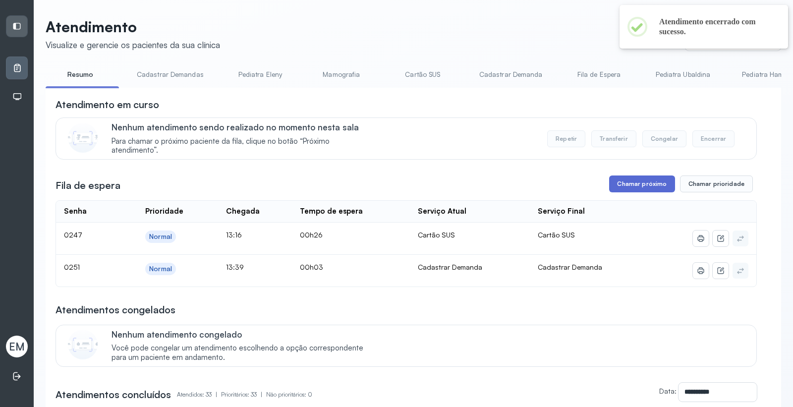
click at [631, 179] on button "Chamar próximo" at bounding box center [641, 183] width 65 height 17
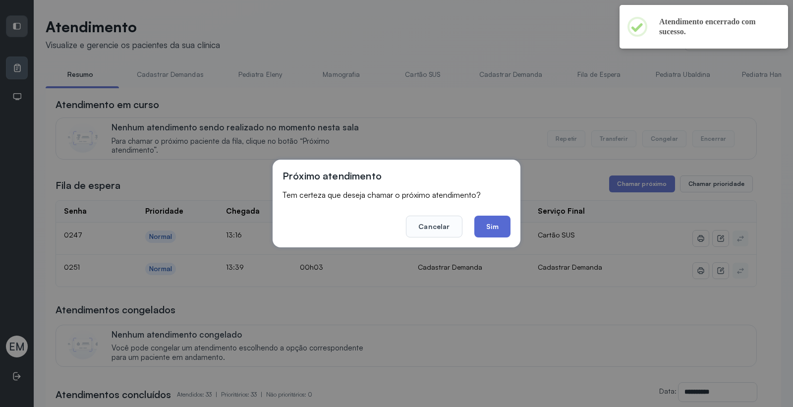
click at [489, 224] on button "Sim" at bounding box center [492, 226] width 36 height 22
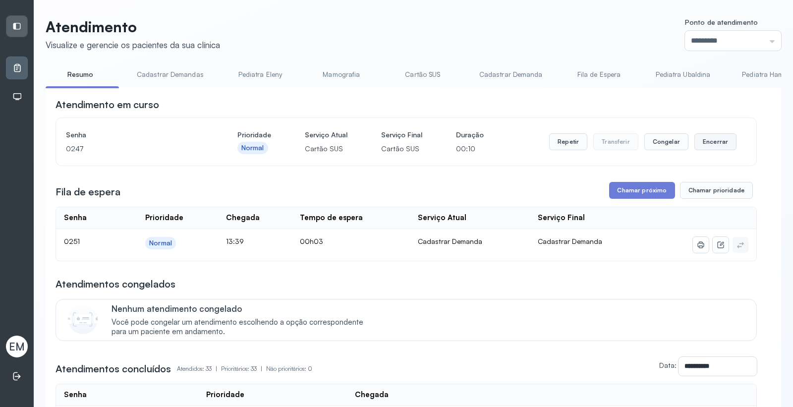
click at [701, 145] on button "Encerrar" at bounding box center [715, 141] width 42 height 17
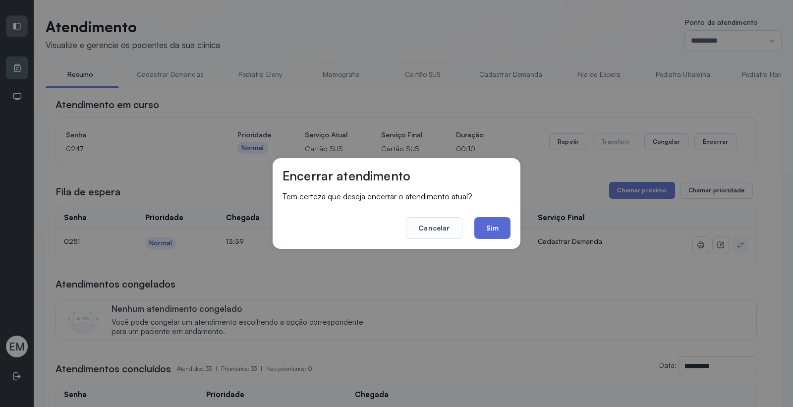
click at [502, 219] on button "Sim" at bounding box center [492, 228] width 36 height 22
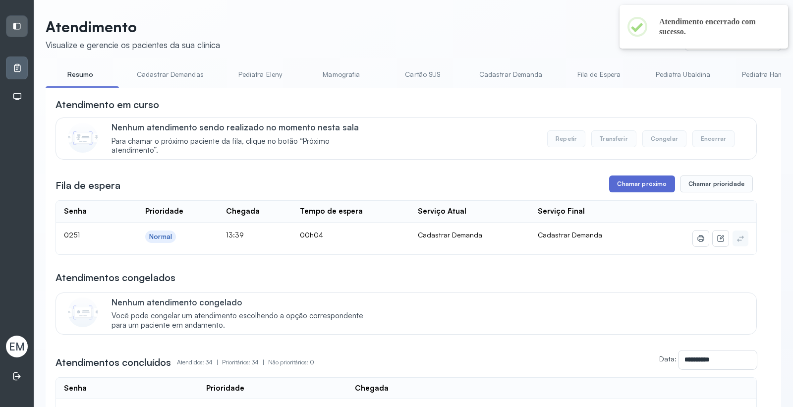
click at [636, 191] on button "Chamar próximo" at bounding box center [641, 183] width 65 height 17
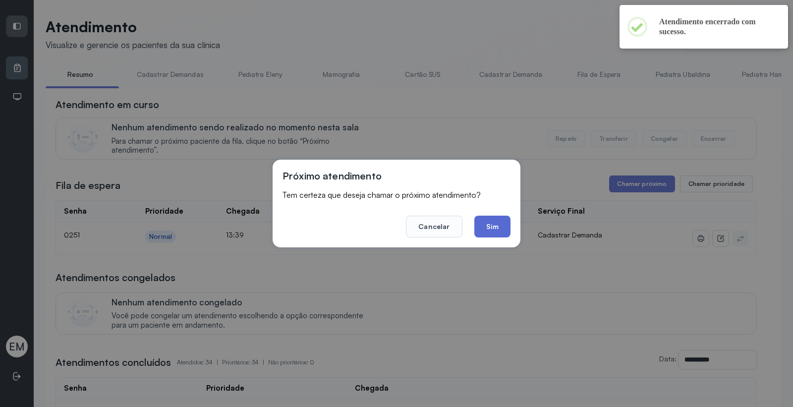
click at [492, 229] on button "Sim" at bounding box center [492, 226] width 36 height 22
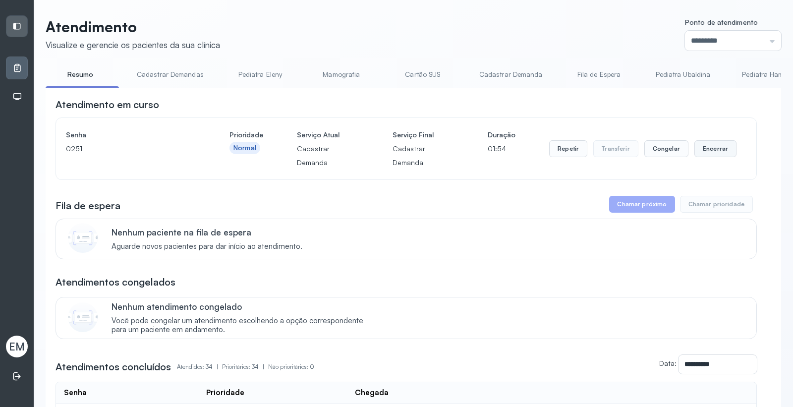
click at [712, 151] on button "Encerrar" at bounding box center [715, 148] width 42 height 17
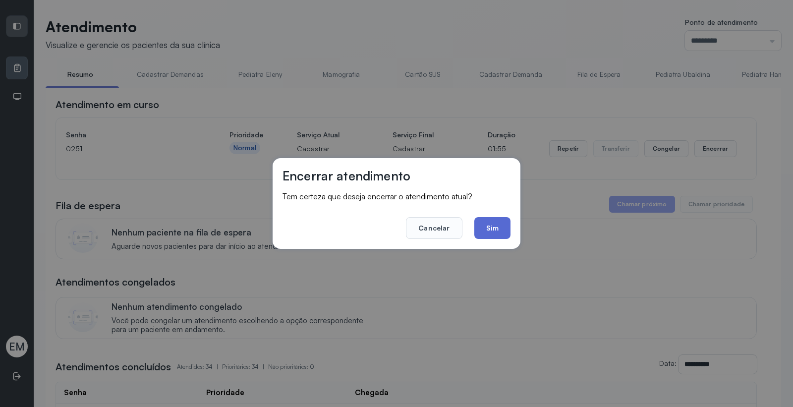
click at [495, 228] on button "Sim" at bounding box center [492, 228] width 36 height 22
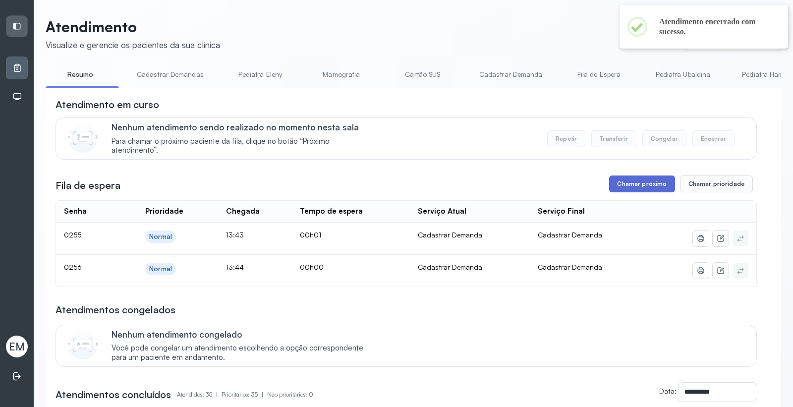
click at [637, 185] on button "Chamar próximo" at bounding box center [641, 183] width 65 height 17
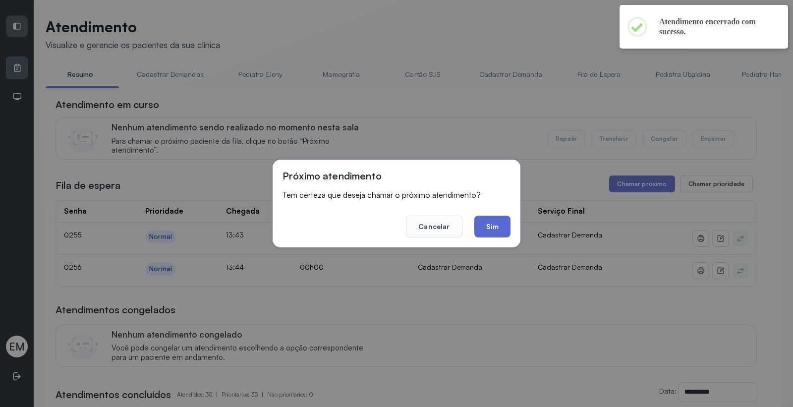
click at [485, 221] on button "Sim" at bounding box center [492, 226] width 36 height 22
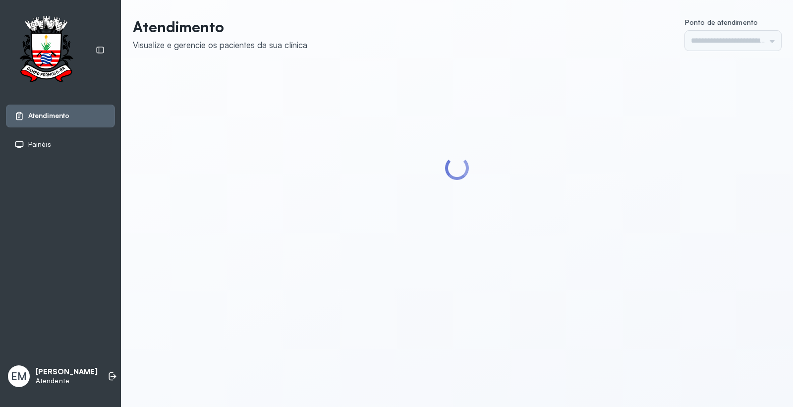
type input "*********"
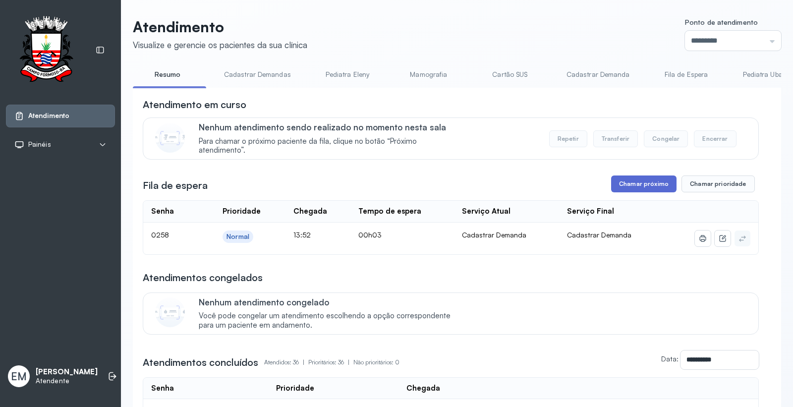
click at [651, 192] on button "Chamar próximo" at bounding box center [643, 183] width 65 height 17
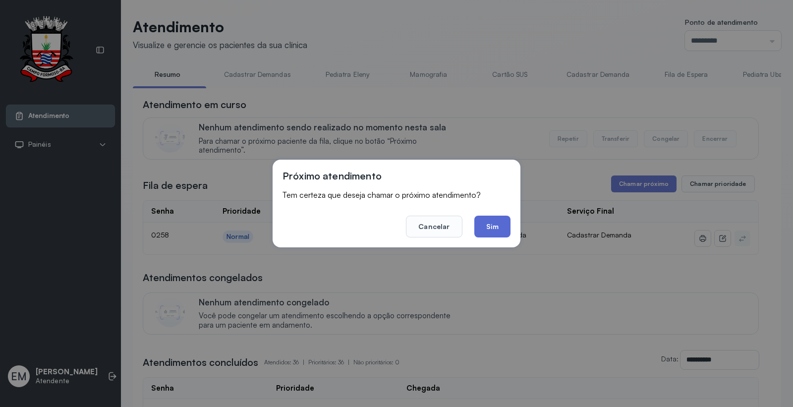
click at [502, 225] on button "Sim" at bounding box center [492, 226] width 36 height 22
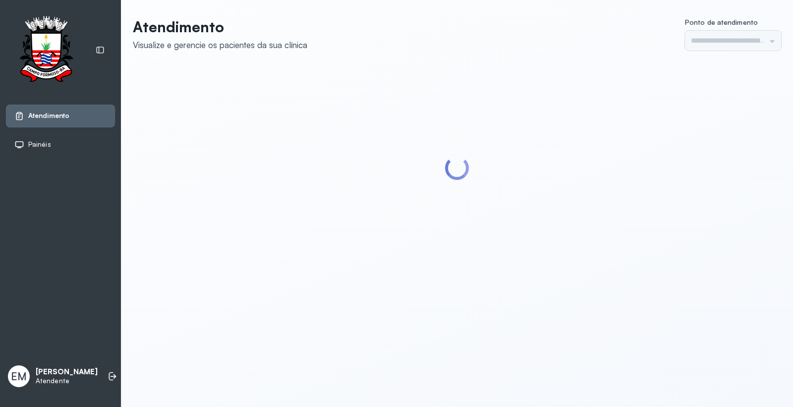
type input "*********"
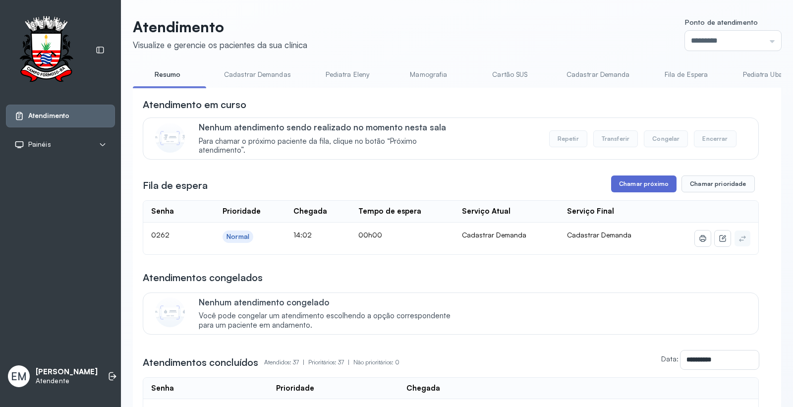
click at [611, 180] on button "Chamar próximo" at bounding box center [643, 183] width 65 height 17
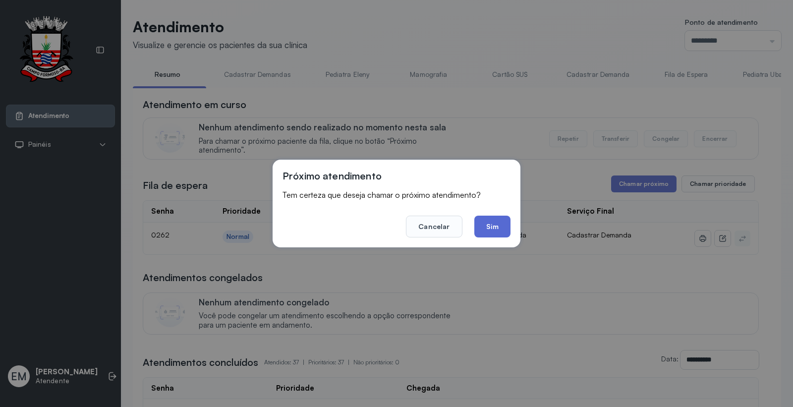
drag, startPoint x: 502, startPoint y: 227, endPoint x: 488, endPoint y: 210, distance: 22.2
click at [503, 227] on button "Sim" at bounding box center [492, 226] width 36 height 22
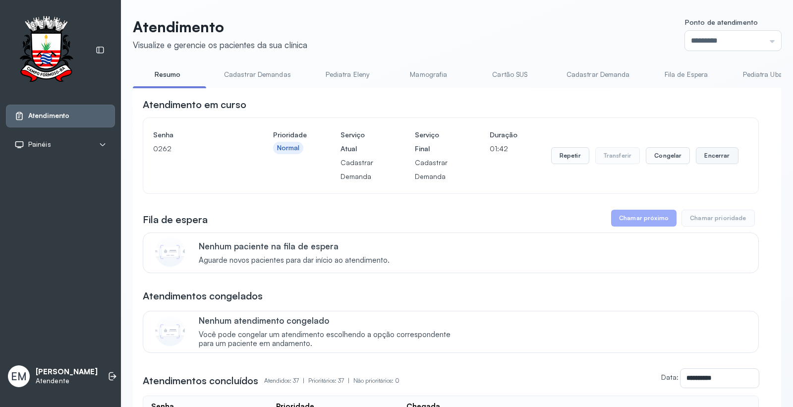
click at [700, 160] on button "Encerrar" at bounding box center [717, 155] width 42 height 17
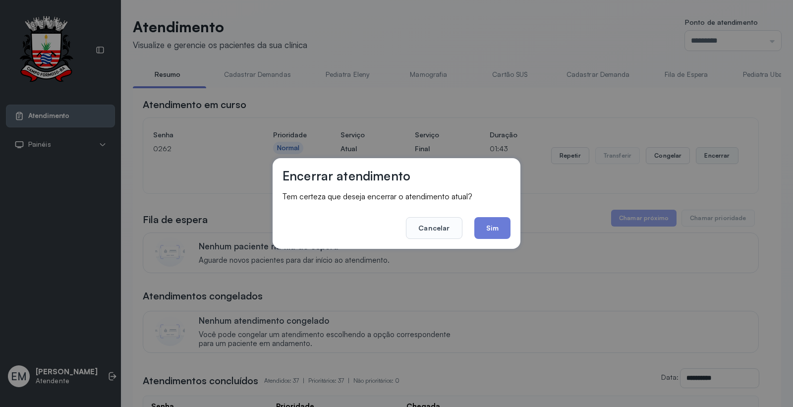
click at [484, 224] on button "Sim" at bounding box center [492, 228] width 36 height 22
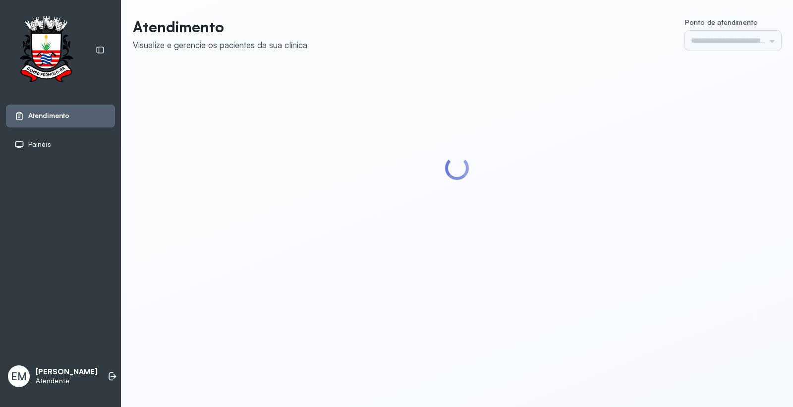
type input "*********"
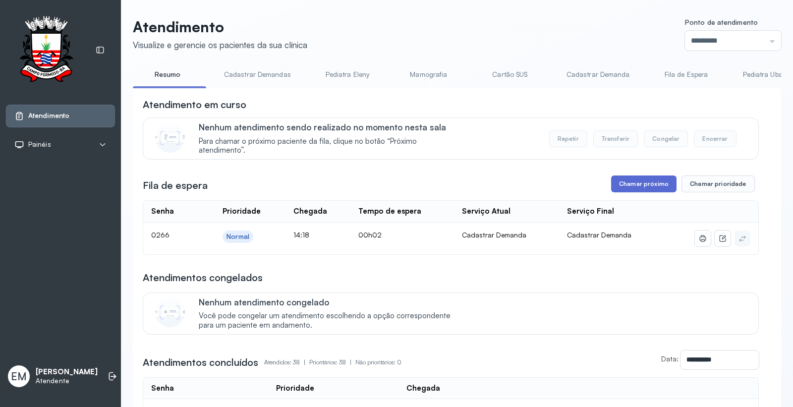
click at [621, 179] on button "Chamar próximo" at bounding box center [643, 183] width 65 height 17
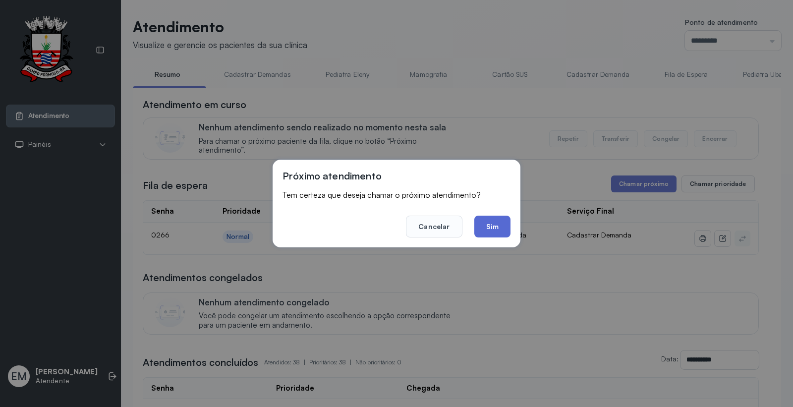
click at [497, 228] on button "Sim" at bounding box center [492, 226] width 36 height 22
